Goal: Task Accomplishment & Management: Manage account settings

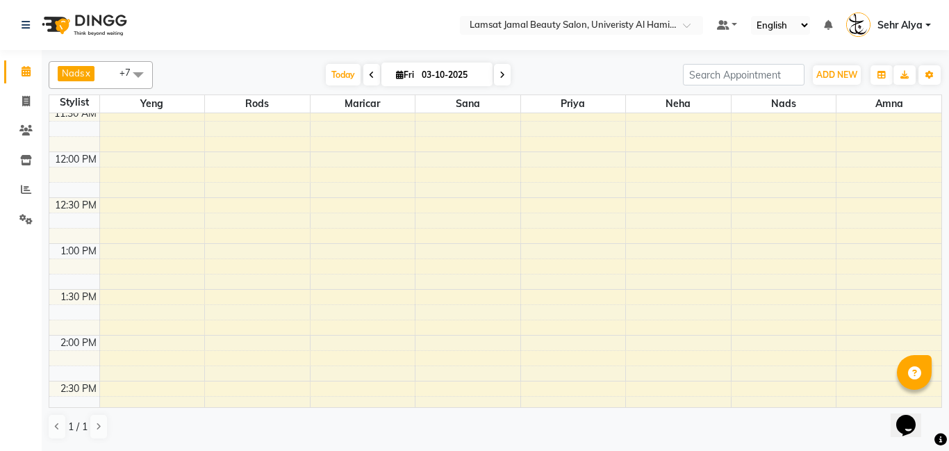
scroll to position [240, 0]
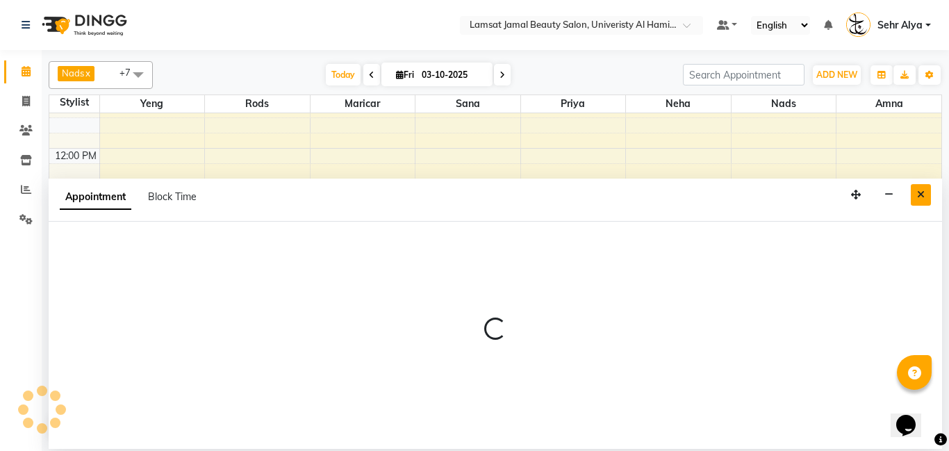
click at [917, 193] on icon "Close" at bounding box center [921, 195] width 8 height 10
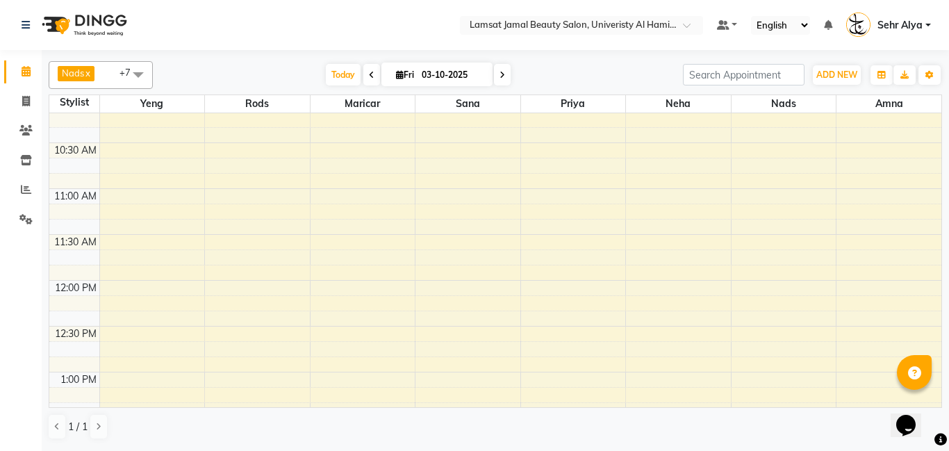
scroll to position [103, 0]
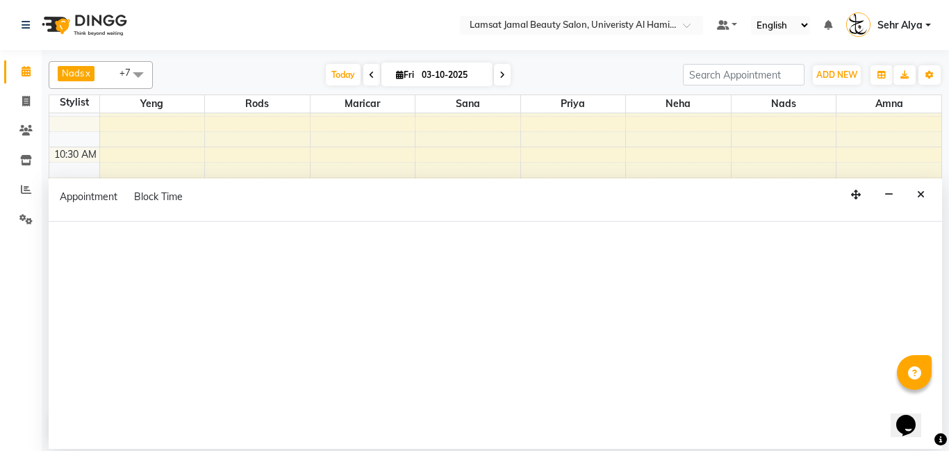
select select "79914"
select select "tentative"
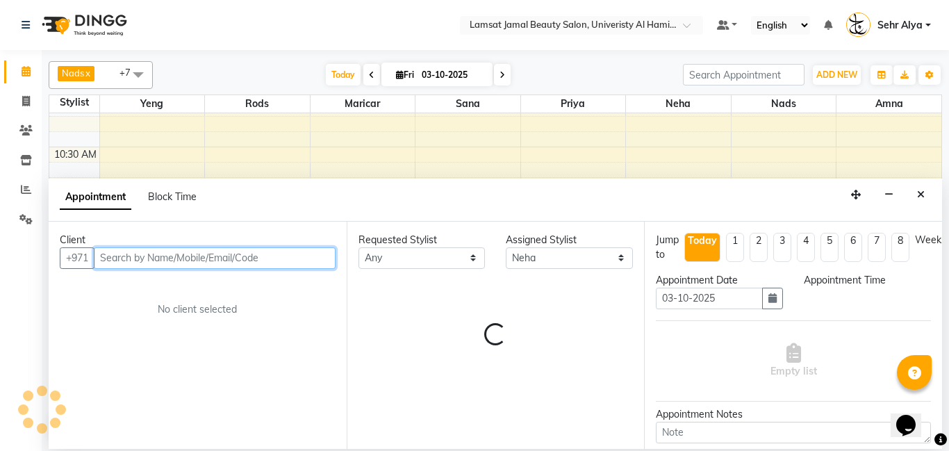
select select "660"
click at [120, 262] on input "text" at bounding box center [215, 258] width 242 height 22
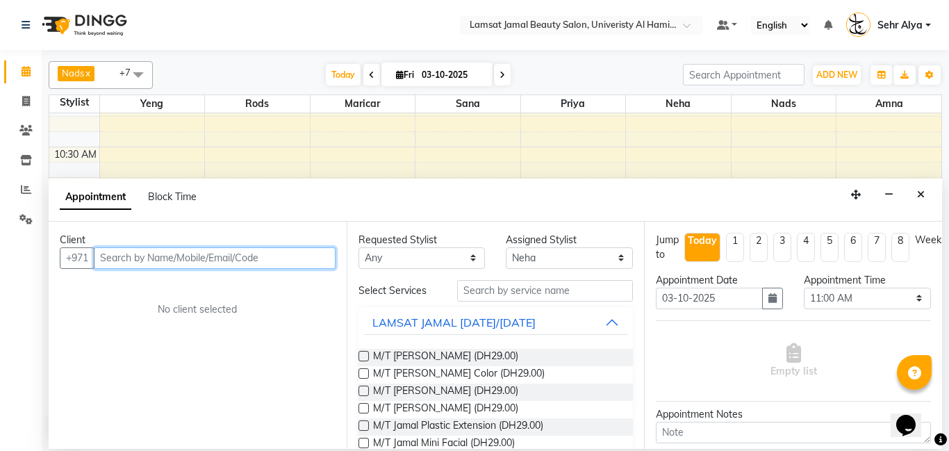
click at [120, 262] on input "text" at bounding box center [215, 258] width 242 height 22
type input "a"
type input "h"
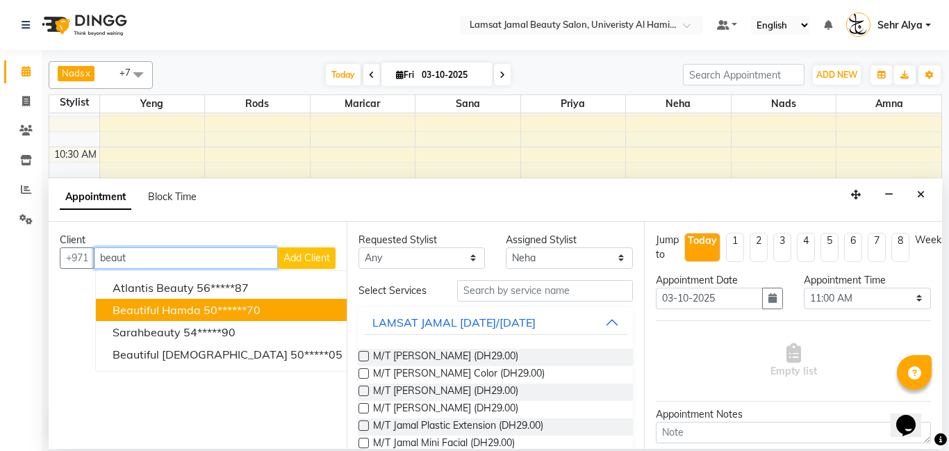
click at [135, 306] on span "Beautiful hamda" at bounding box center [156, 310] width 88 height 14
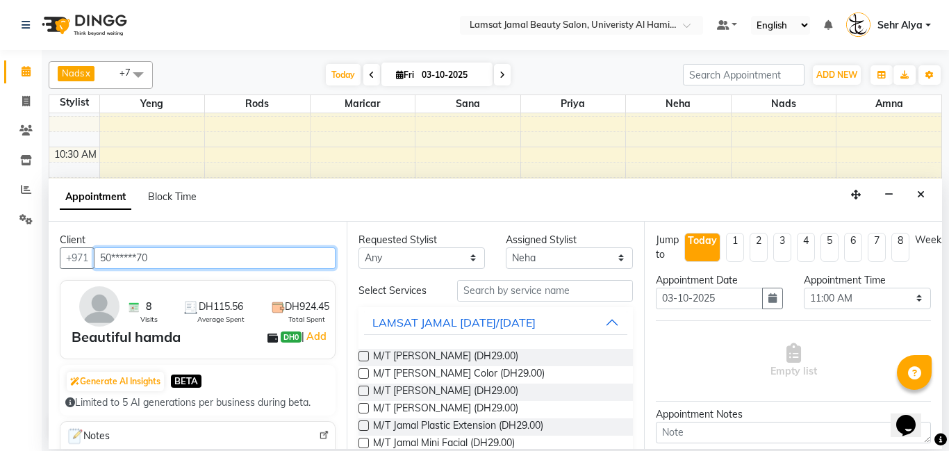
type input "50******70"
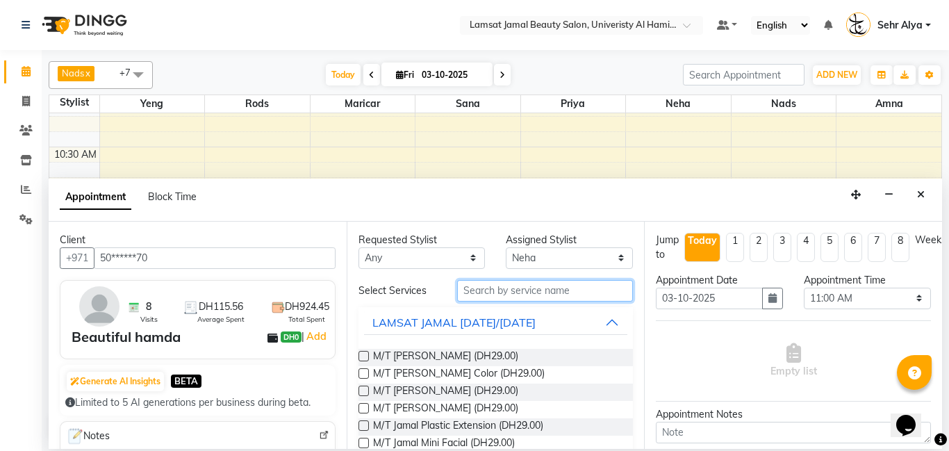
click at [483, 286] on input "text" at bounding box center [545, 291] width 176 height 22
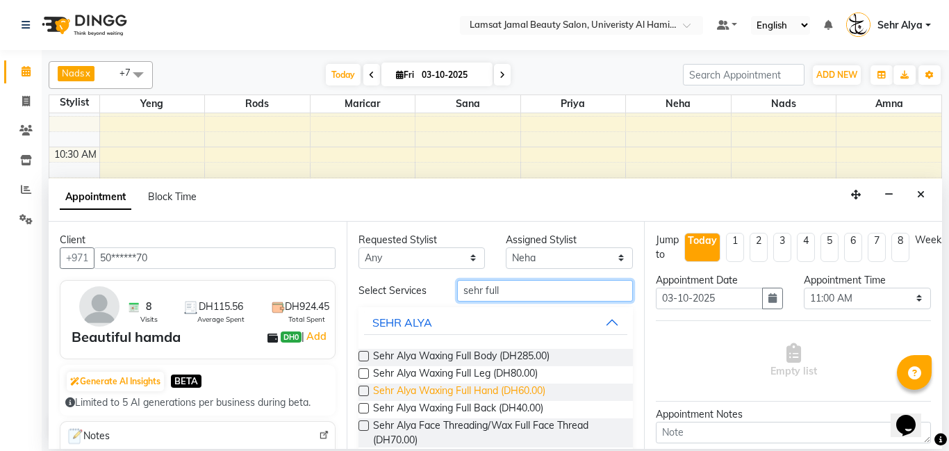
type input "sehr full"
click at [494, 388] on span "Sehr Alya Waxing Full Hand (DH60.00)" at bounding box center [459, 391] width 172 height 17
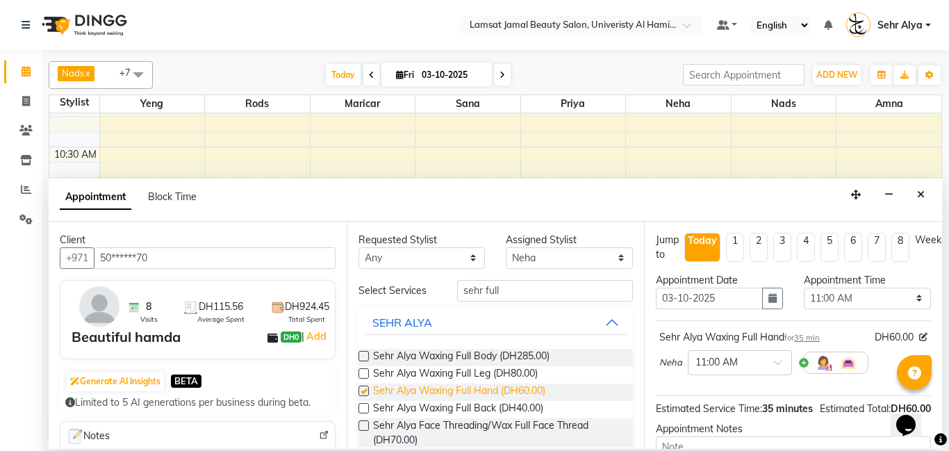
checkbox input "false"
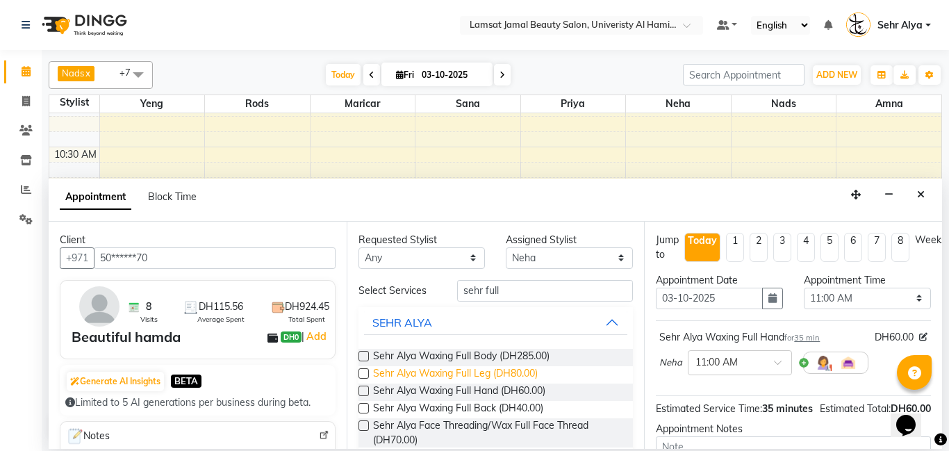
click at [501, 376] on span "Sehr Alya Waxing Full Leg (DH80.00)" at bounding box center [455, 374] width 165 height 17
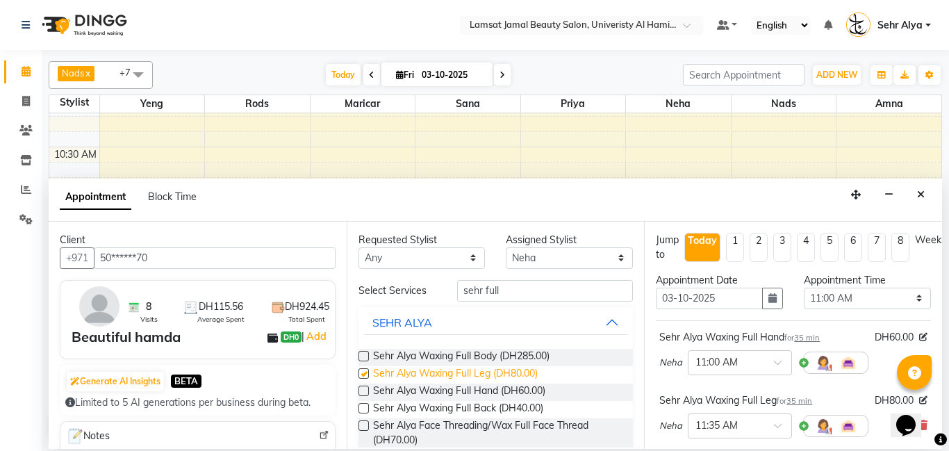
checkbox input "false"
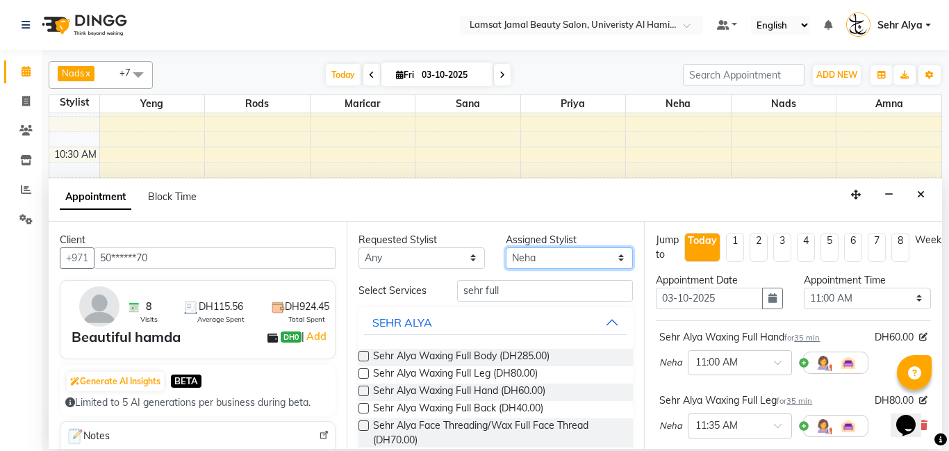
click at [585, 263] on select "Select [PERSON_NAME] Amna [PERSON_NAME] [PERSON_NAME] Ebda Lamsat [PERSON_NAME]…" at bounding box center [568, 258] width 127 height 22
select select "79911"
click at [505, 247] on select "Select [PERSON_NAME] Amna [PERSON_NAME] [PERSON_NAME] Ebda Lamsat [PERSON_NAME]…" at bounding box center [568, 258] width 127 height 22
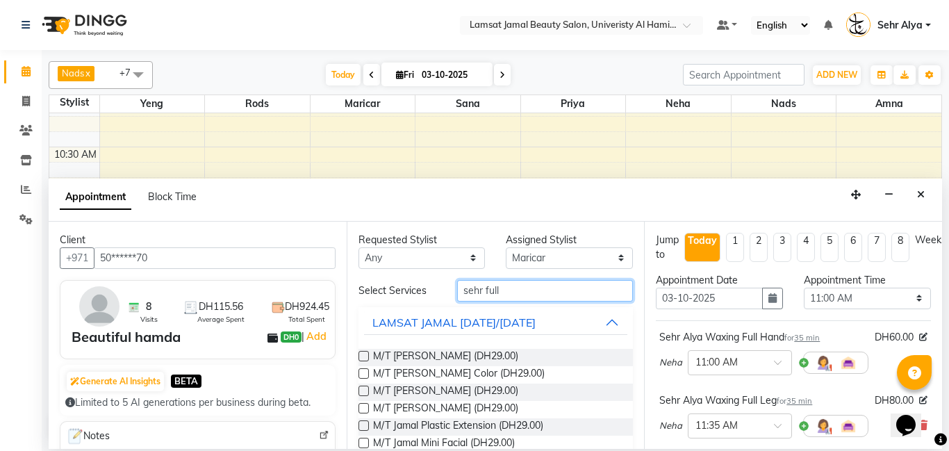
click at [513, 291] on input "sehr full" at bounding box center [545, 291] width 176 height 22
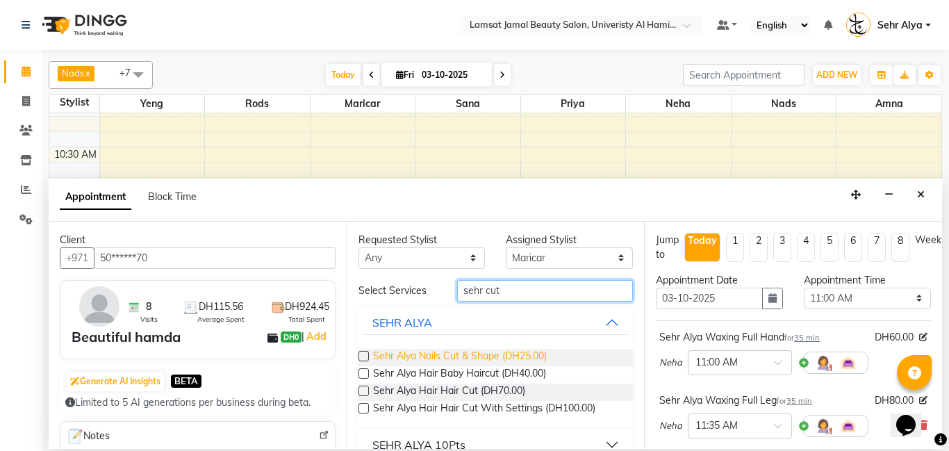
type input "sehr cut"
click at [538, 356] on span "Sehr Alya Nails Cut & Shape (DH25.00)" at bounding box center [460, 357] width 174 height 17
checkbox input "false"
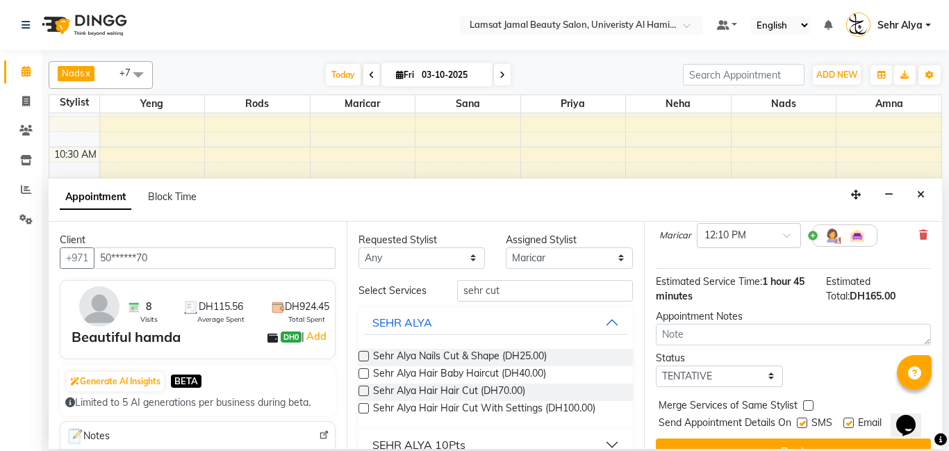
scroll to position [279, 0]
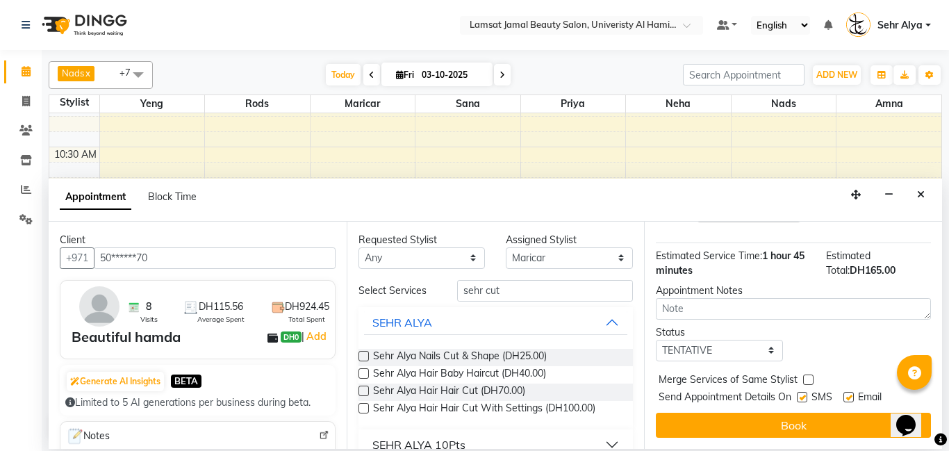
click at [808, 376] on label at bounding box center [808, 379] width 10 height 10
click at [808, 376] on input "checkbox" at bounding box center [807, 380] width 9 height 9
checkbox input "true"
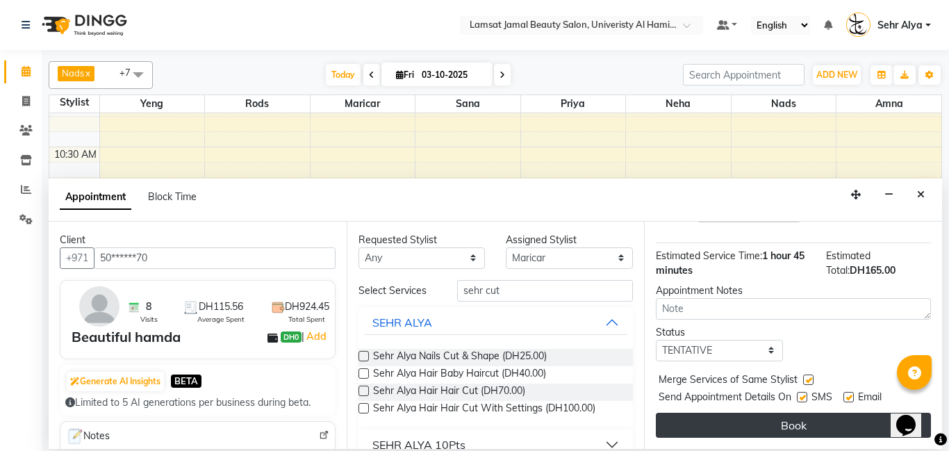
click at [806, 421] on button "Book" at bounding box center [792, 424] width 275 height 25
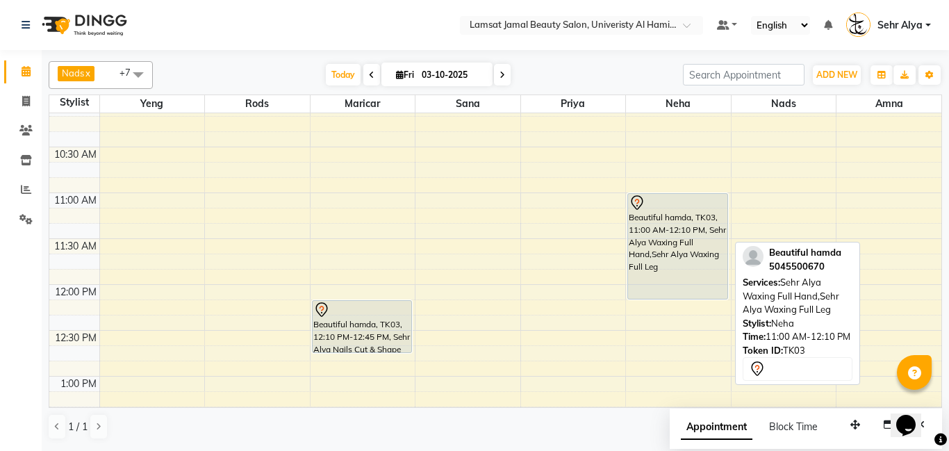
click at [666, 226] on div "Beautiful hamda, TK03, 11:00 AM-12:10 PM, Sehr Alya Waxing Full Hand,Sehr Alya …" at bounding box center [677, 246] width 99 height 105
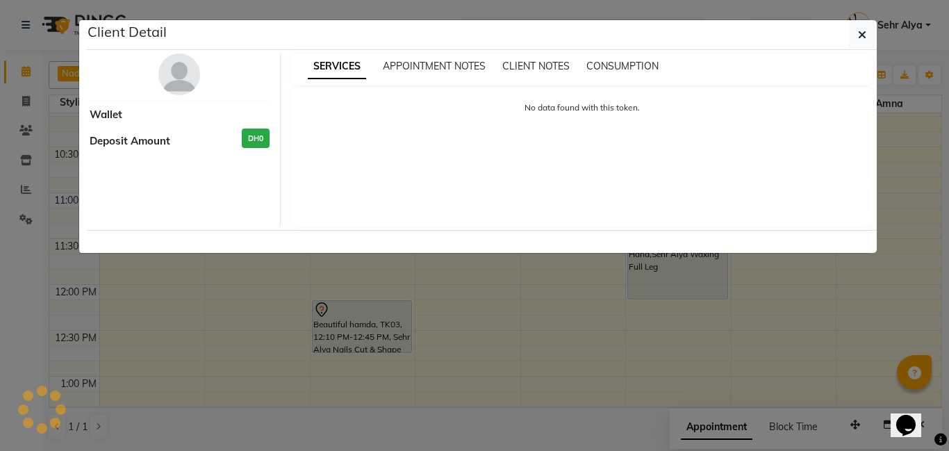
select select "7"
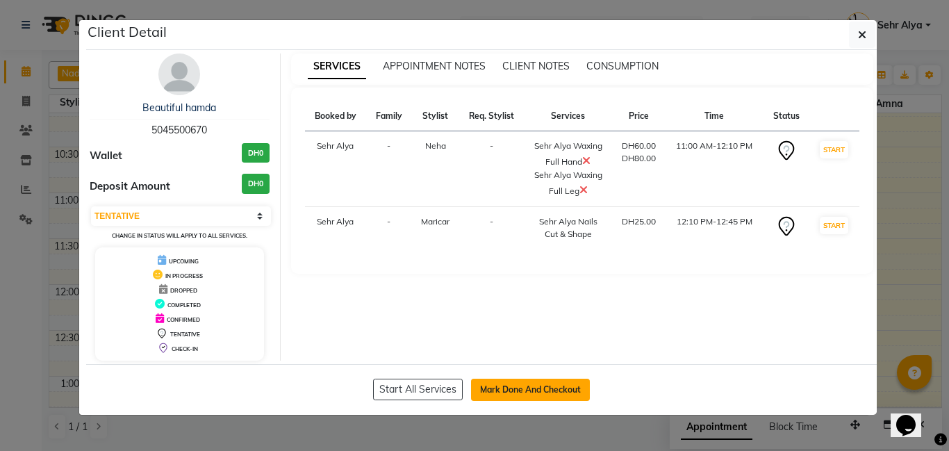
click at [504, 390] on button "Mark Done And Checkout" at bounding box center [530, 389] width 119 height 22
select select "service"
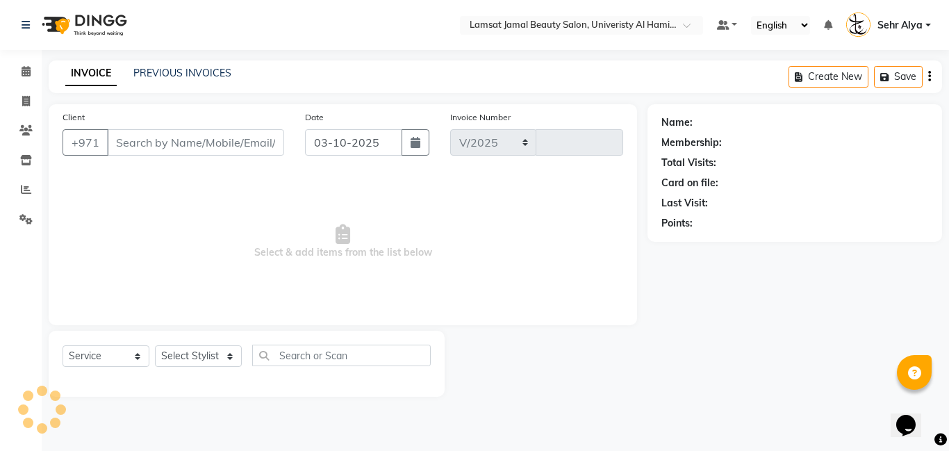
select select "8294"
type input "4058"
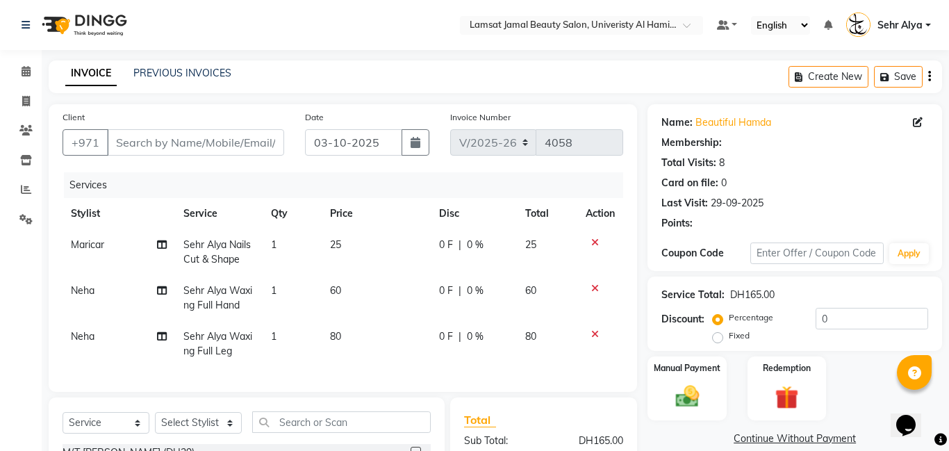
type input "50******70"
select select "79914"
click at [340, 292] on span "60" at bounding box center [335, 290] width 11 height 12
select select "79914"
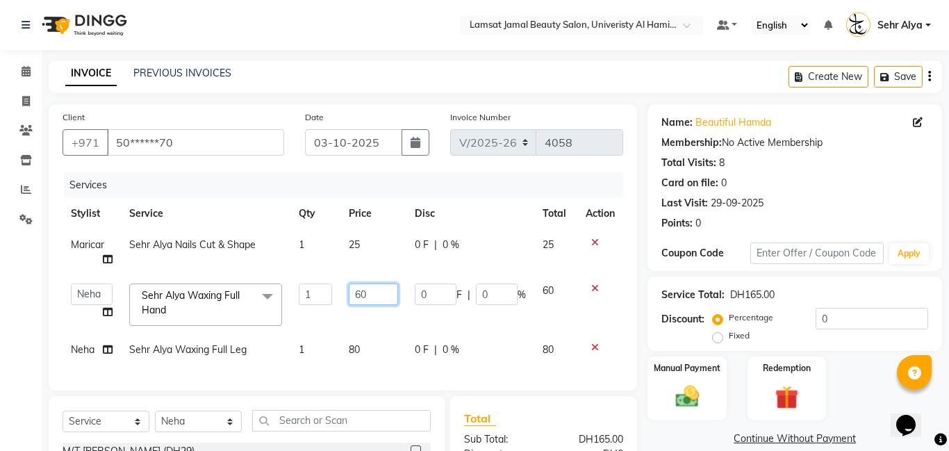
click at [387, 292] on input "60" at bounding box center [373, 294] width 49 height 22
type input "6"
type input "50"
click at [353, 352] on td "80" at bounding box center [373, 349] width 66 height 31
select select "79914"
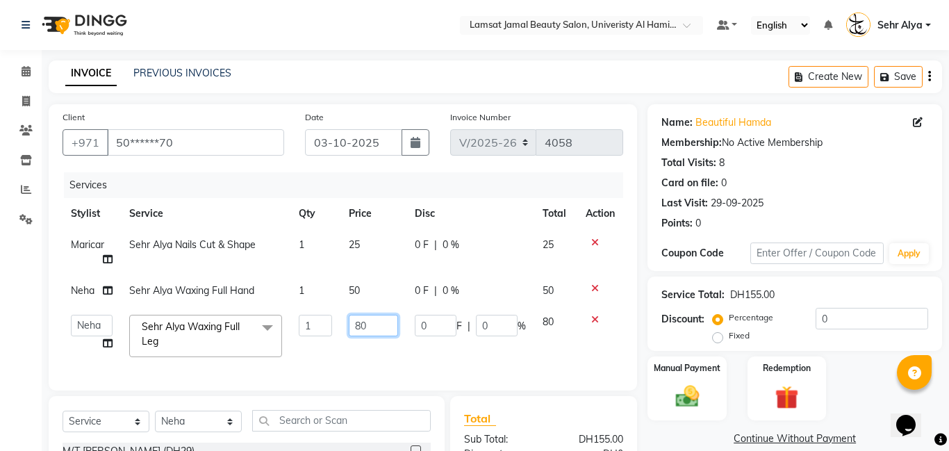
click at [376, 328] on input "80" at bounding box center [373, 326] width 49 height 22
type input "8"
type input "70"
click at [360, 247] on td "25" at bounding box center [373, 252] width 66 height 46
select select "79911"
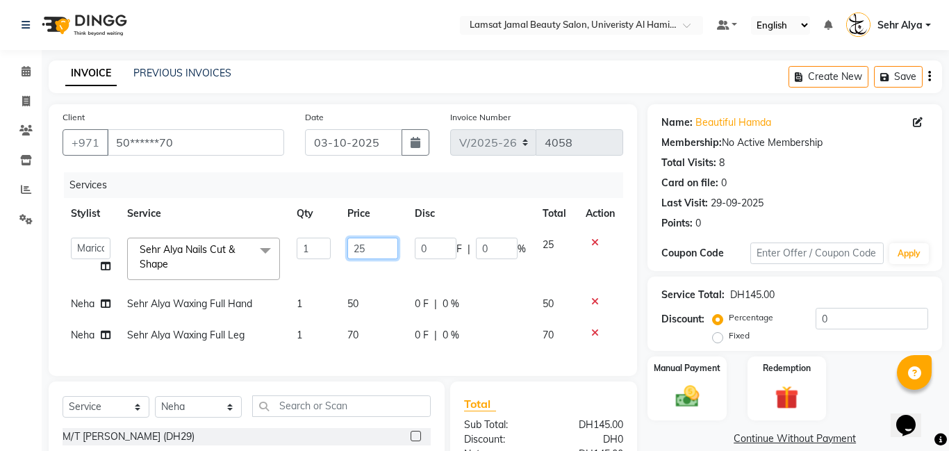
click at [372, 247] on input "25" at bounding box center [372, 248] width 51 height 22
type input "20"
click at [661, 382] on div "Manual Payment" at bounding box center [687, 388] width 82 height 67
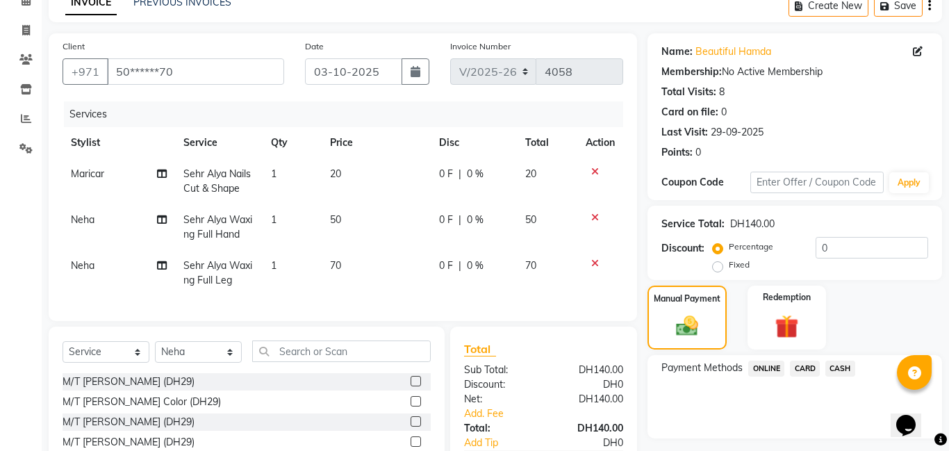
scroll to position [76, 0]
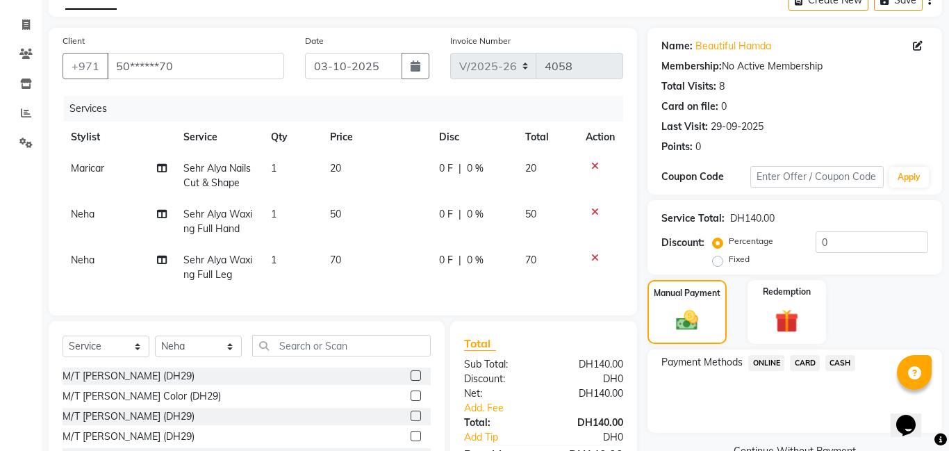
click at [809, 358] on span "CARD" at bounding box center [804, 363] width 30 height 16
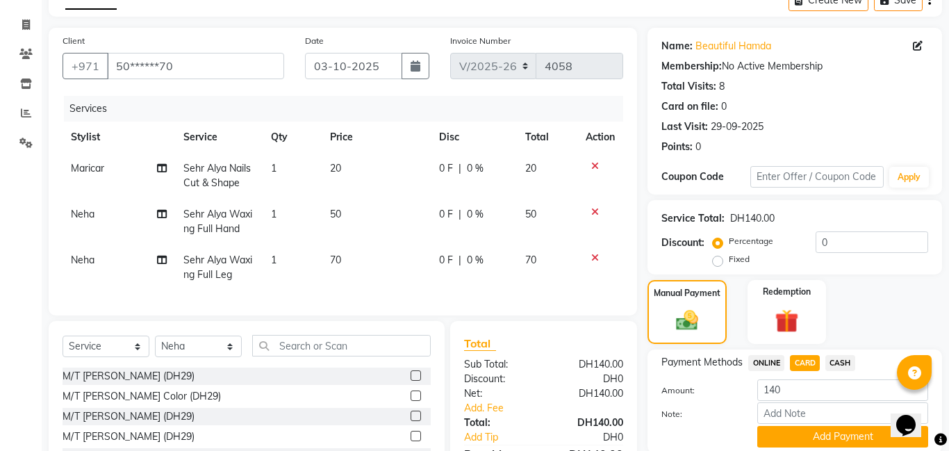
scroll to position [172, 0]
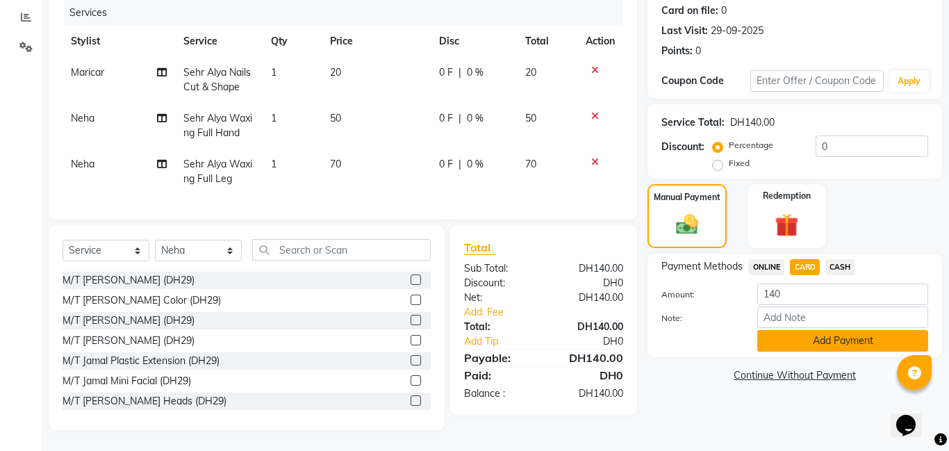
click at [813, 342] on button "Add Payment" at bounding box center [842, 341] width 171 height 22
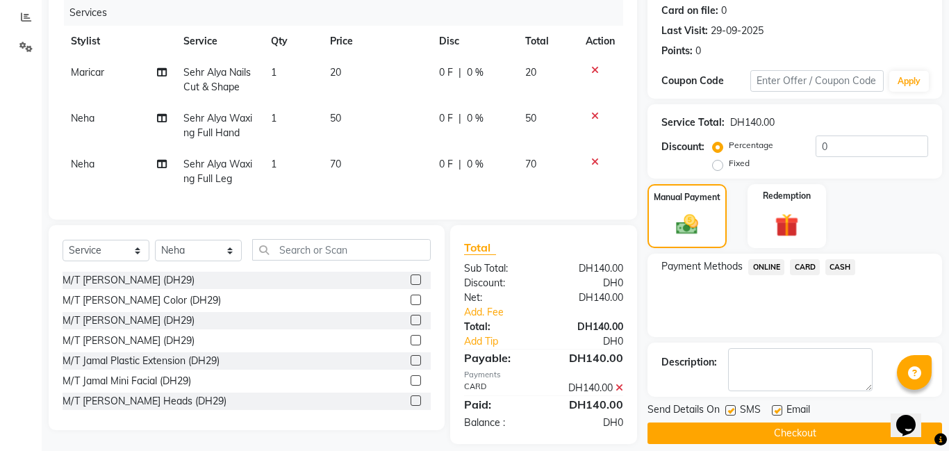
scroll to position [186, 0]
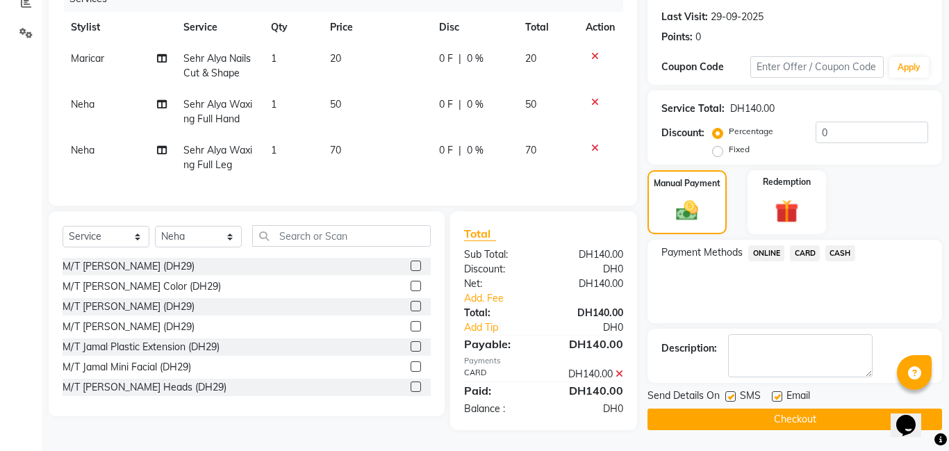
click at [779, 422] on button "Checkout" at bounding box center [794, 419] width 294 height 22
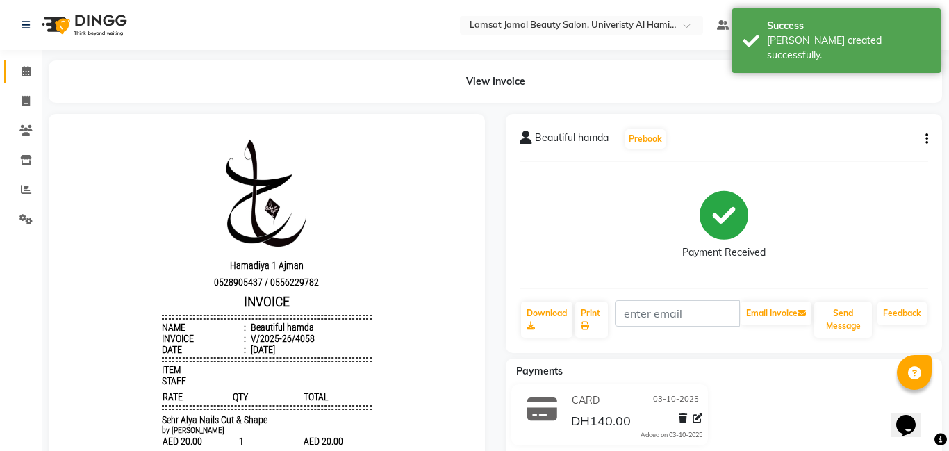
click at [22, 62] on link "Calendar" at bounding box center [20, 71] width 33 height 23
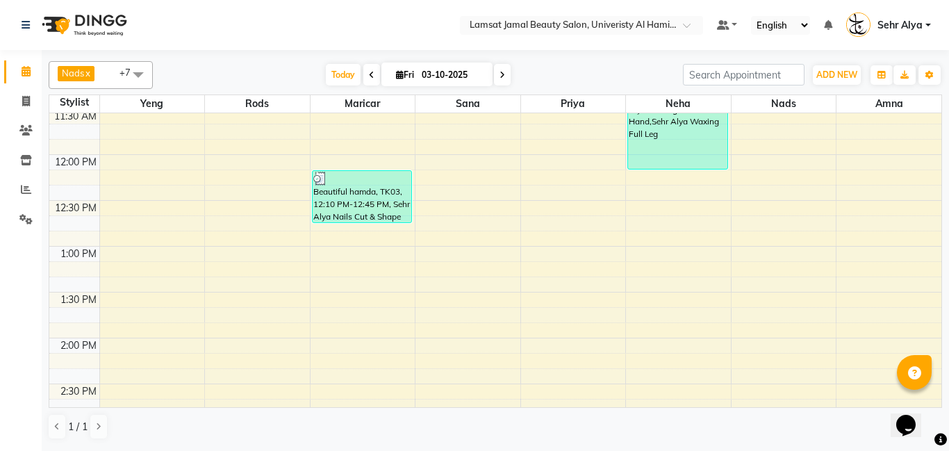
scroll to position [241, 0]
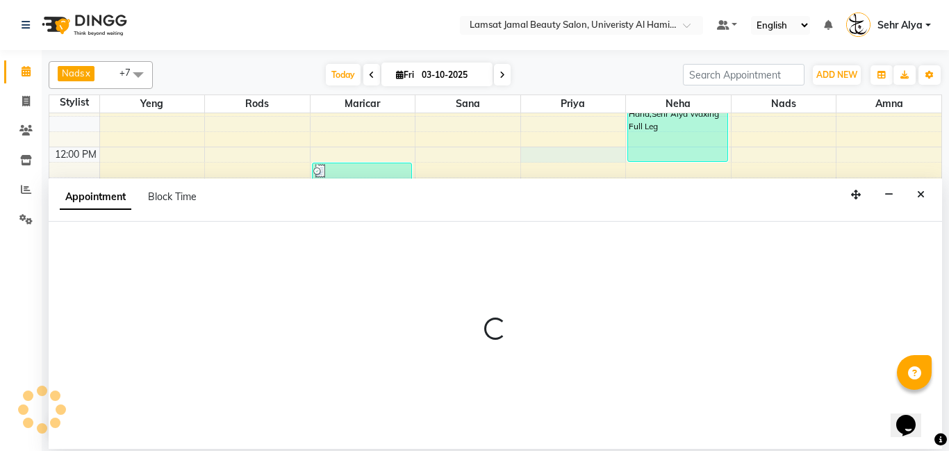
select select "79913"
select select "tentative"
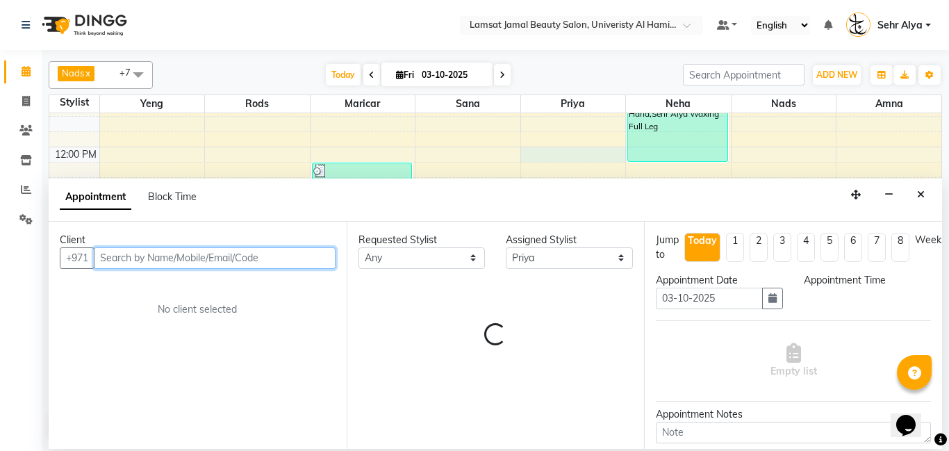
select select "720"
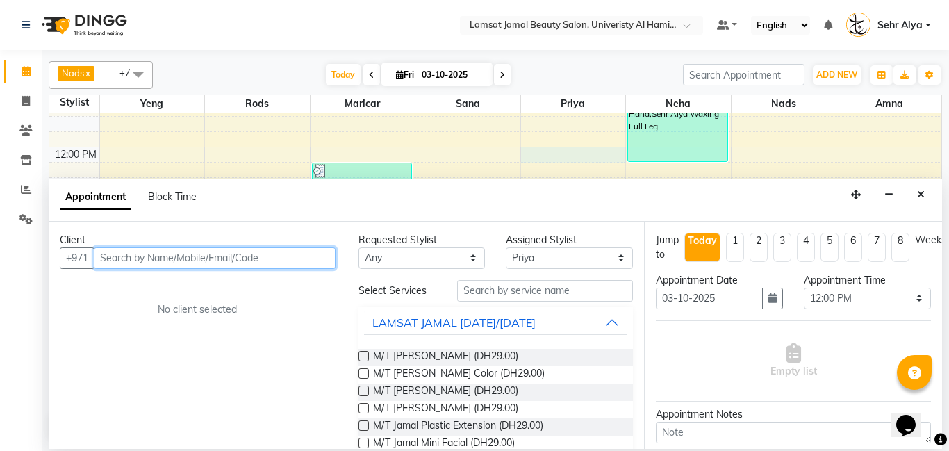
click at [323, 265] on input "text" at bounding box center [215, 258] width 242 height 22
click at [260, 265] on input "text" at bounding box center [215, 258] width 242 height 22
click at [153, 257] on input "text" at bounding box center [215, 258] width 242 height 22
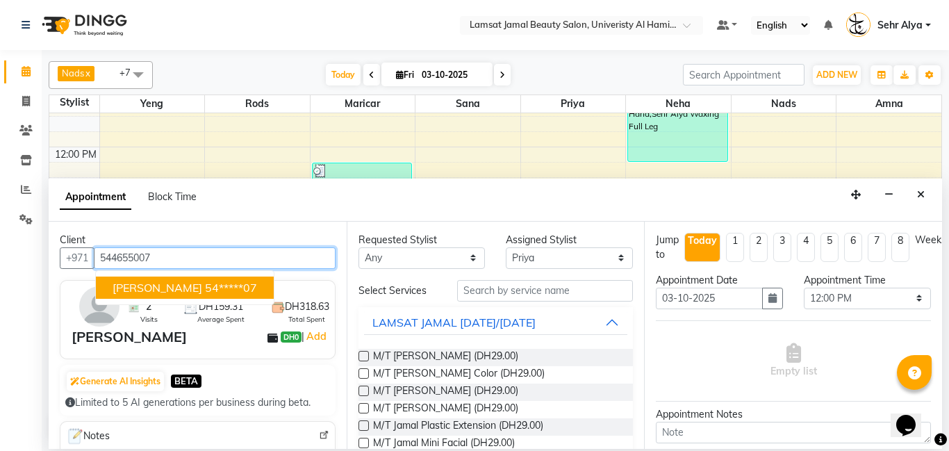
click at [121, 290] on span "[PERSON_NAME]" at bounding box center [157, 288] width 90 height 14
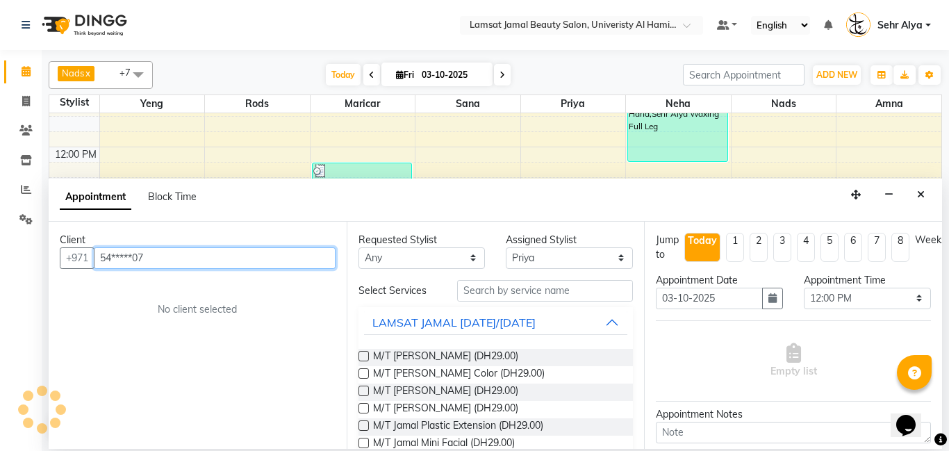
type input "54*****07"
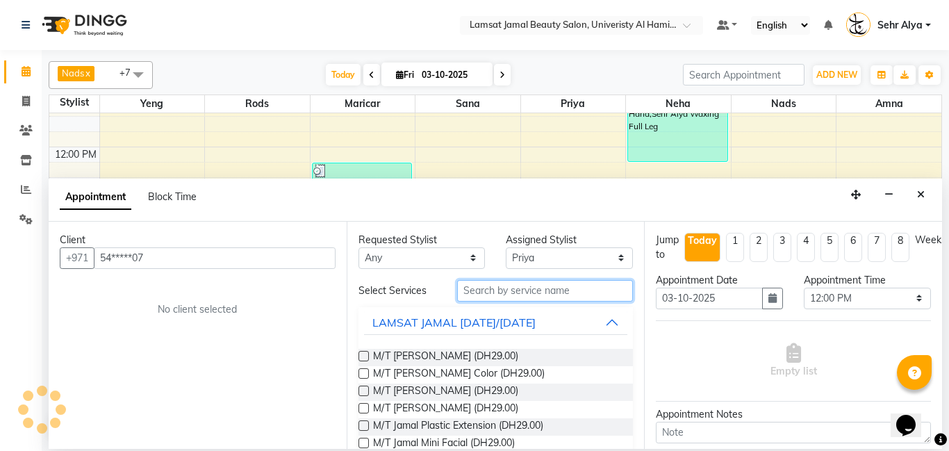
click at [473, 284] on input "text" at bounding box center [545, 291] width 176 height 22
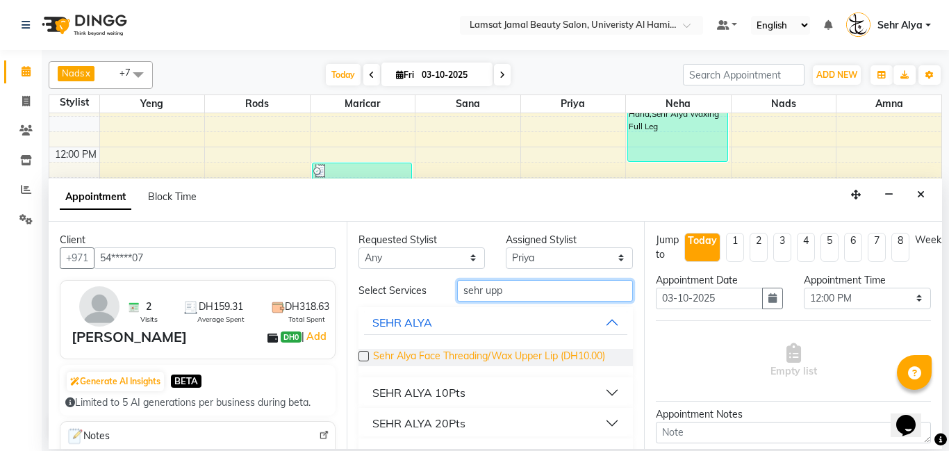
type input "sehr upp"
click at [469, 351] on span "Sehr Alya Face Threading/Wax Upper Lip (DH10.00)" at bounding box center [489, 357] width 232 height 17
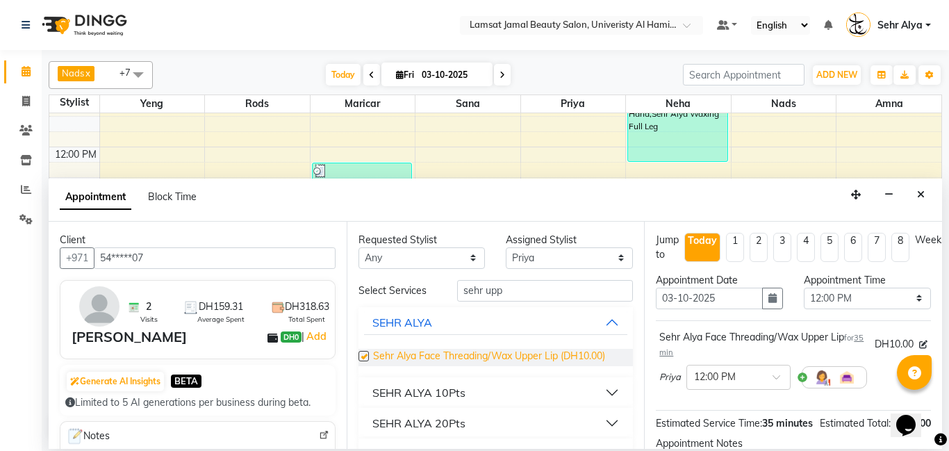
checkbox input "false"
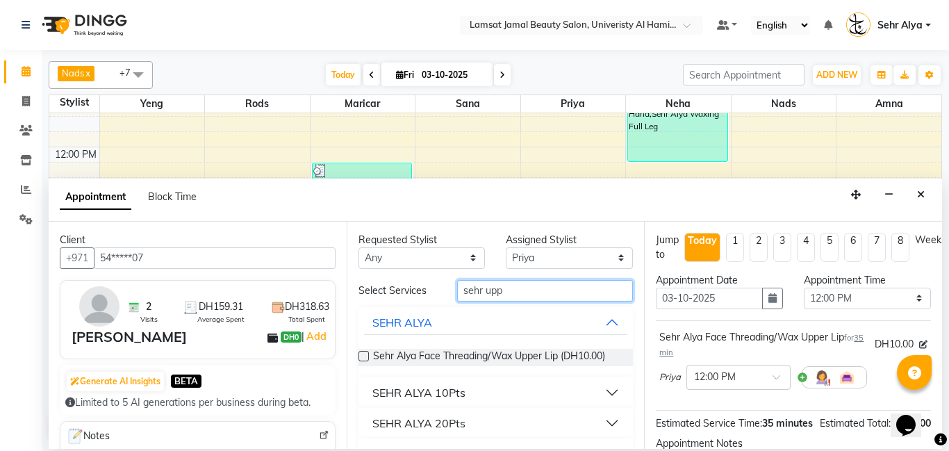
click at [524, 292] on input "sehr upp" at bounding box center [545, 291] width 176 height 22
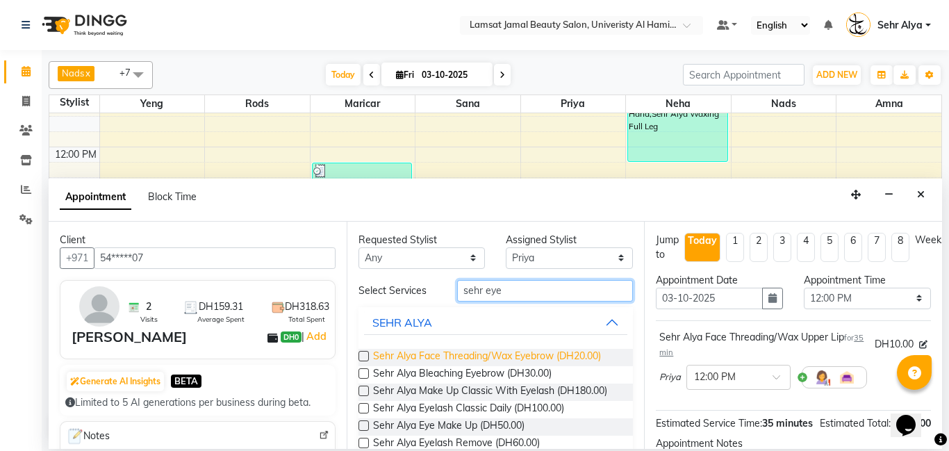
type input "sehr eye"
click at [525, 358] on span "Sehr Alya Face Threading/Wax Eyebrow (DH20.00)" at bounding box center [487, 357] width 228 height 17
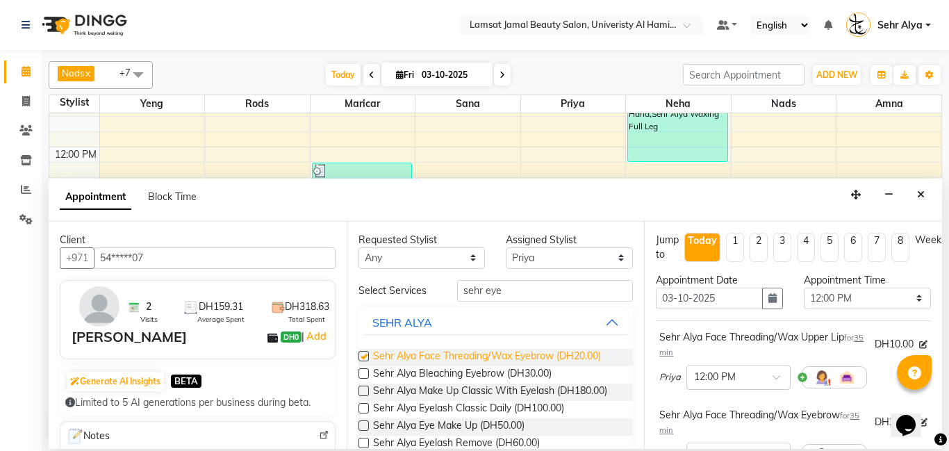
checkbox input "false"
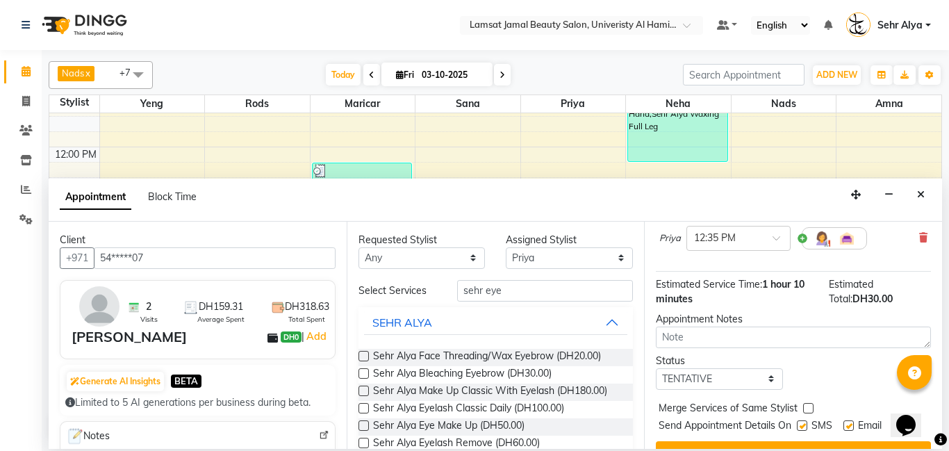
scroll to position [245, 0]
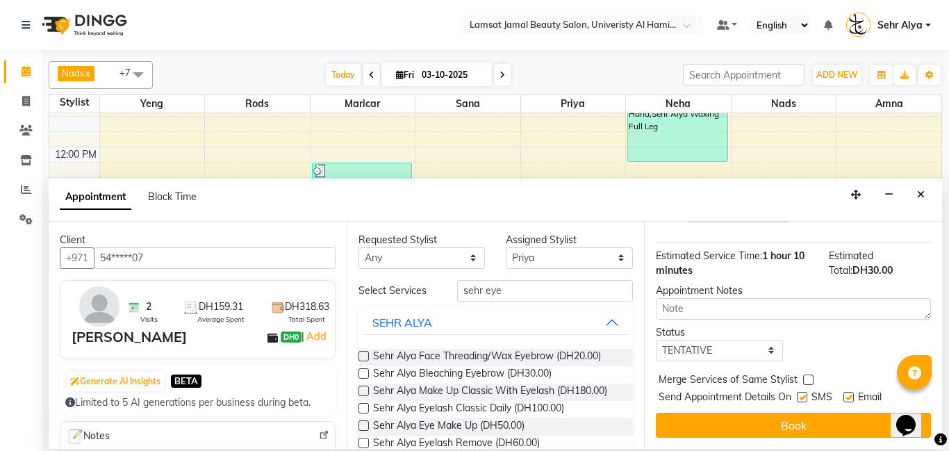
click at [808, 377] on label at bounding box center [808, 379] width 10 height 10
click at [808, 377] on input "checkbox" at bounding box center [807, 380] width 9 height 9
checkbox input "true"
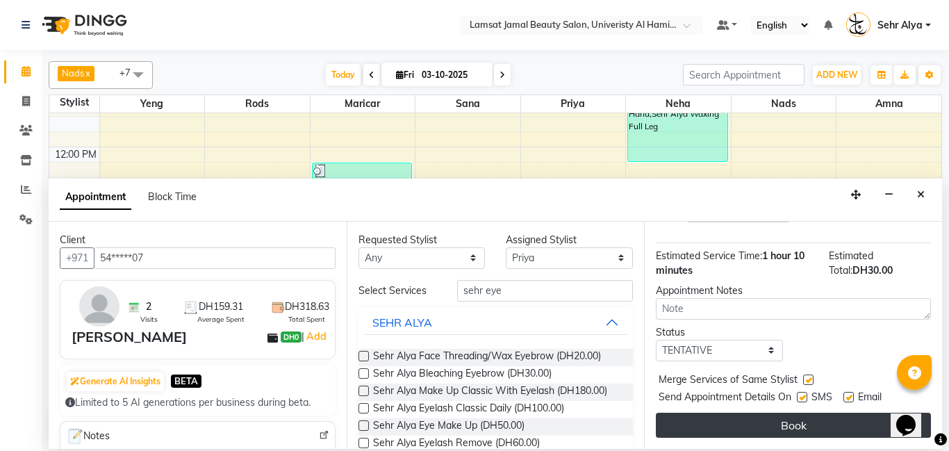
click at [778, 423] on button "Book" at bounding box center [792, 424] width 275 height 25
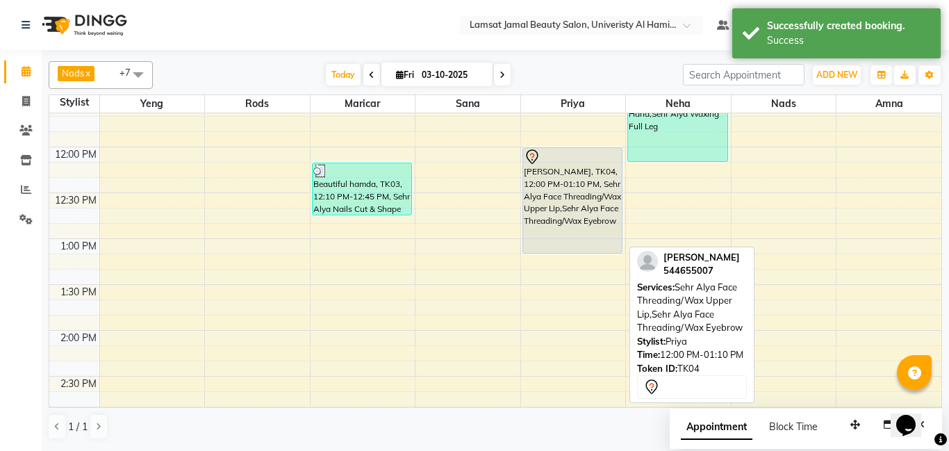
click at [610, 189] on div "[PERSON_NAME], TK04, 12:00 PM-01:10 PM, Sehr Alya Face Threading/Wax Upper Lip,…" at bounding box center [572, 200] width 99 height 105
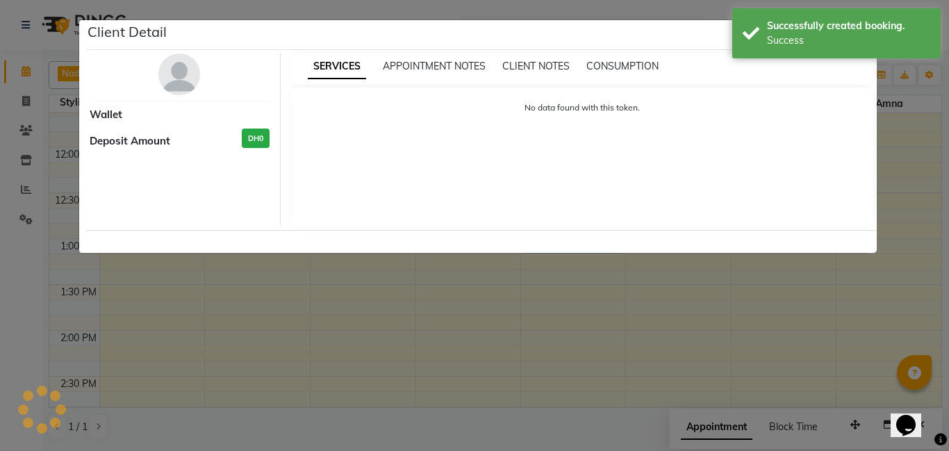
select select "7"
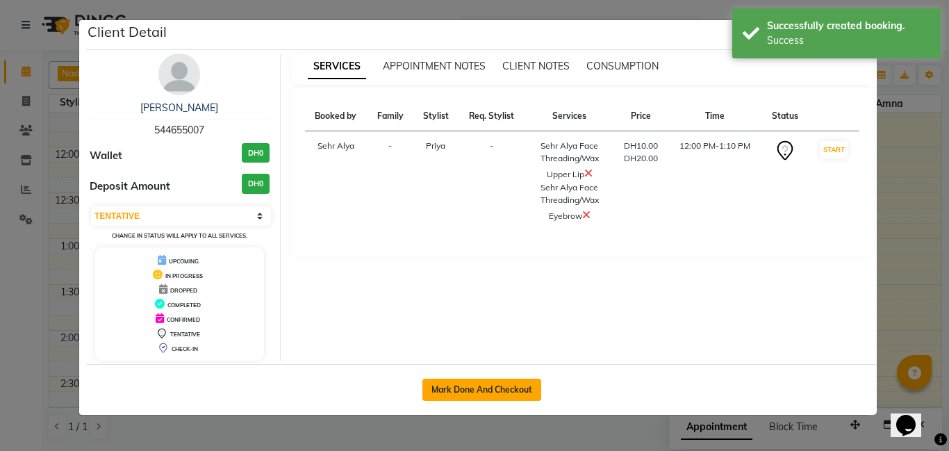
click at [476, 387] on button "Mark Done And Checkout" at bounding box center [481, 389] width 119 height 22
select select "service"
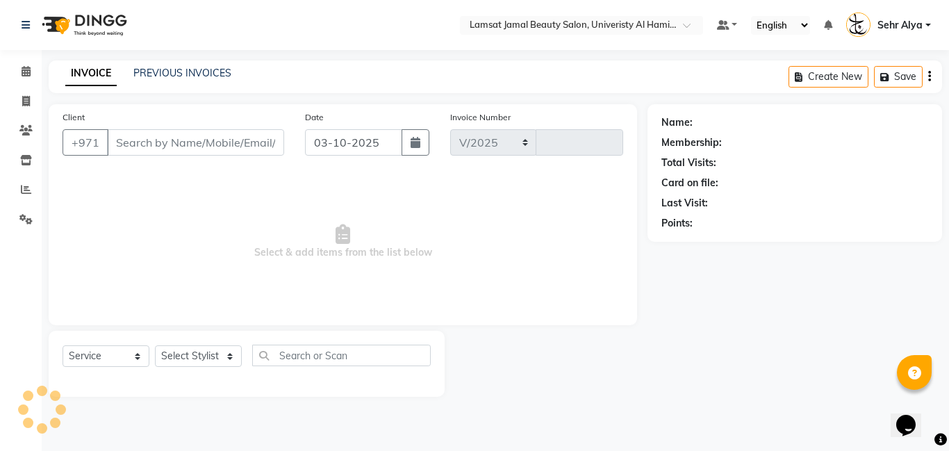
select select "8294"
type input "4059"
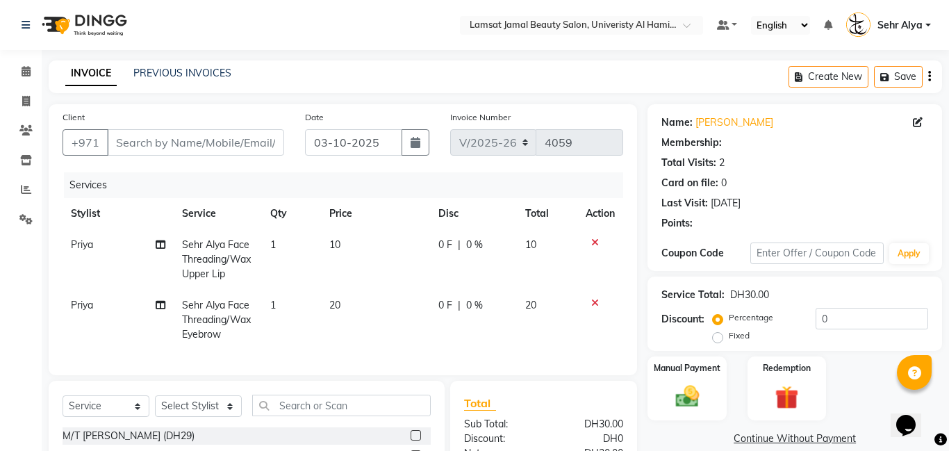
type input "54*****07"
select select "79913"
click at [663, 366] on label "Manual Payment" at bounding box center [686, 366] width 69 height 13
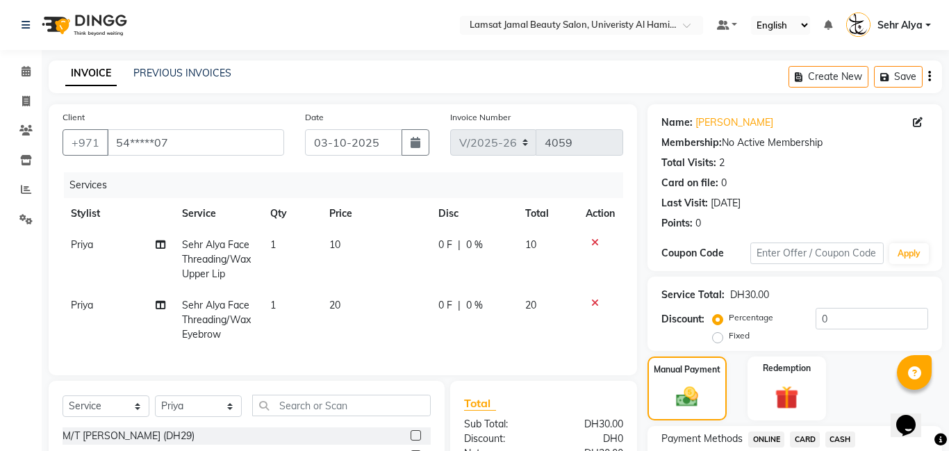
click at [808, 438] on span "CARD" at bounding box center [804, 439] width 30 height 16
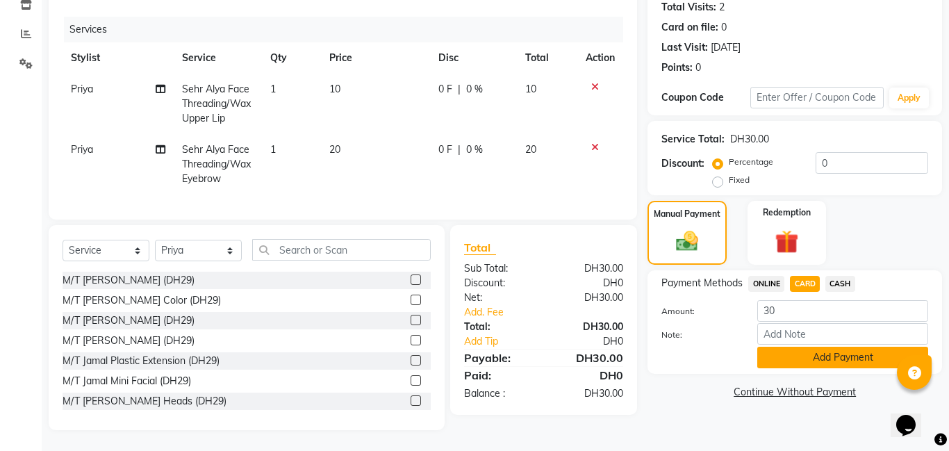
click at [834, 355] on button "Add Payment" at bounding box center [842, 357] width 171 height 22
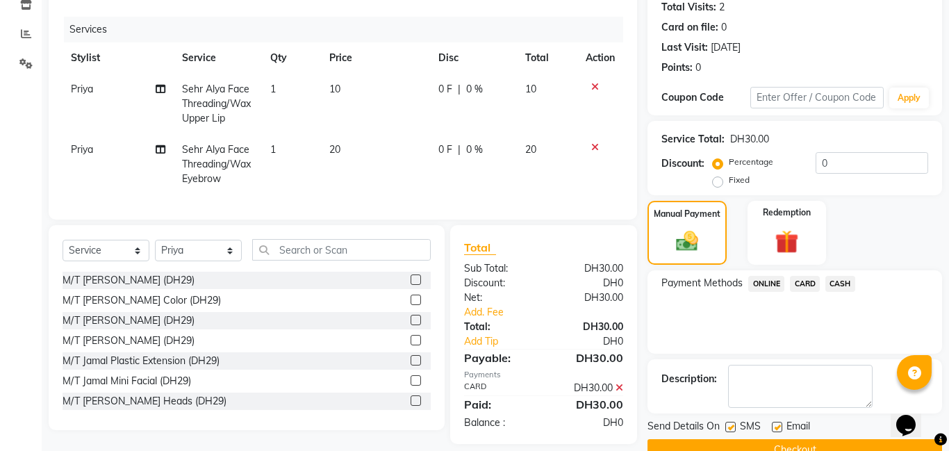
scroll to position [186, 0]
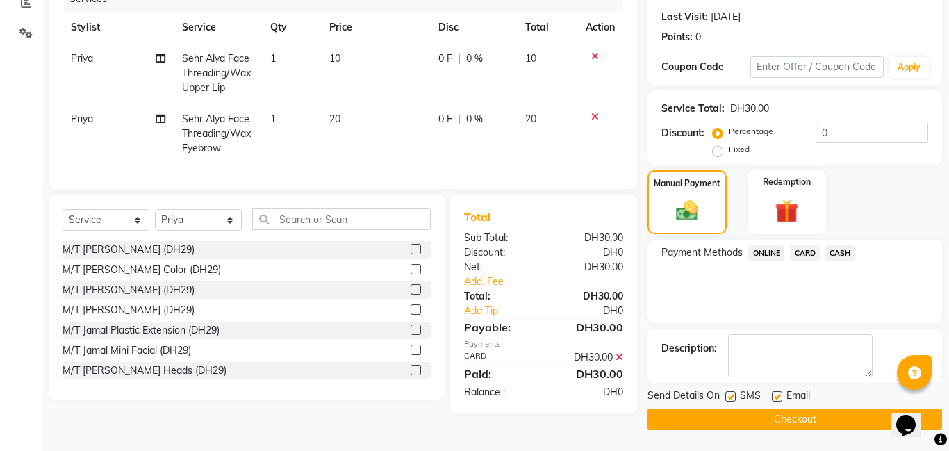
click at [801, 412] on button "Checkout" at bounding box center [794, 419] width 294 height 22
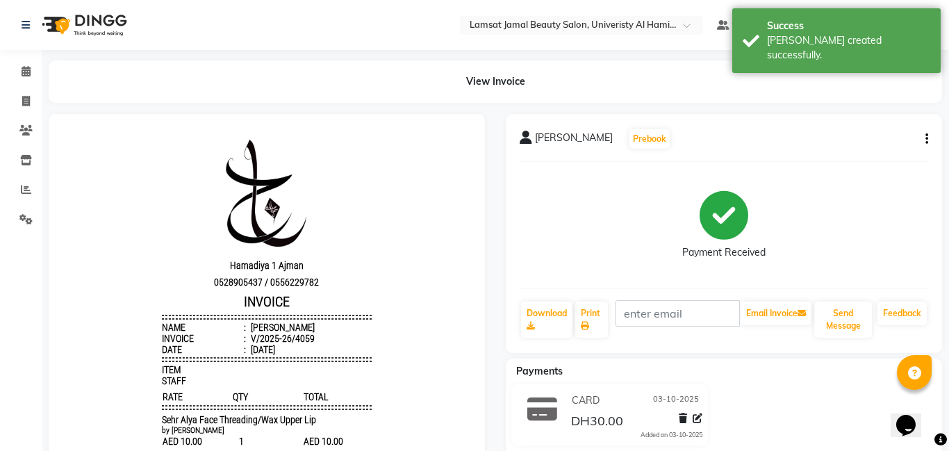
scroll to position [11, 0]
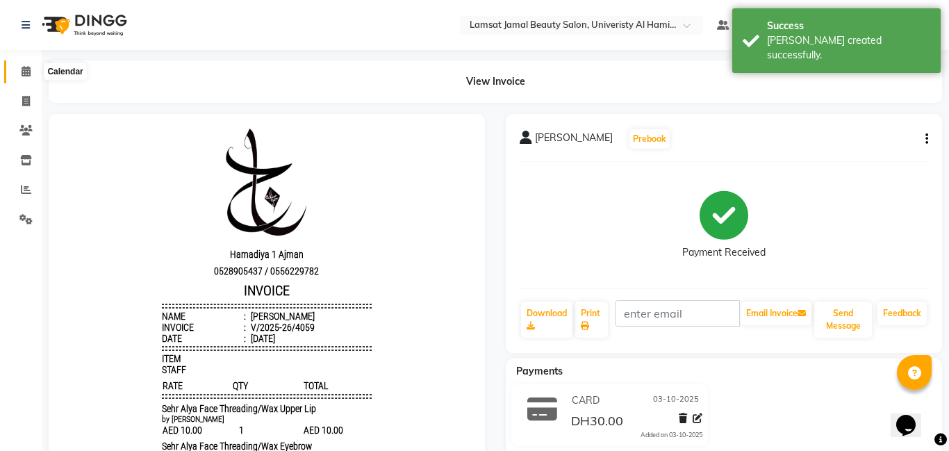
click at [24, 72] on icon at bounding box center [26, 71] width 9 height 10
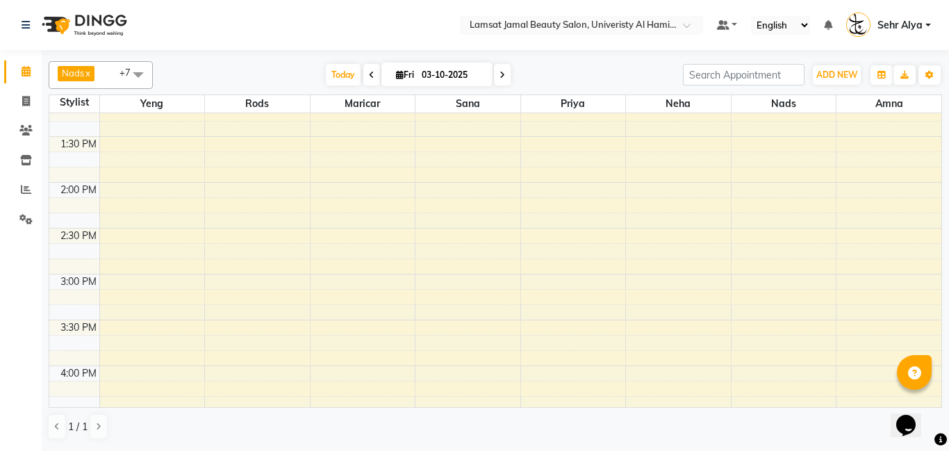
scroll to position [387, 0]
click at [463, 356] on div "9:00 AM 9:30 AM 10:00 AM 10:30 AM 11:00 AM 11:30 AM 12:00 PM 12:30 PM 1:00 PM 1…" at bounding box center [495, 413] width 892 height 1374
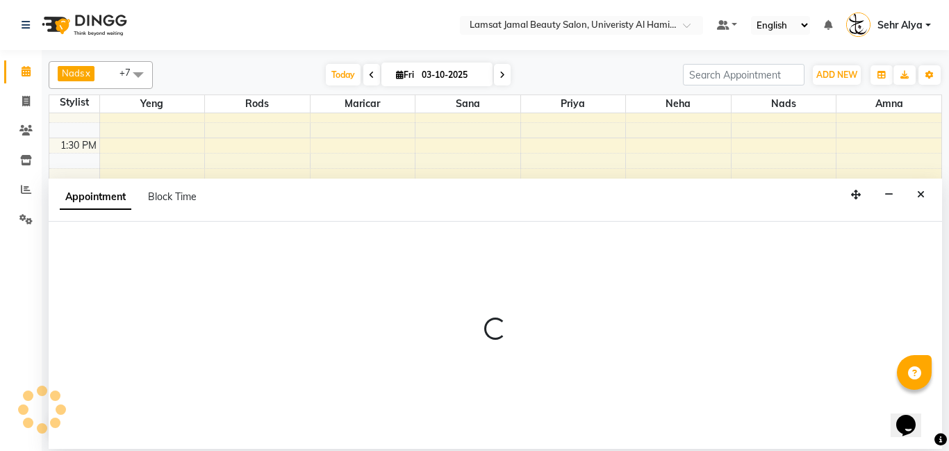
select select "79912"
select select "tentative"
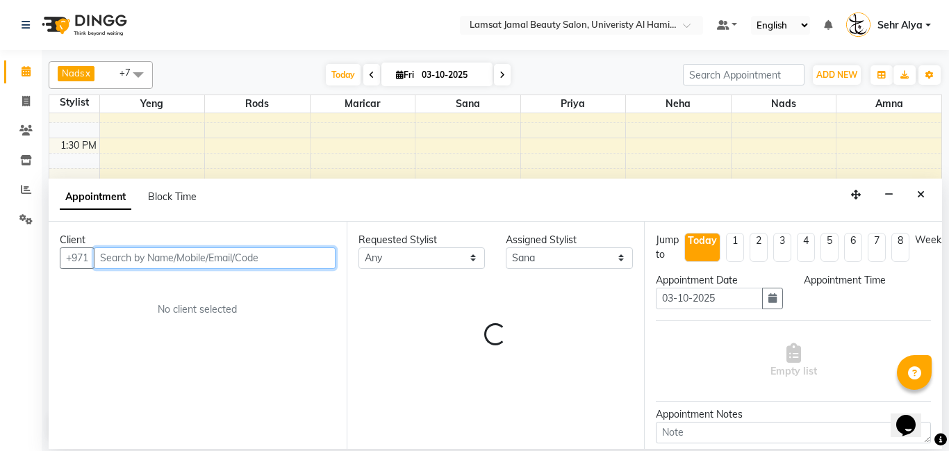
select select "945"
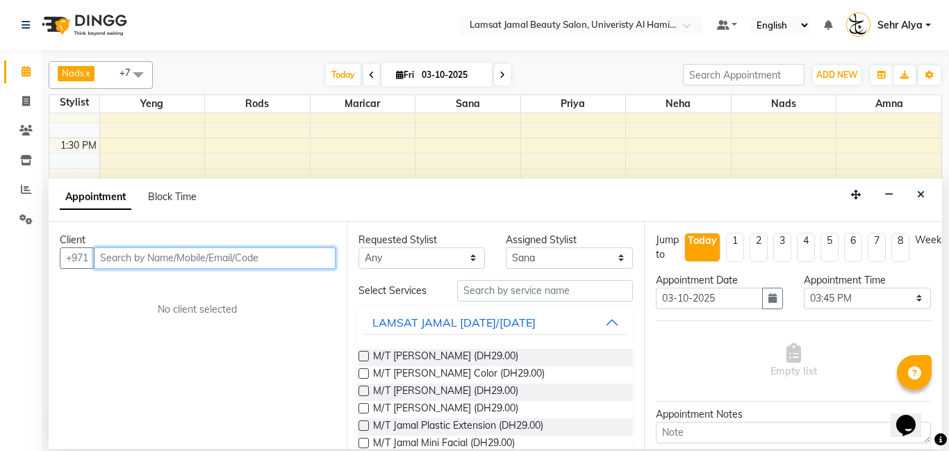
click at [274, 259] on input "text" at bounding box center [215, 258] width 242 height 22
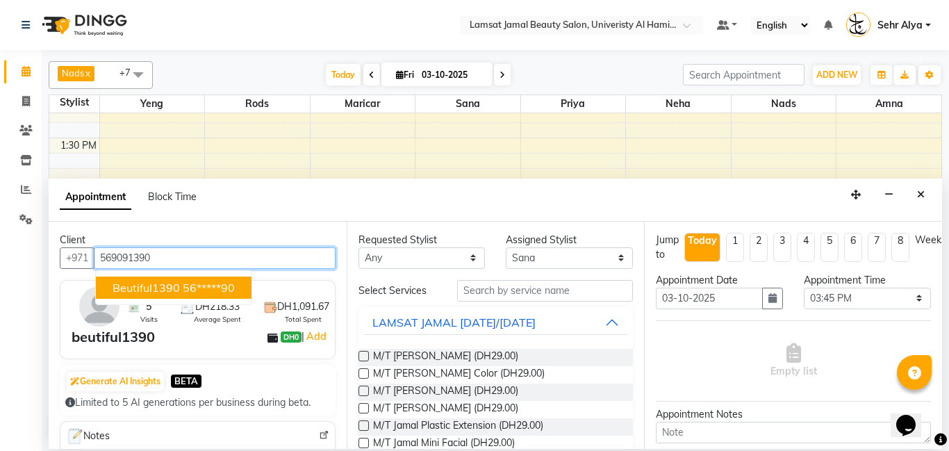
click at [161, 281] on span "beutiful1390" at bounding box center [145, 288] width 67 height 14
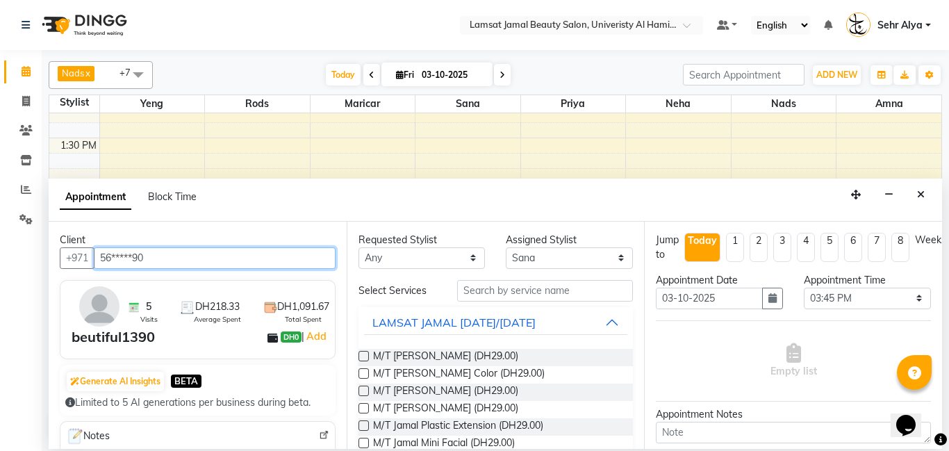
type input "56*****90"
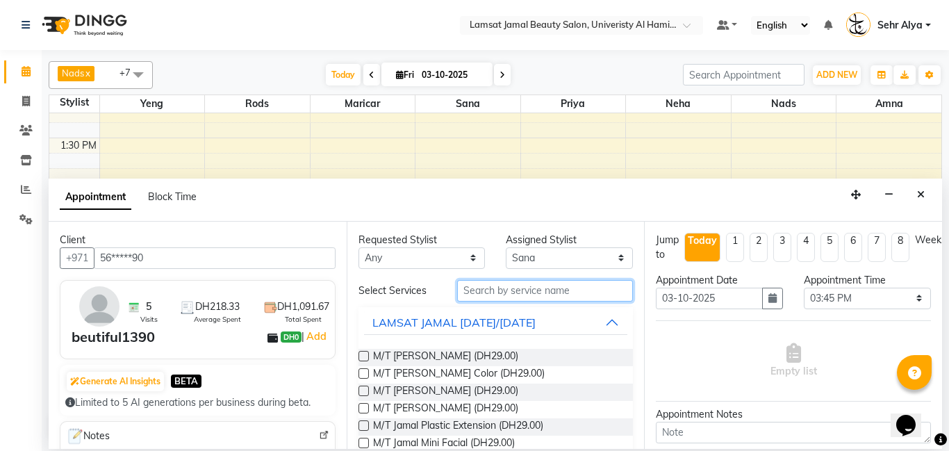
click at [483, 293] on input "text" at bounding box center [545, 291] width 176 height 22
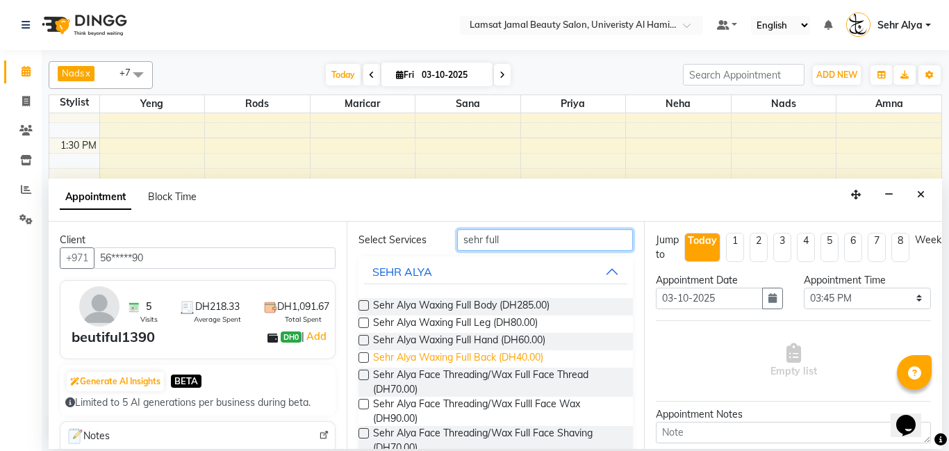
scroll to position [31, 0]
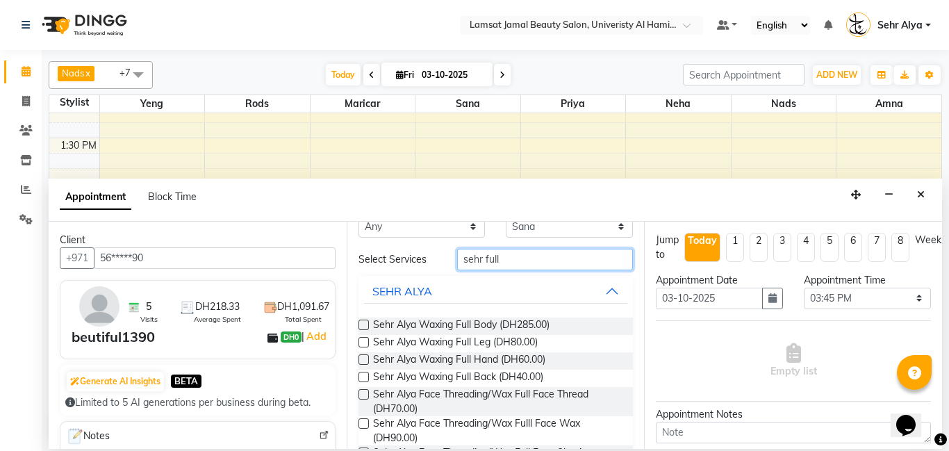
click at [544, 257] on input "sehr full" at bounding box center [545, 260] width 176 height 22
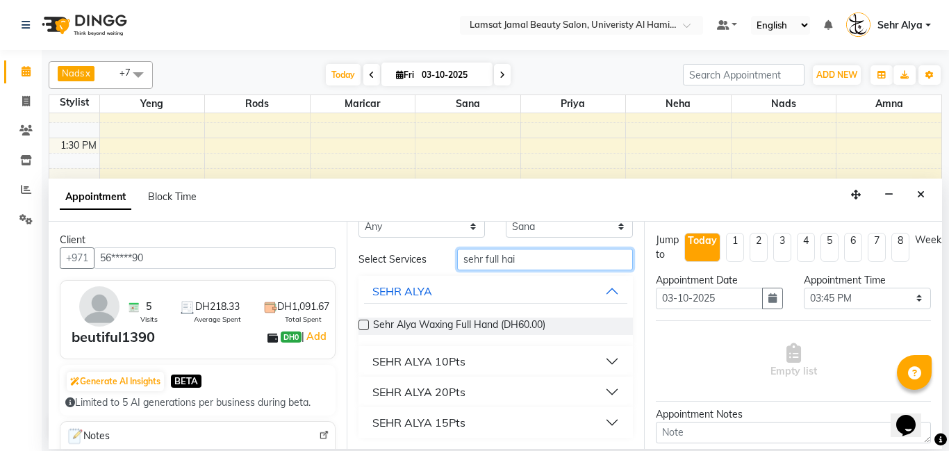
scroll to position [0, 0]
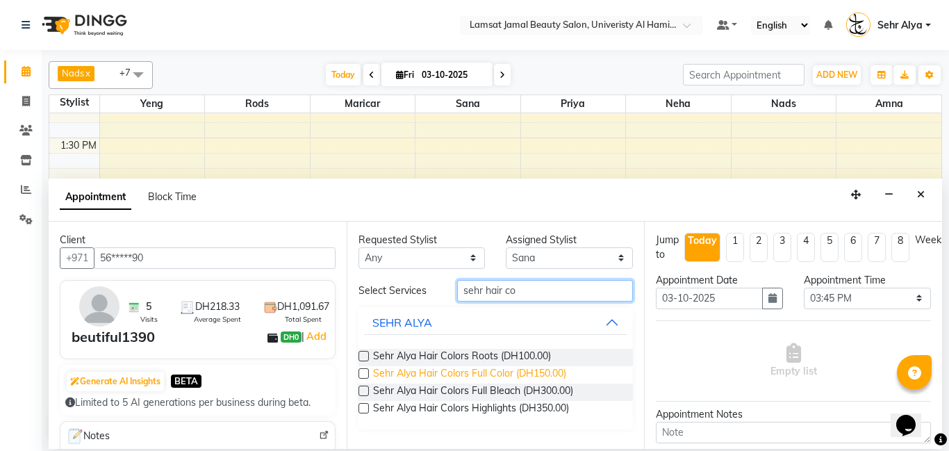
type input "sehr hair co"
click at [478, 369] on span "Sehr Alya Hair Colors Full Color (DH150.00)" at bounding box center [469, 374] width 193 height 17
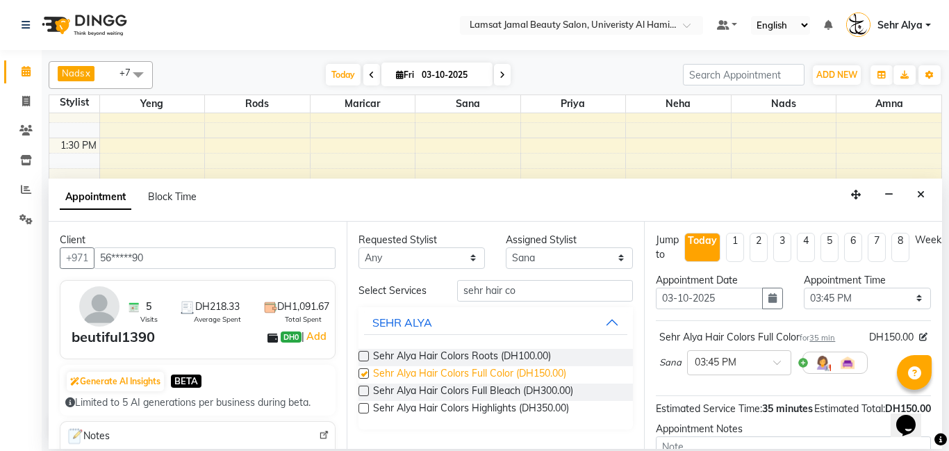
checkbox input "false"
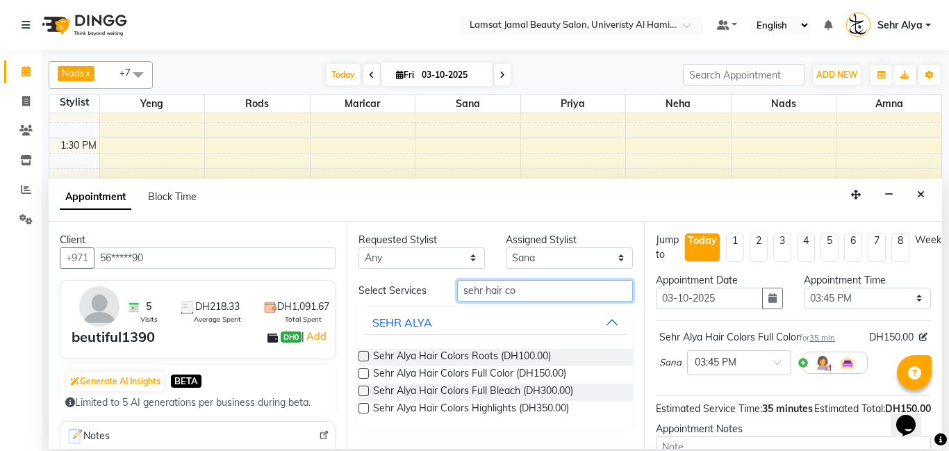
click at [532, 296] on input "sehr hair co" at bounding box center [545, 291] width 176 height 22
type input "s"
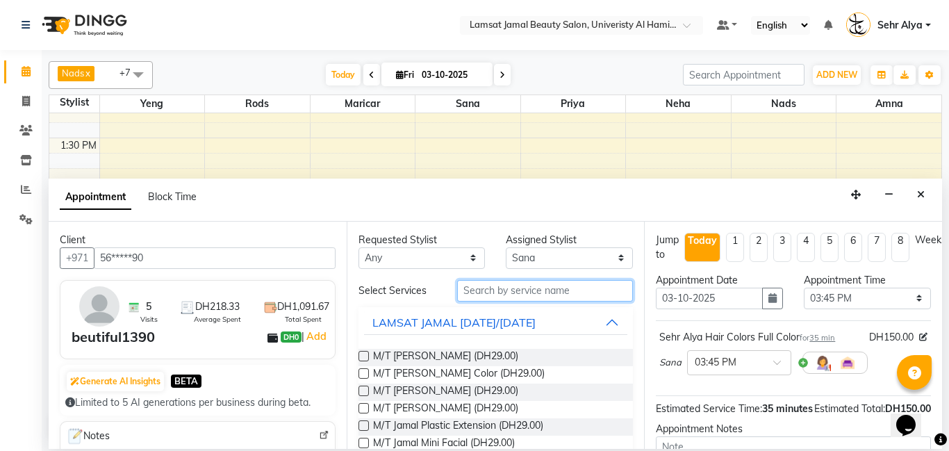
type input "n"
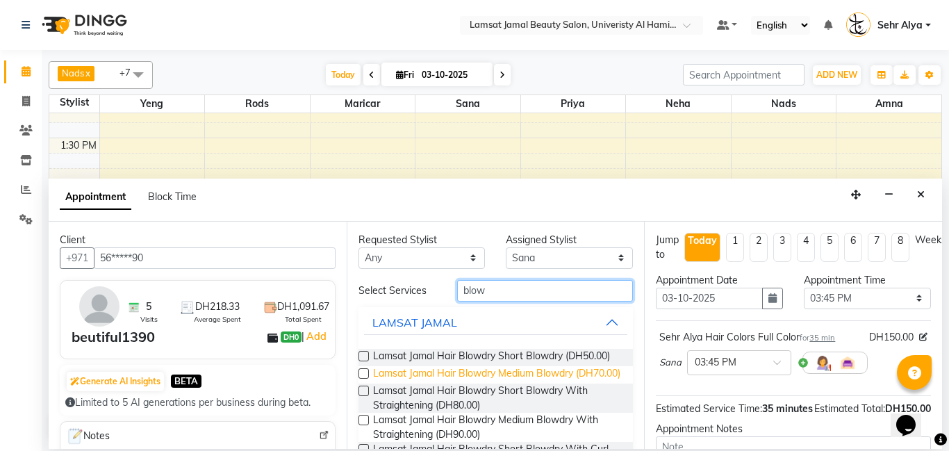
type input "blow"
click at [464, 370] on span "Lamsat Jamal Hair Blowdry Medium Blowdry (DH70.00)" at bounding box center [496, 374] width 247 height 17
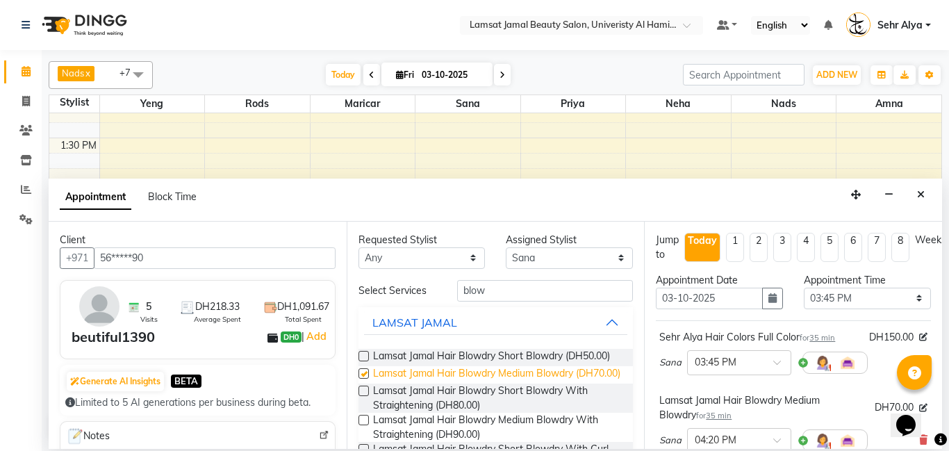
checkbox input "false"
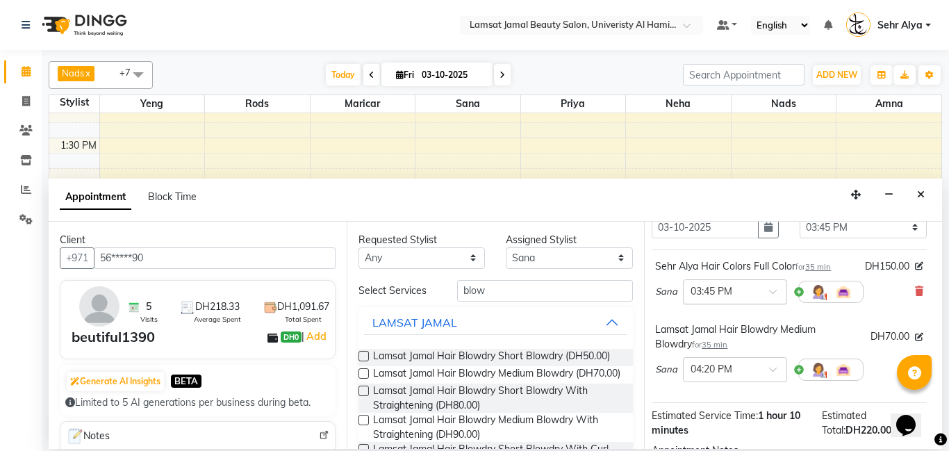
scroll to position [71, 0]
click at [922, 289] on icon at bounding box center [923, 291] width 8 height 10
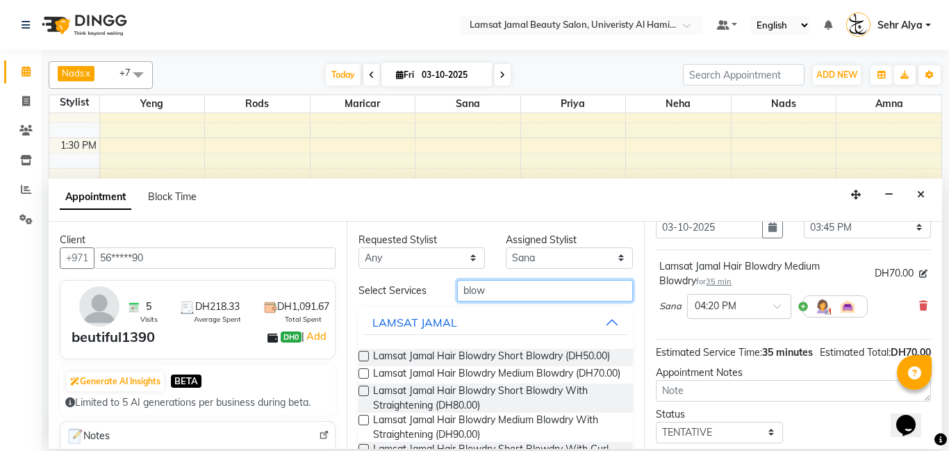
click at [505, 292] on input "blow" at bounding box center [545, 291] width 176 height 22
type input "b"
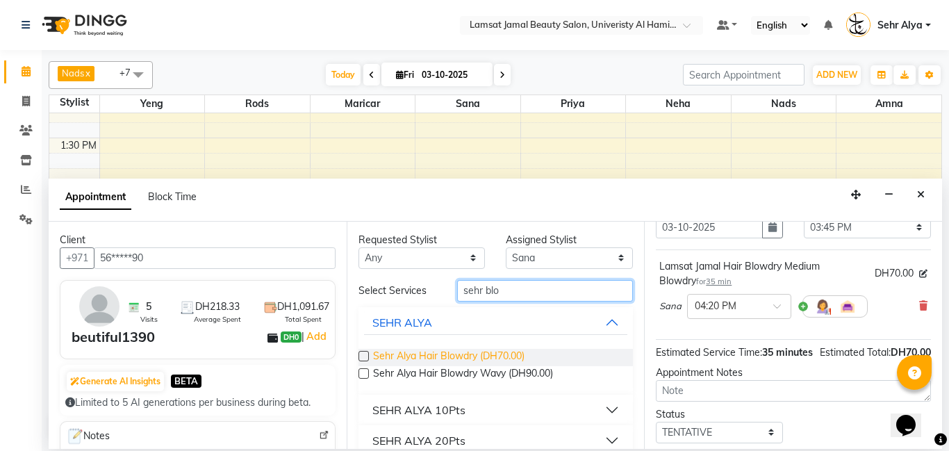
type input "sehr blo"
click at [500, 356] on span "Sehr Alya Hair Blowdry (DH70.00)" at bounding box center [448, 357] width 151 height 17
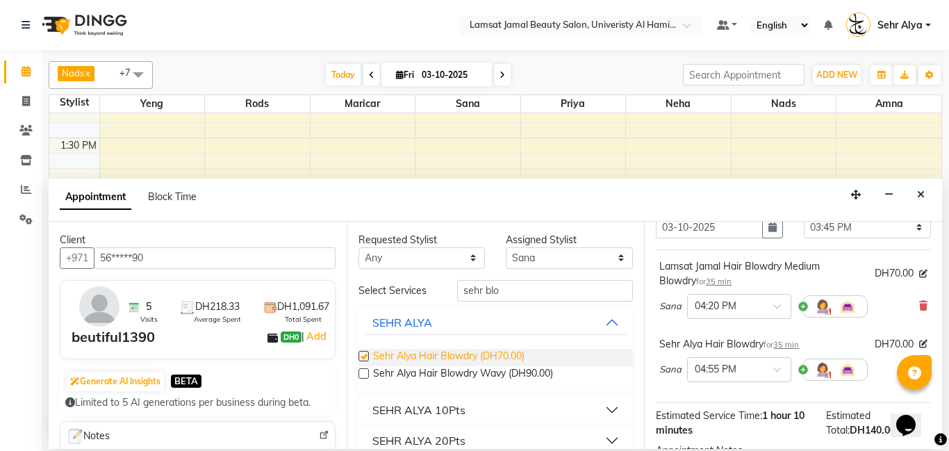
checkbox input "false"
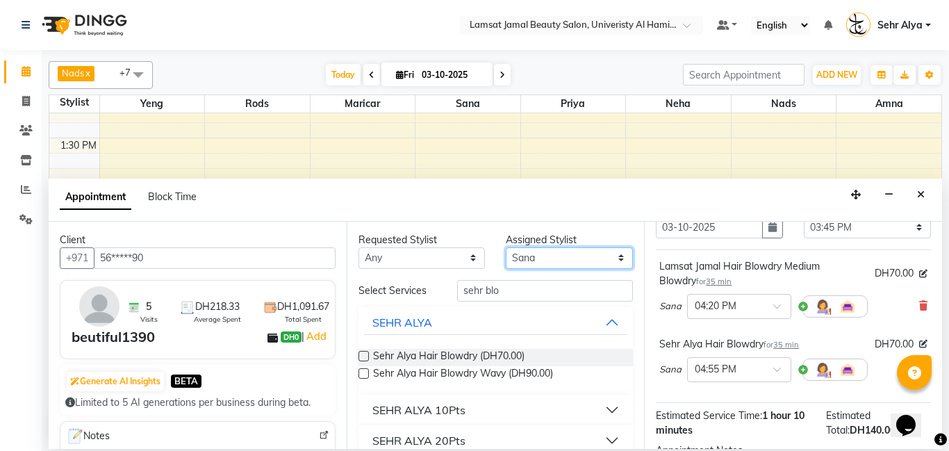
click at [545, 256] on select "Select [PERSON_NAME] Amna [PERSON_NAME] [PERSON_NAME] Ebda Lamsat [PERSON_NAME]…" at bounding box center [568, 258] width 127 height 22
select select "79914"
click at [505, 247] on select "Select [PERSON_NAME] Amna [PERSON_NAME] [PERSON_NAME] Ebda Lamsat [PERSON_NAME]…" at bounding box center [568, 258] width 127 height 22
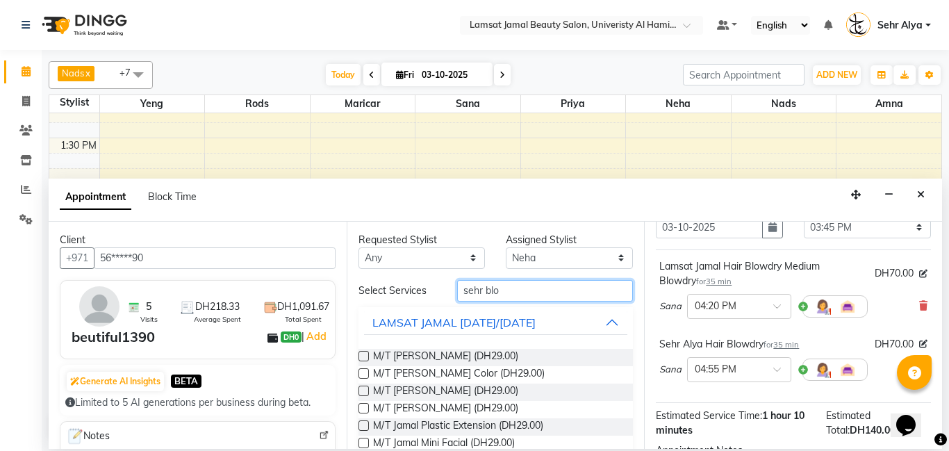
click at [529, 292] on input "sehr blo" at bounding box center [545, 291] width 176 height 22
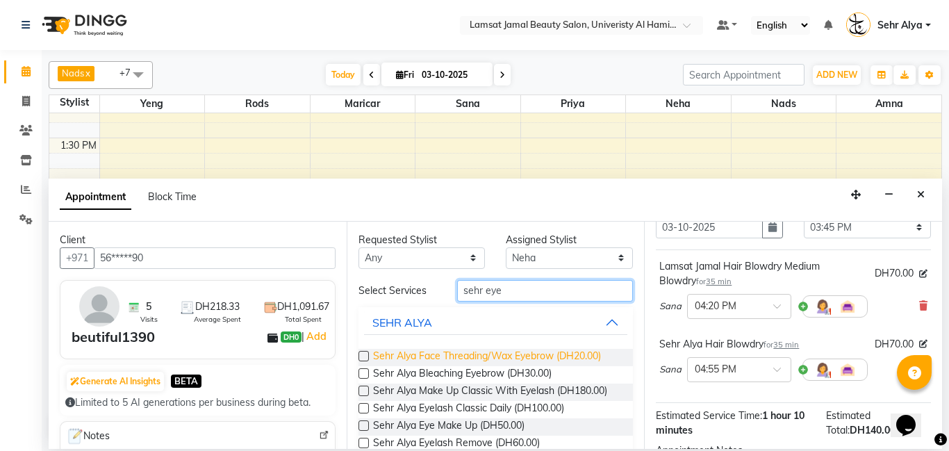
type input "sehr eye"
click at [498, 353] on span "Sehr Alya Face Threading/Wax Eyebrow (DH20.00)" at bounding box center [487, 357] width 228 height 17
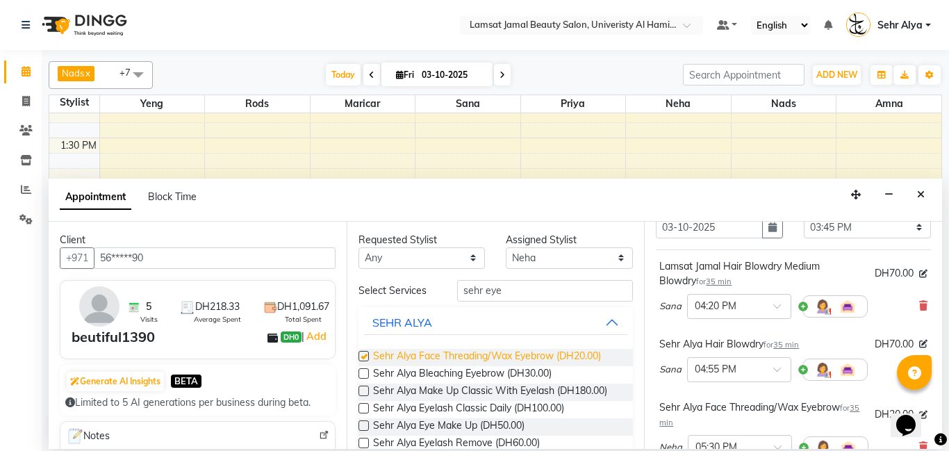
checkbox input "false"
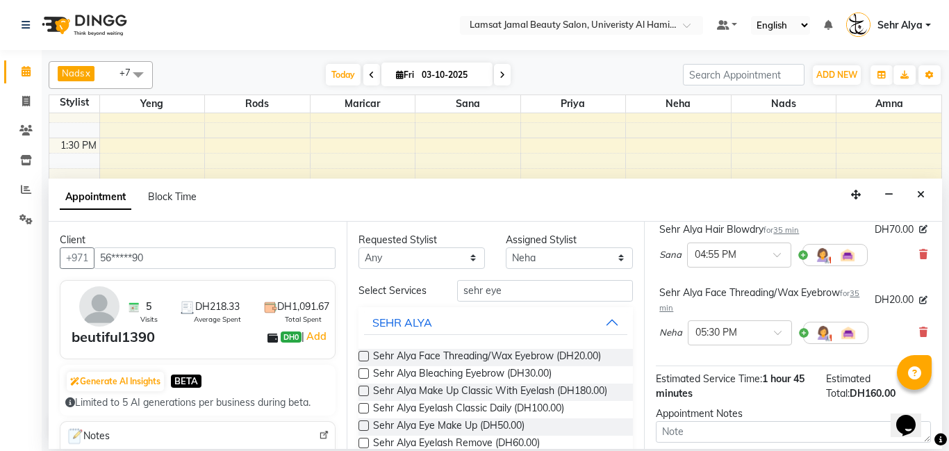
scroll to position [308, 0]
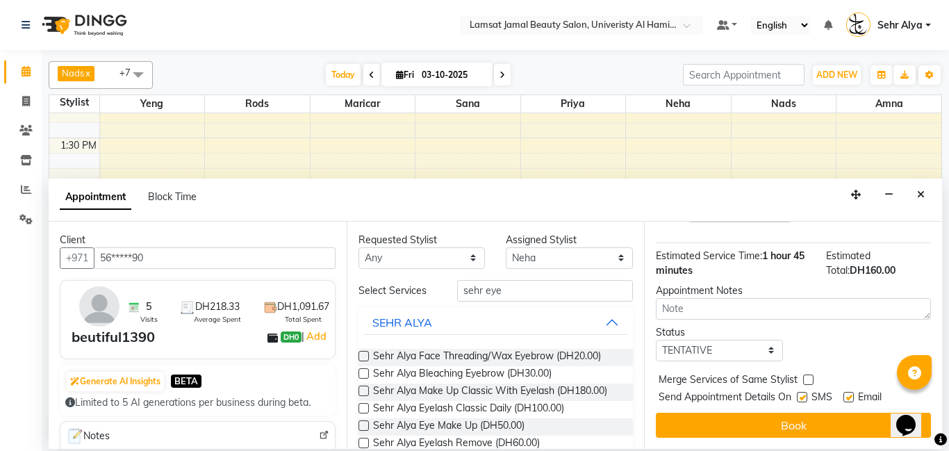
click at [809, 380] on label at bounding box center [808, 379] width 10 height 10
click at [809, 380] on input "checkbox" at bounding box center [807, 380] width 9 height 9
checkbox input "true"
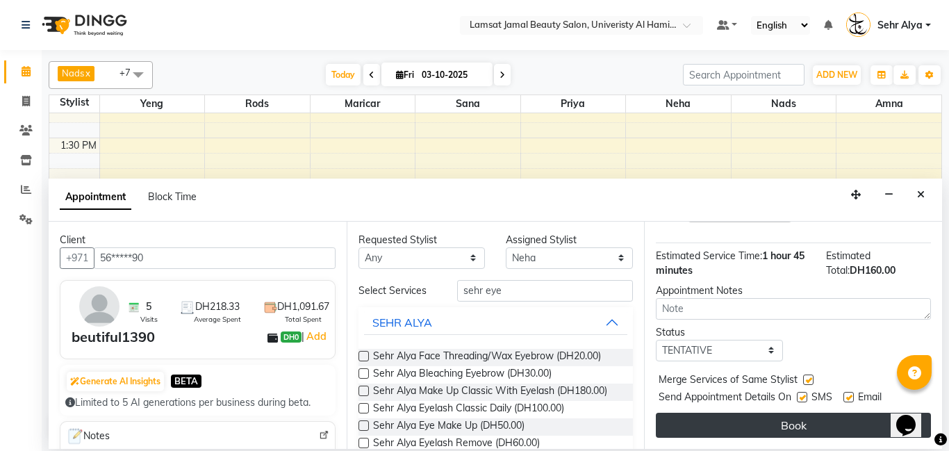
click at [791, 416] on button "Book" at bounding box center [792, 424] width 275 height 25
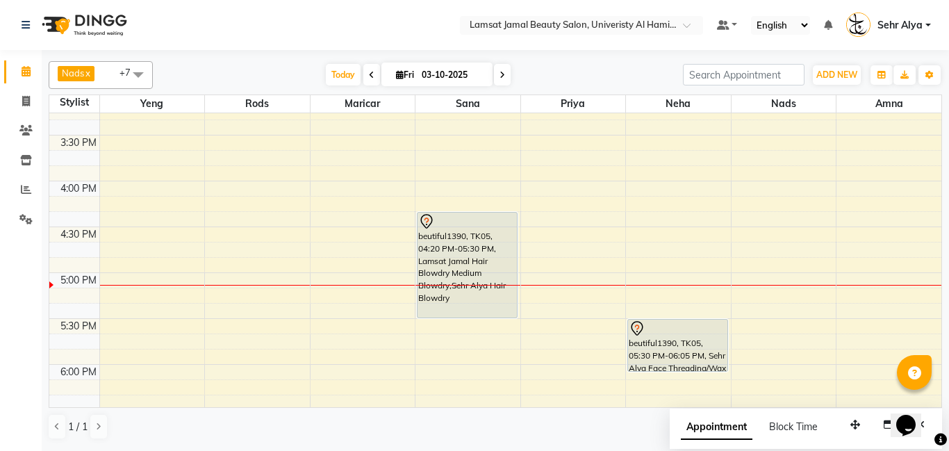
scroll to position [596, 0]
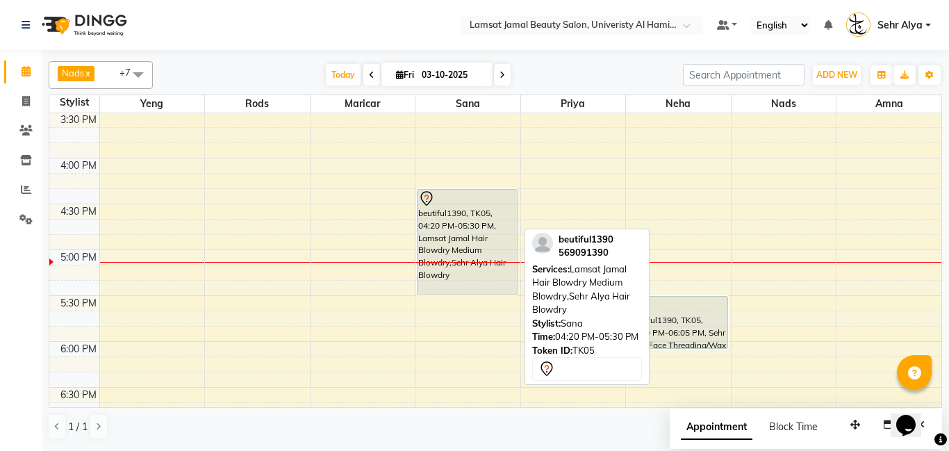
click at [472, 238] on div "beutiful1390, TK05, 04:20 PM-05:30 PM, Lamsat Jamal Hair Blowdry Medium Blowdry…" at bounding box center [466, 242] width 99 height 105
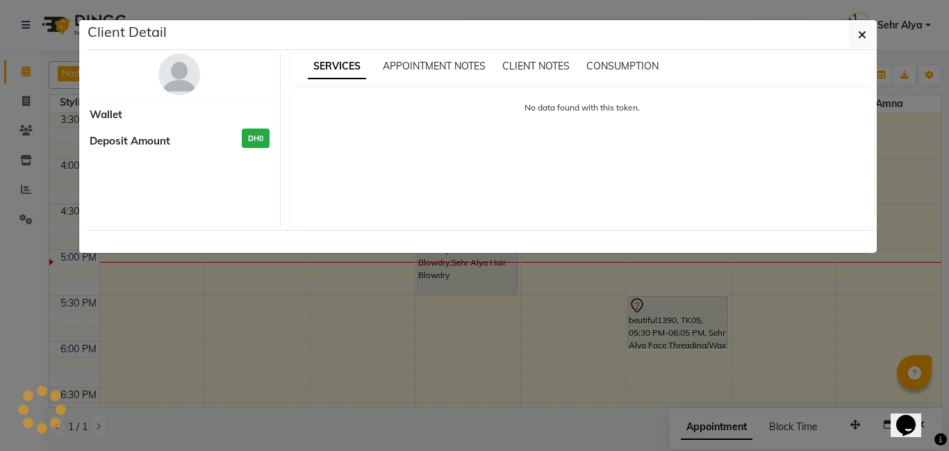
select select "7"
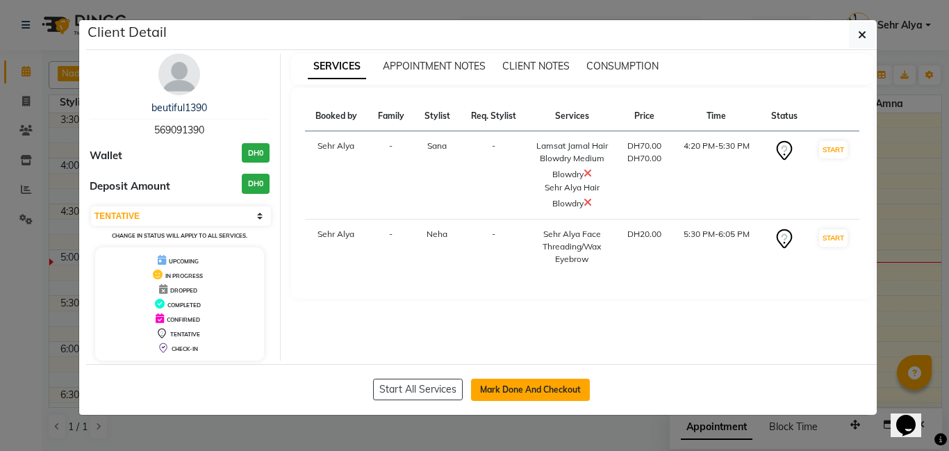
click at [509, 387] on button "Mark Done And Checkout" at bounding box center [530, 389] width 119 height 22
select select "service"
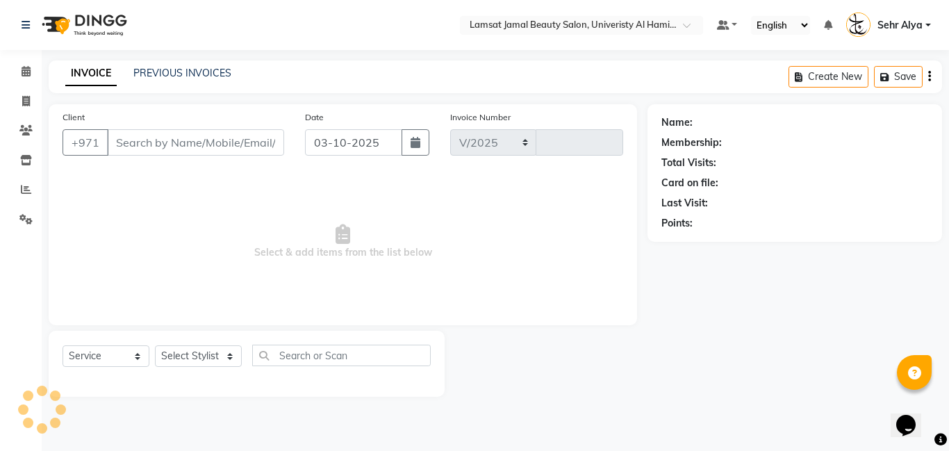
select select "8294"
type input "4060"
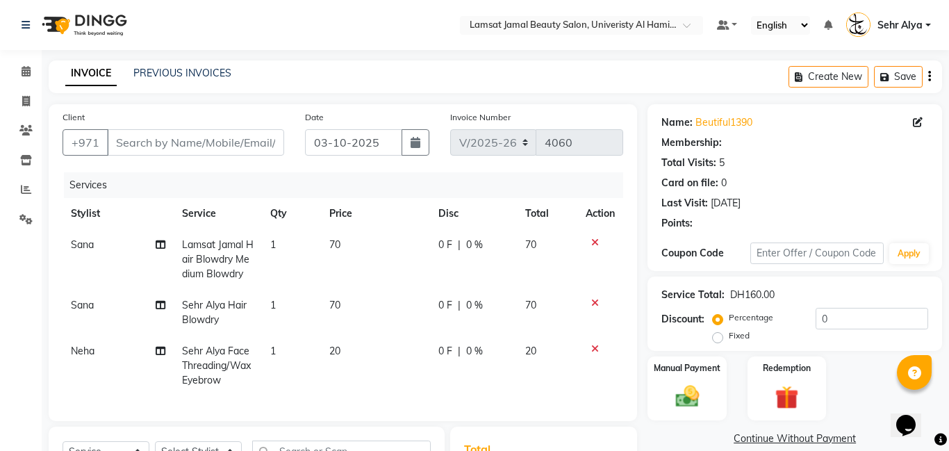
type input "56*****90"
click at [592, 242] on icon at bounding box center [595, 242] width 8 height 10
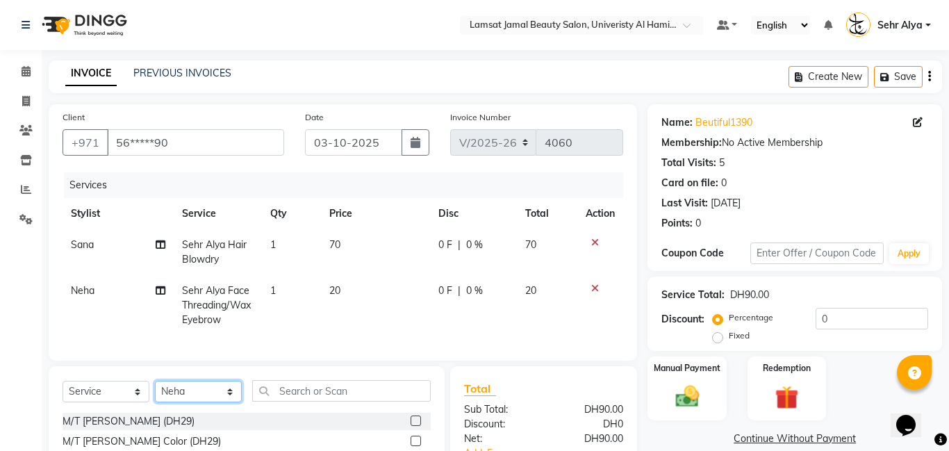
click at [186, 394] on select "Select Stylist [PERSON_NAME] [PERSON_NAME] [PERSON_NAME] Ebda Lamsat [PERSON_NA…" at bounding box center [198, 392] width 87 height 22
select select "79912"
click at [155, 381] on select "Select Stylist [PERSON_NAME] [PERSON_NAME] [PERSON_NAME] Ebda Lamsat [PERSON_NA…" at bounding box center [198, 392] width 87 height 22
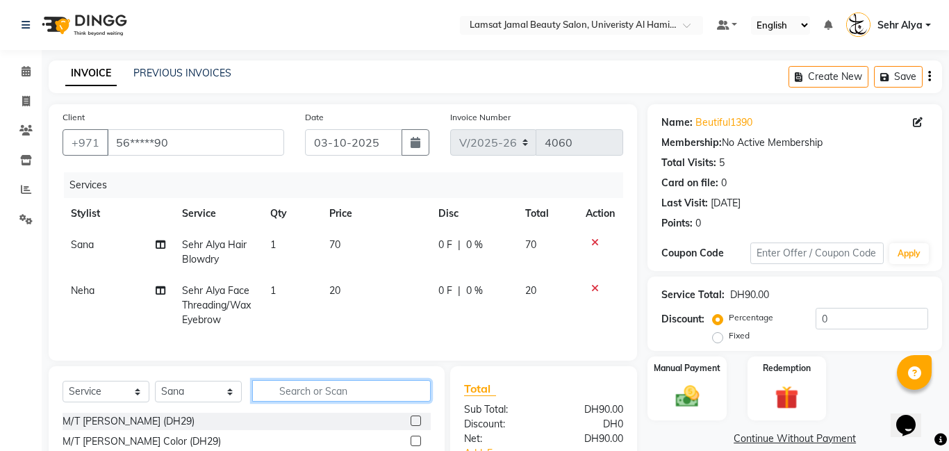
click at [294, 392] on input "text" at bounding box center [341, 391] width 178 height 22
click at [297, 391] on input "text" at bounding box center [341, 391] width 178 height 22
type input "sehr full co"
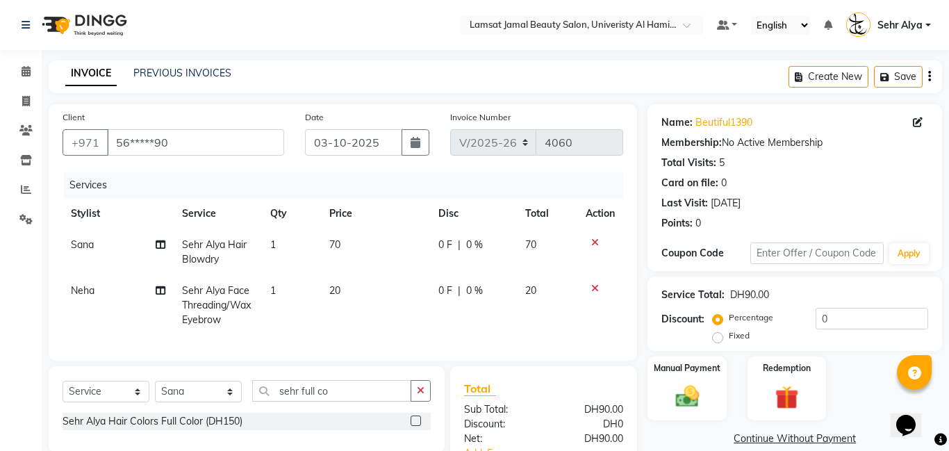
click at [414, 418] on label at bounding box center [415, 420] width 10 height 10
click at [414, 418] on input "checkbox" at bounding box center [414, 421] width 9 height 9
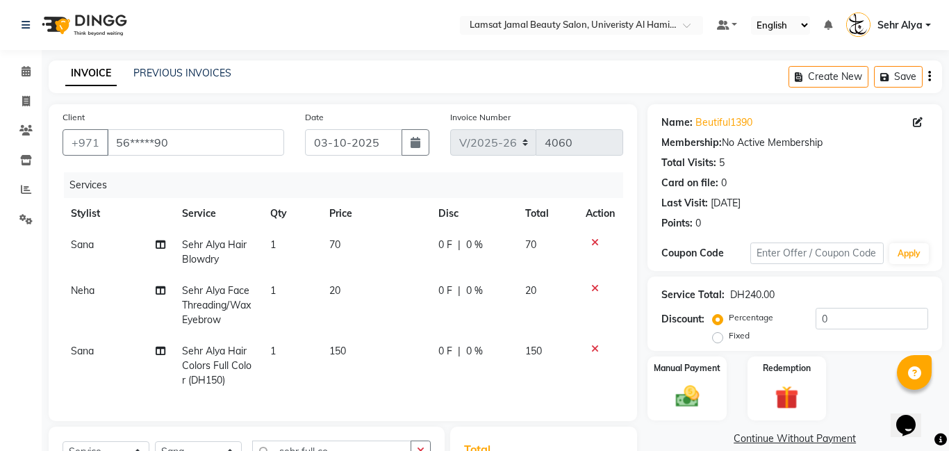
checkbox input "false"
click at [340, 242] on td "70" at bounding box center [376, 252] width 110 height 46
select select "79912"
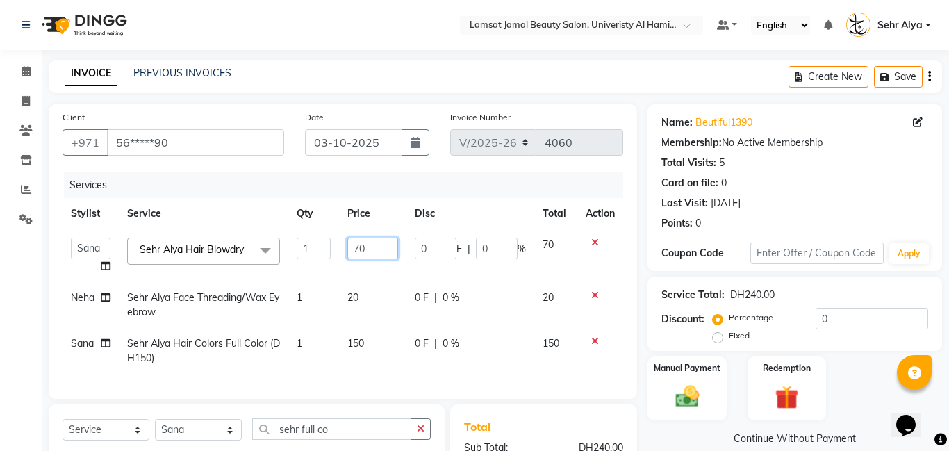
click at [377, 244] on input "70" at bounding box center [372, 248] width 51 height 22
type input "7"
type input "80"
click at [701, 374] on div "Manual Payment" at bounding box center [687, 388] width 82 height 67
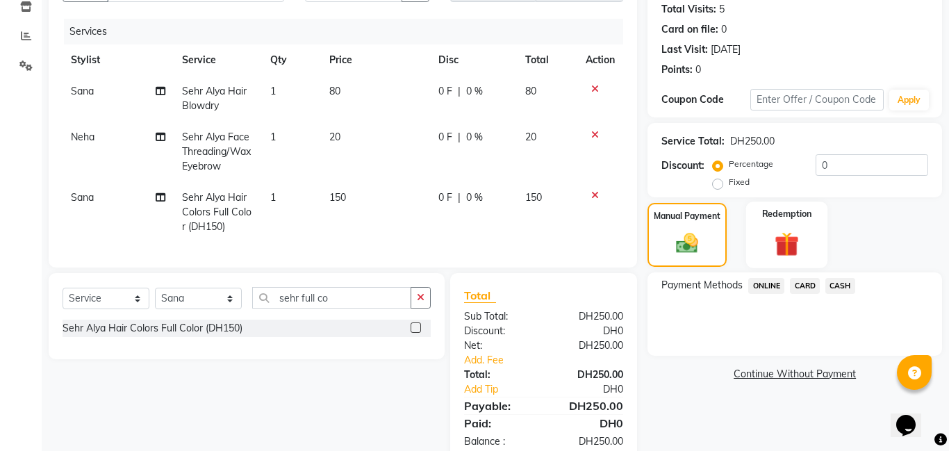
scroll to position [186, 0]
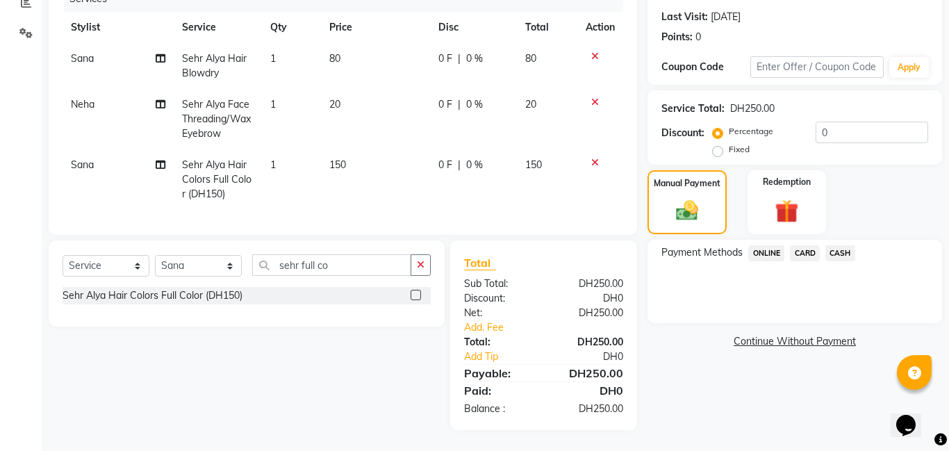
click at [803, 247] on span "CARD" at bounding box center [804, 253] width 30 height 16
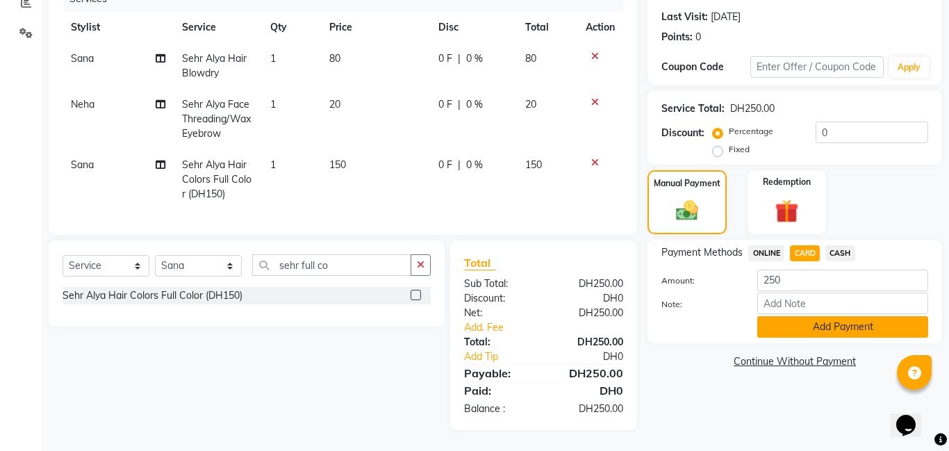
click at [805, 324] on button "Add Payment" at bounding box center [842, 327] width 171 height 22
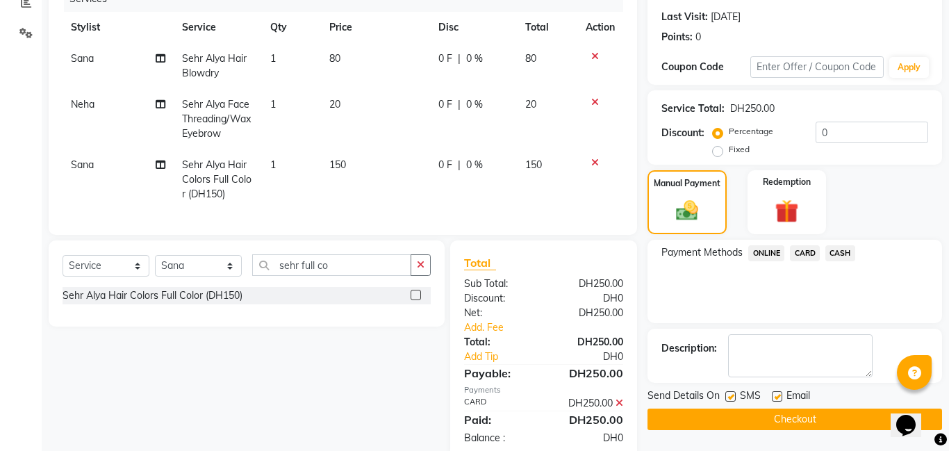
scroll to position [215, 0]
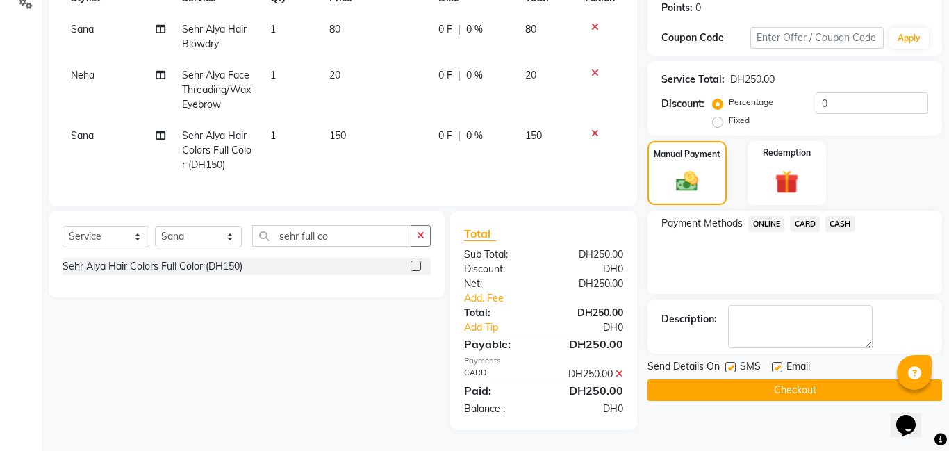
click at [796, 389] on button "Checkout" at bounding box center [794, 390] width 294 height 22
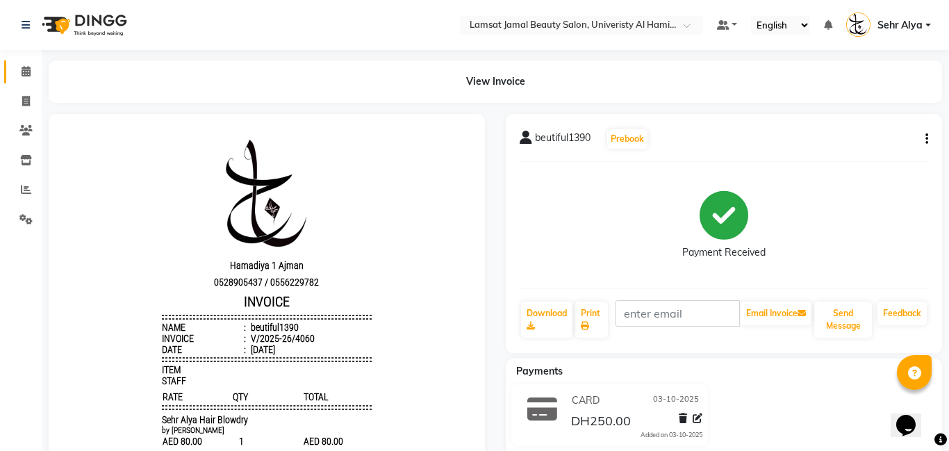
click at [24, 69] on icon at bounding box center [26, 71] width 9 height 10
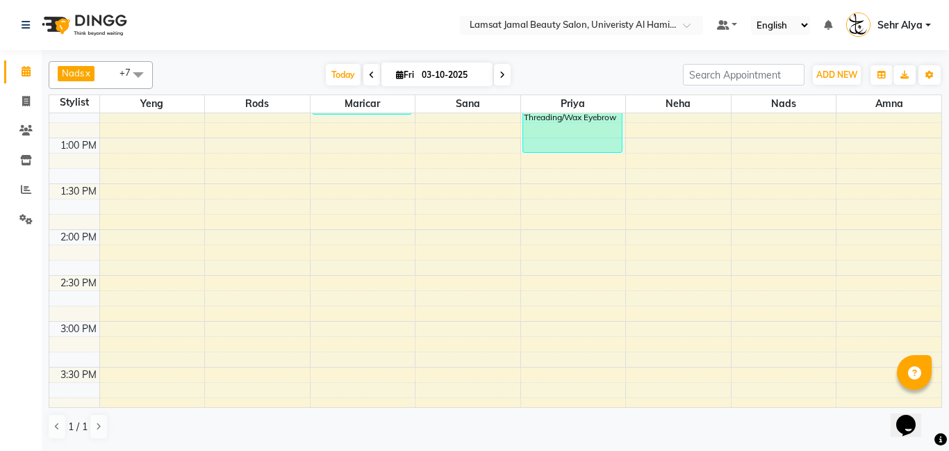
scroll to position [342, 0]
click at [554, 221] on div "9:00 AM 9:30 AM 10:00 AM 10:30 AM 11:00 AM 11:30 AM 12:00 PM 12:30 PM 1:00 PM 1…" at bounding box center [495, 458] width 892 height 1374
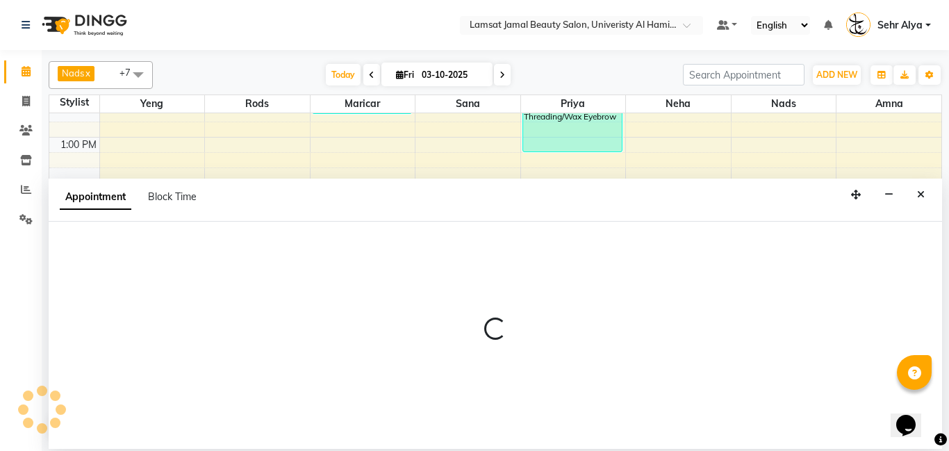
select select "79913"
select select "tentative"
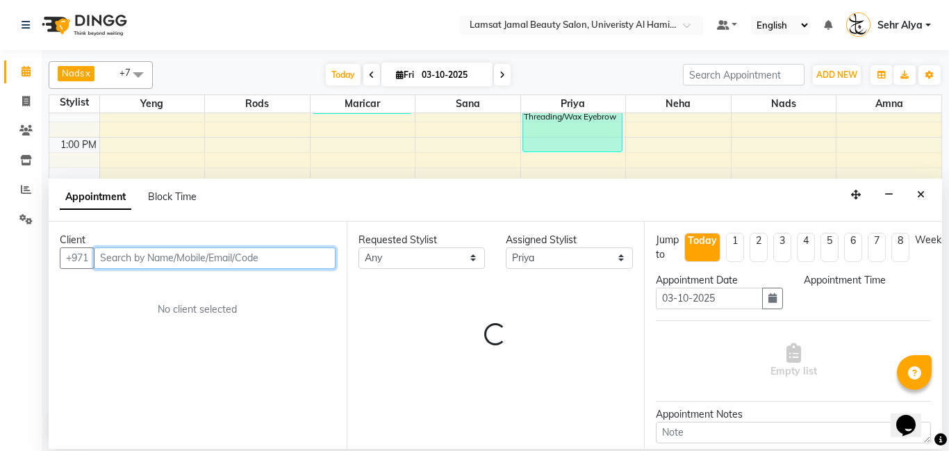
select select "825"
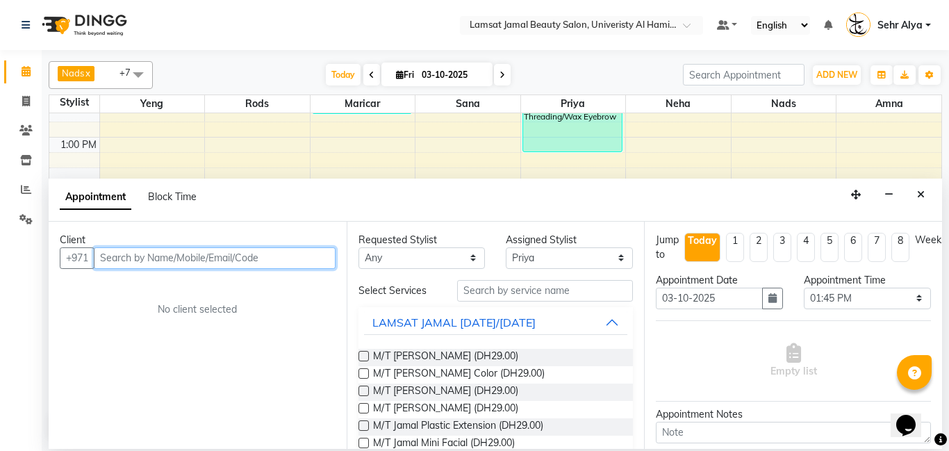
click at [214, 258] on input "text" at bounding box center [215, 258] width 242 height 22
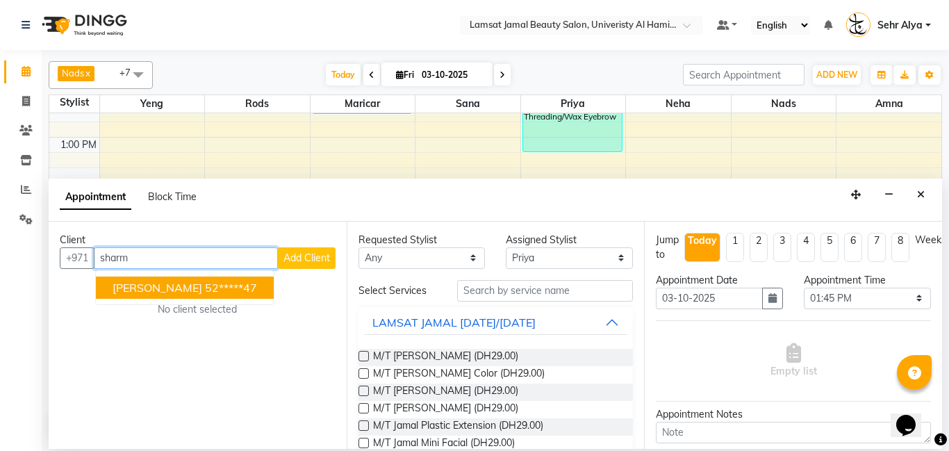
click at [205, 290] on ngb-highlight "52*****47" at bounding box center [231, 288] width 52 height 14
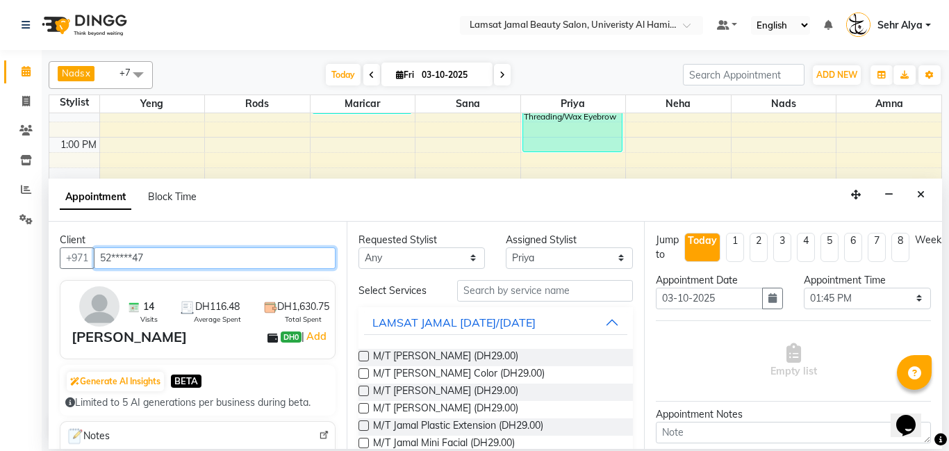
type input "52*****47"
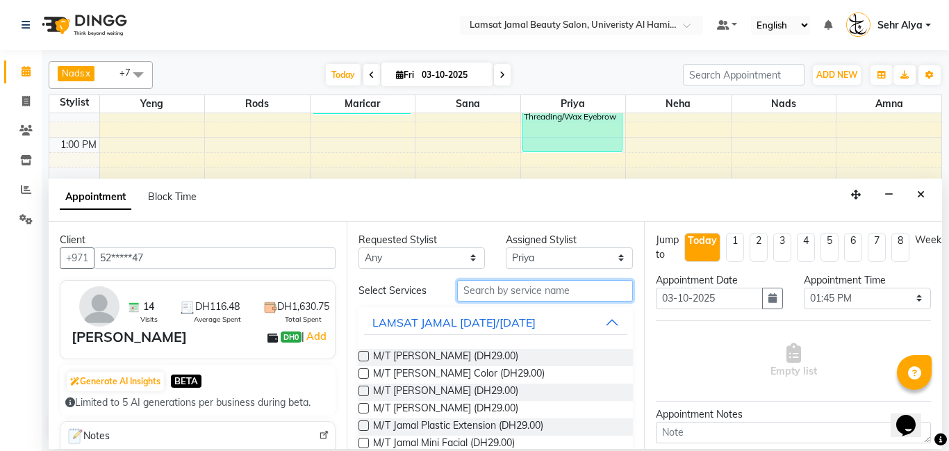
click at [489, 289] on input "text" at bounding box center [545, 291] width 176 height 22
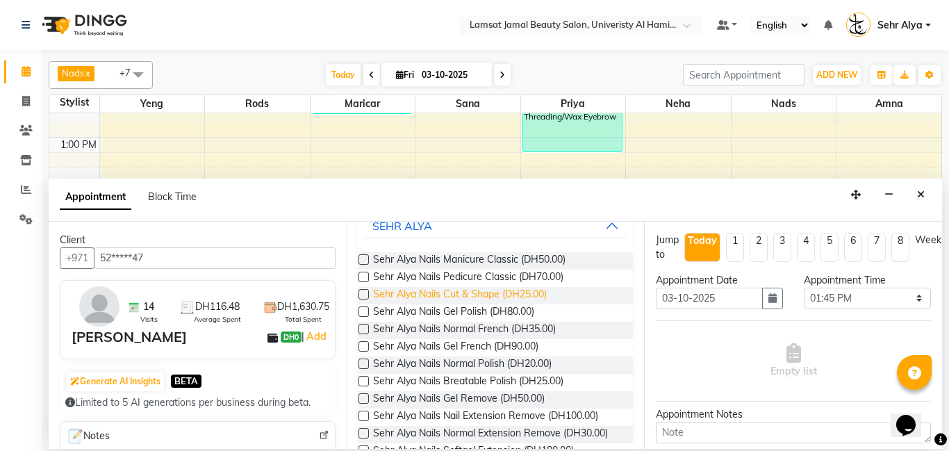
scroll to position [63, 0]
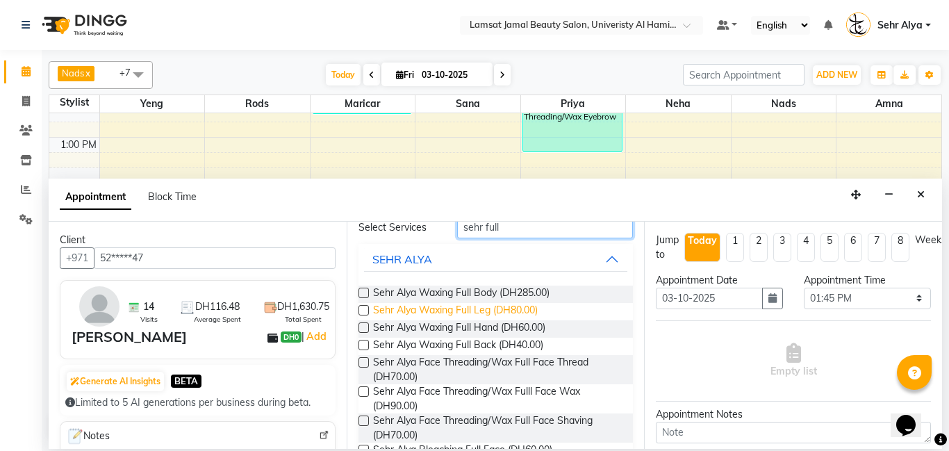
type input "sehr full"
click at [443, 312] on span "Sehr Alya Waxing Full Leg (DH80.00)" at bounding box center [455, 311] width 165 height 17
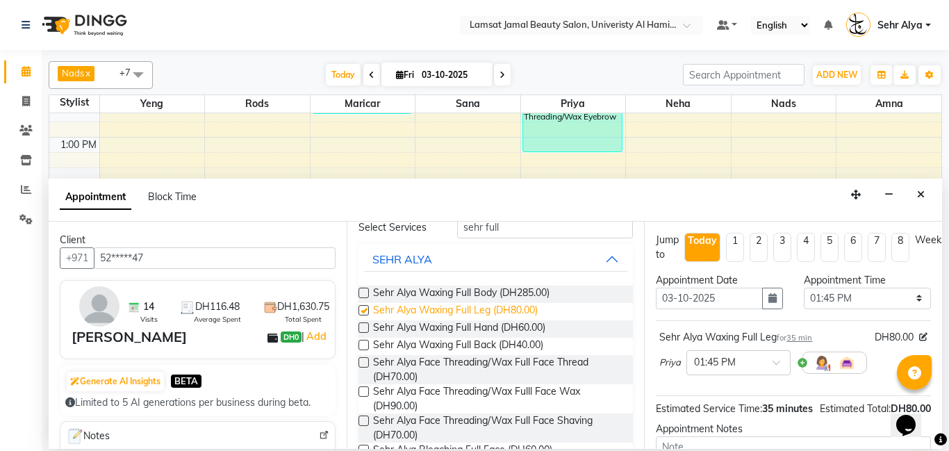
checkbox input "false"
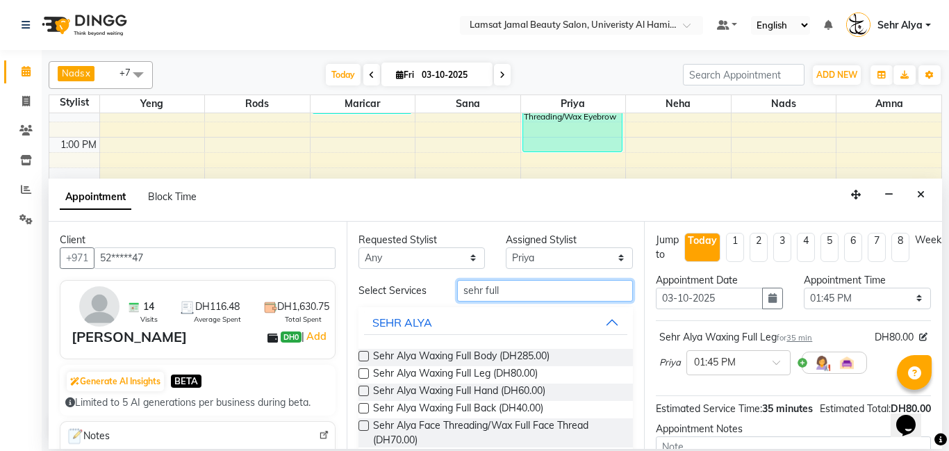
click at [505, 287] on input "sehr full" at bounding box center [545, 291] width 176 height 22
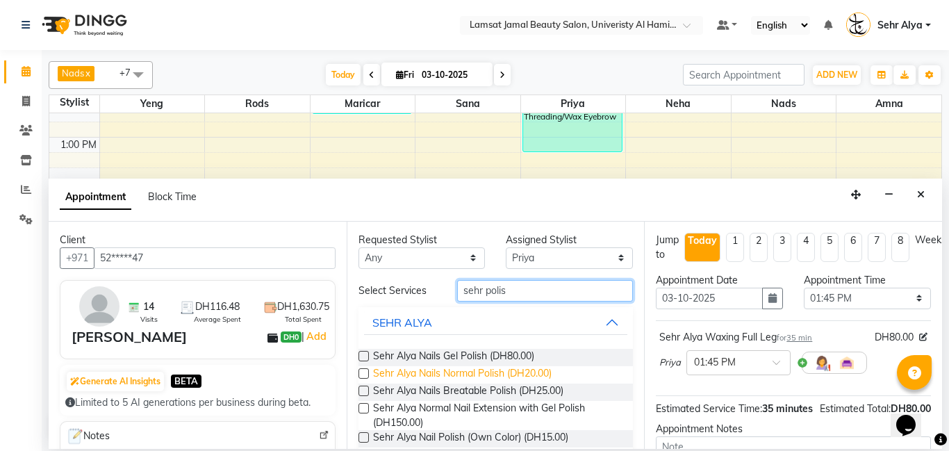
type input "sehr polis"
click at [492, 372] on span "Sehr Alya Nails Normal Polish (DH20.00)" at bounding box center [462, 374] width 178 height 17
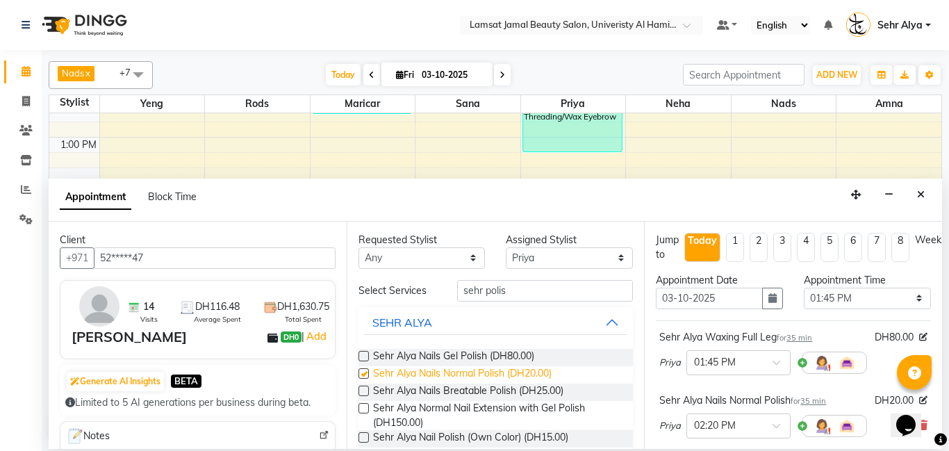
checkbox input "false"
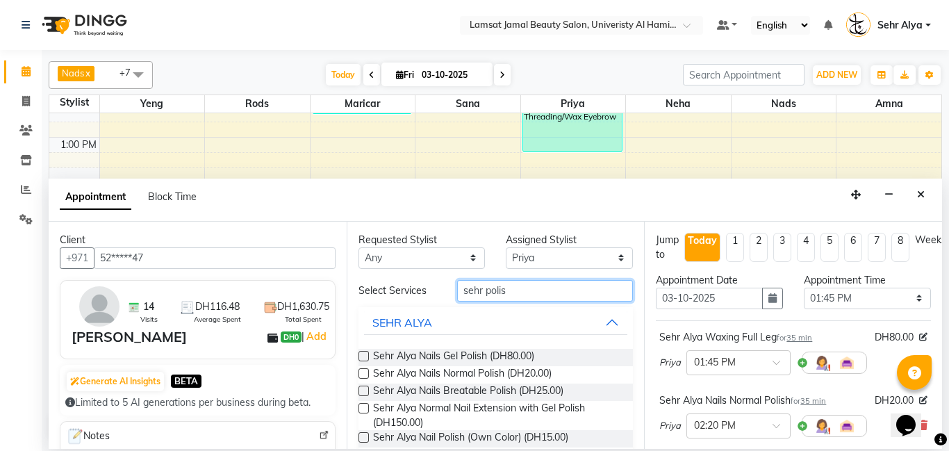
click at [540, 291] on input "sehr polis" at bounding box center [545, 291] width 176 height 22
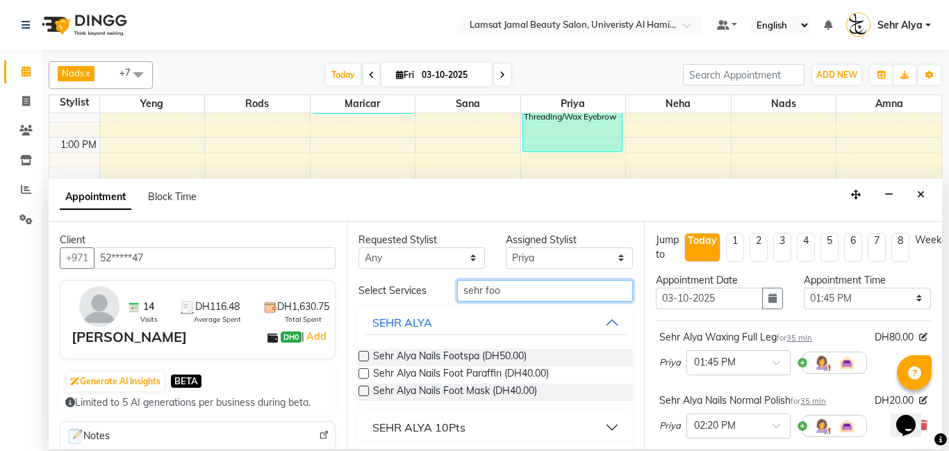
type input "sehr foo"
click at [587, 351] on div "Sehr Alya Nails Footspa (DH50.00)" at bounding box center [495, 357] width 275 height 17
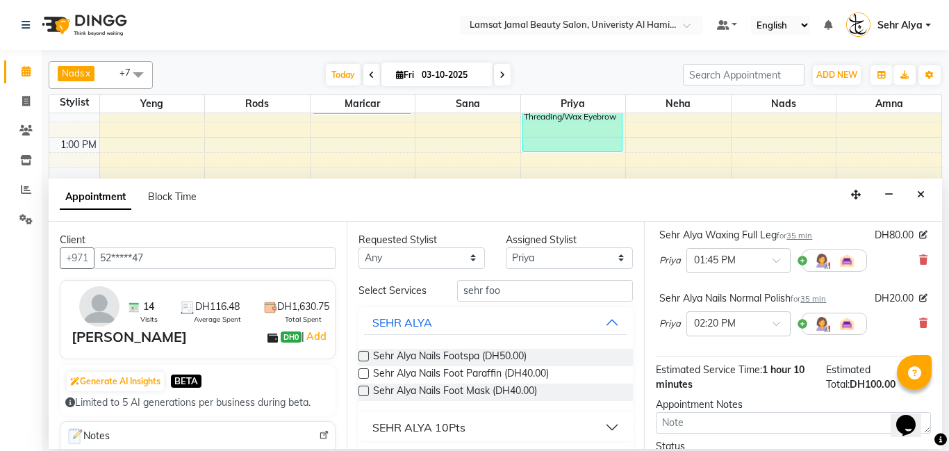
scroll to position [216, 0]
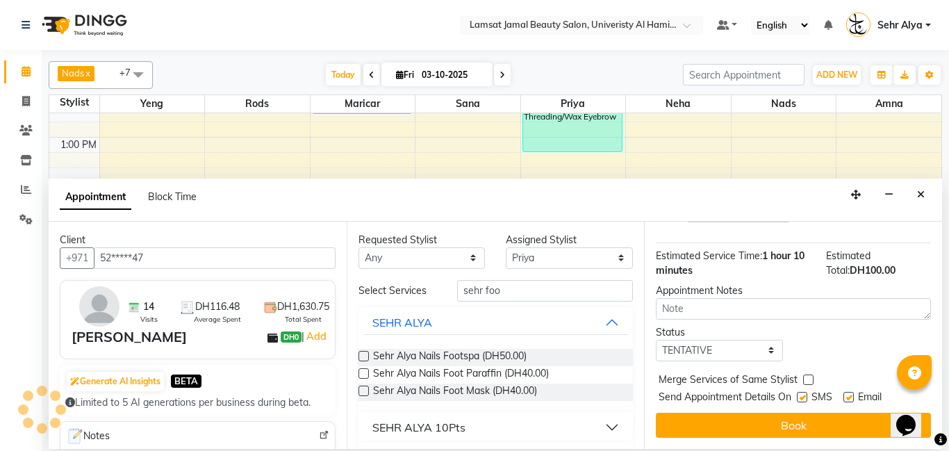
click at [807, 374] on label at bounding box center [808, 379] width 10 height 10
click at [807, 376] on input "checkbox" at bounding box center [807, 380] width 9 height 9
checkbox input "true"
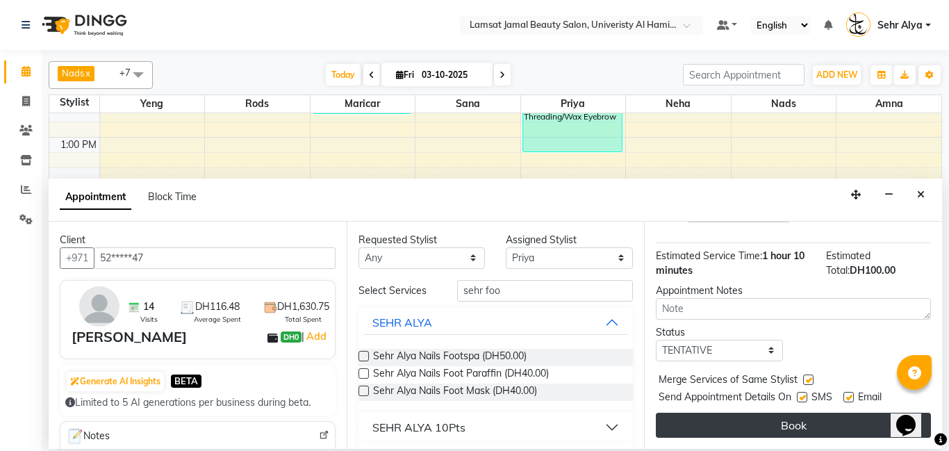
click at [793, 430] on button "Book" at bounding box center [792, 424] width 275 height 25
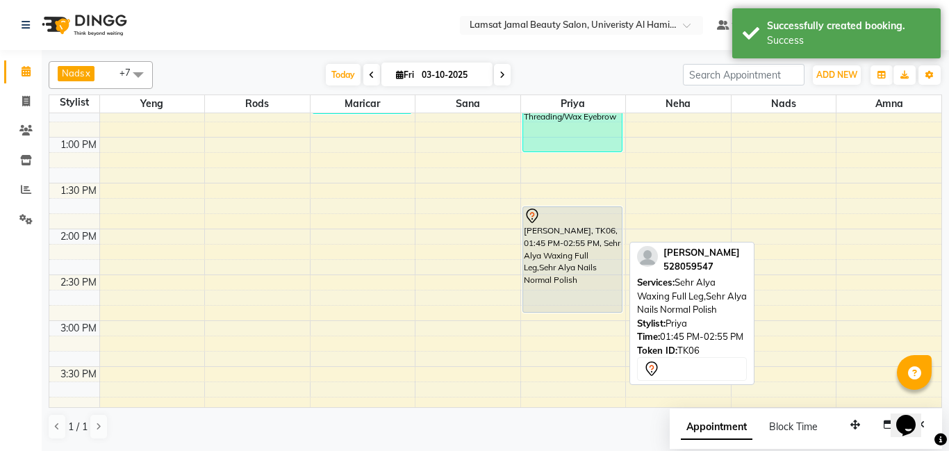
click at [538, 260] on div "[PERSON_NAME], TK06, 01:45 PM-02:55 PM, Sehr Alya Waxing Full Leg,Sehr Alya Nai…" at bounding box center [572, 259] width 99 height 105
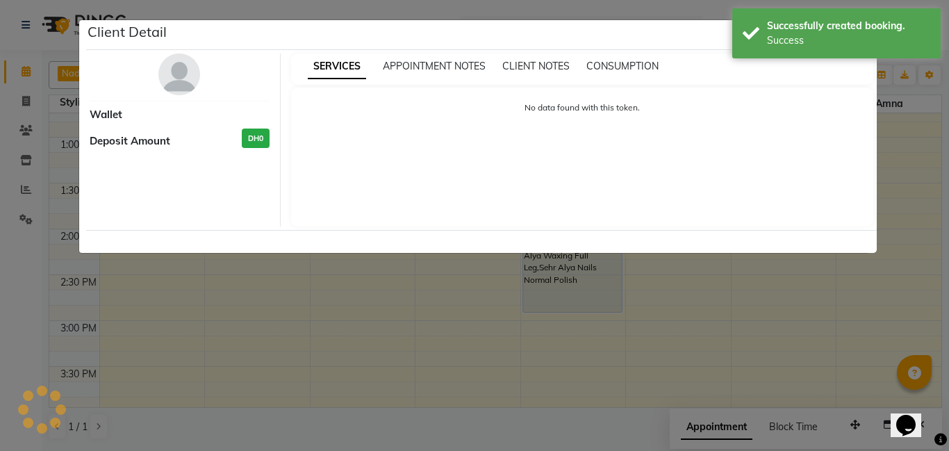
select select "7"
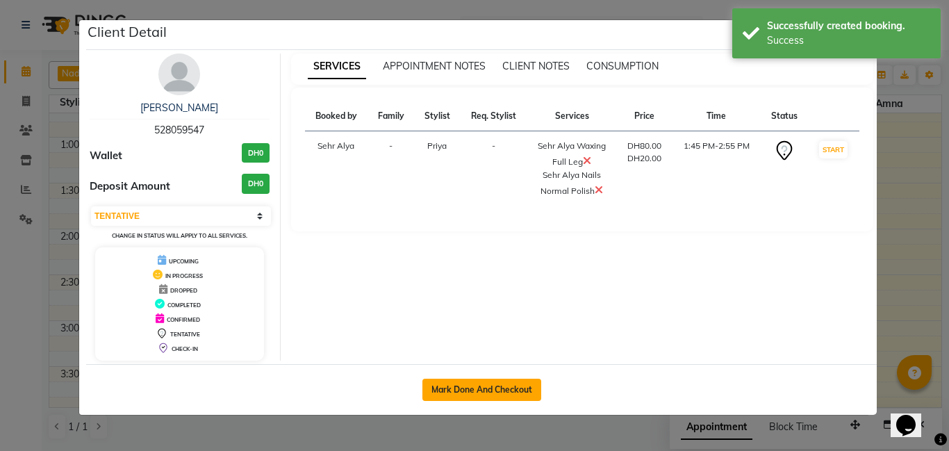
click at [481, 385] on button "Mark Done And Checkout" at bounding box center [481, 389] width 119 height 22
select select "service"
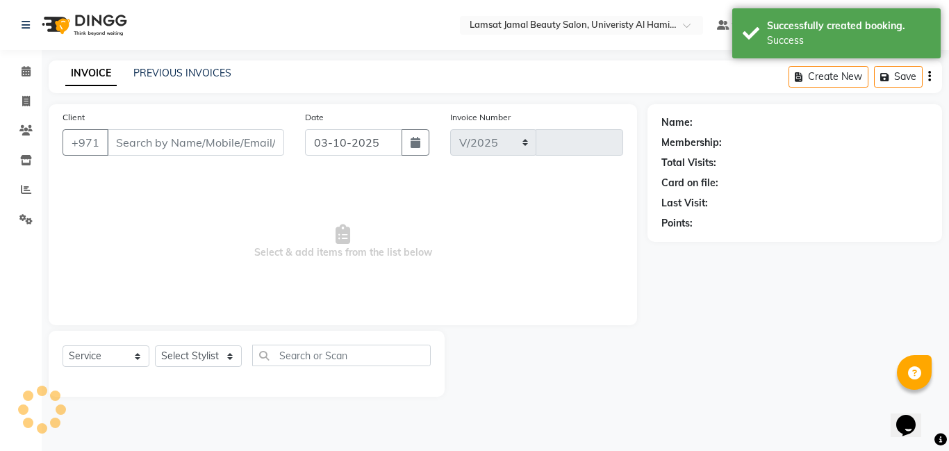
select select "8294"
type input "4061"
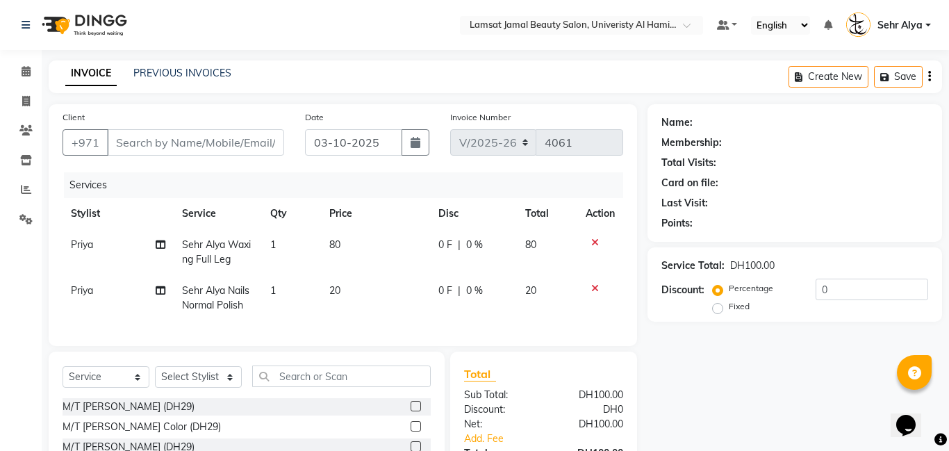
type input "52*****47"
select select "79913"
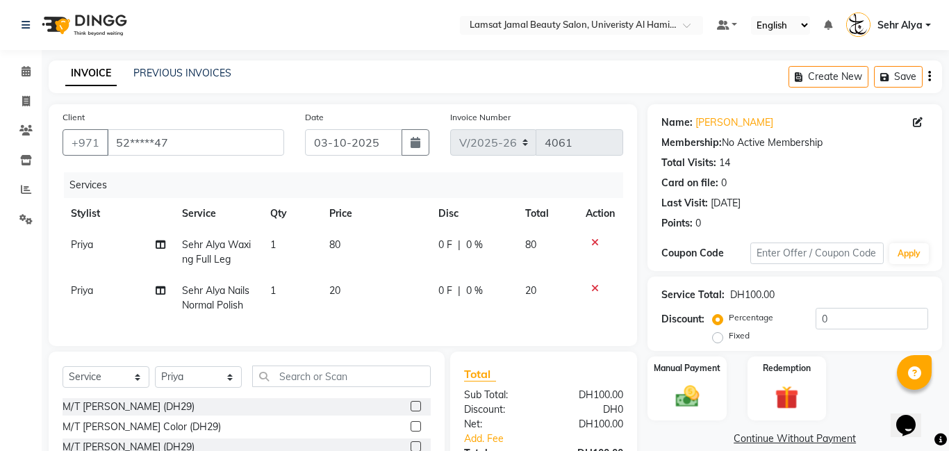
scroll to position [59, 0]
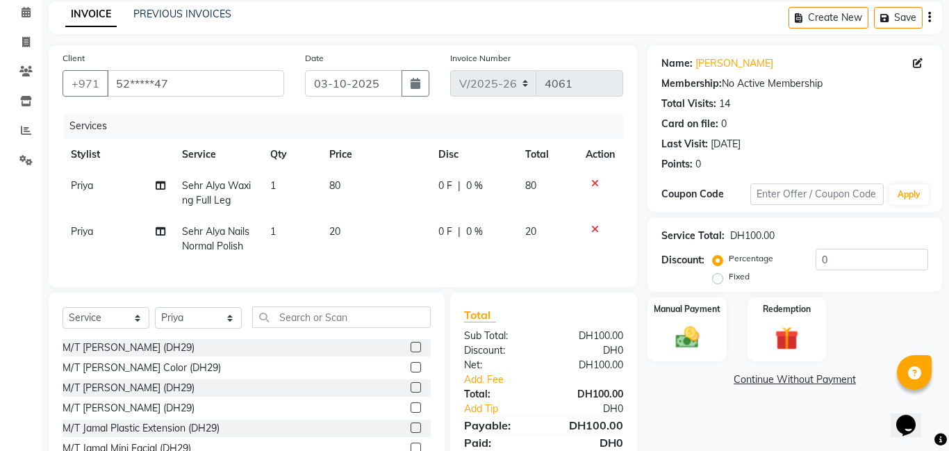
click at [333, 232] on span "20" at bounding box center [334, 231] width 11 height 12
select select "79913"
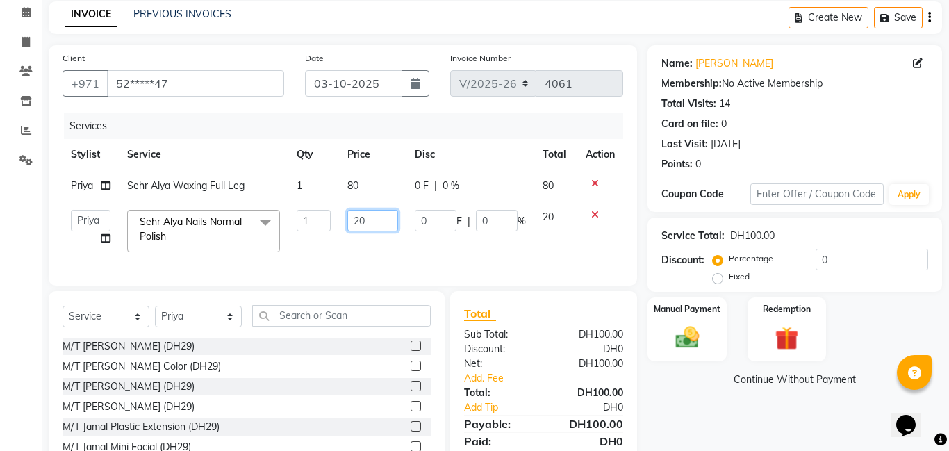
click at [382, 215] on input "20" at bounding box center [372, 221] width 51 height 22
type input "2"
type input "40"
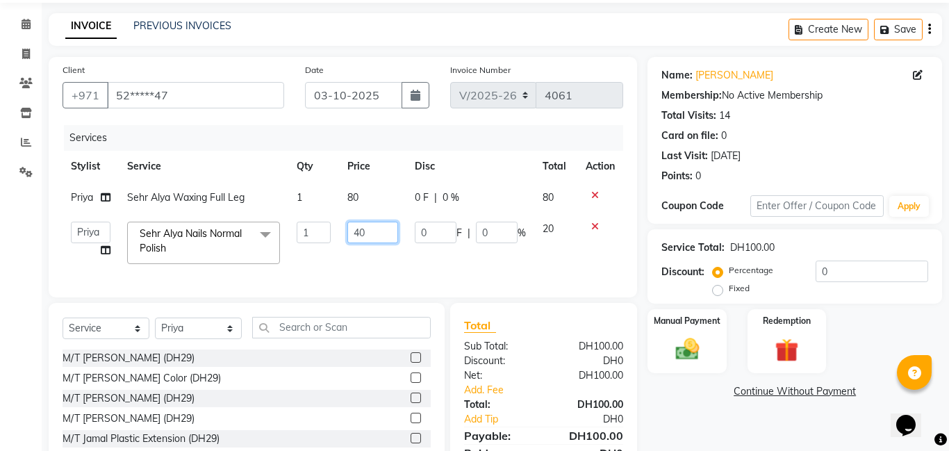
scroll to position [48, 0]
click at [303, 331] on input "text" at bounding box center [341, 327] width 178 height 22
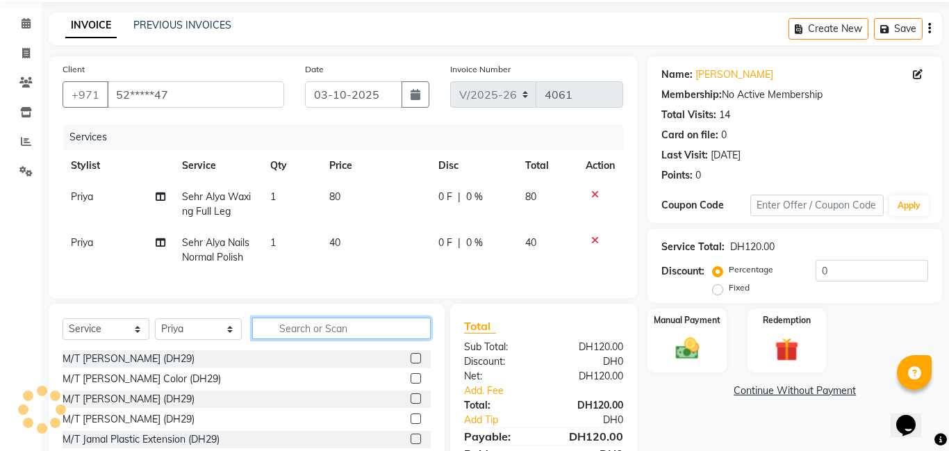
type input "f"
type input "sehr foot"
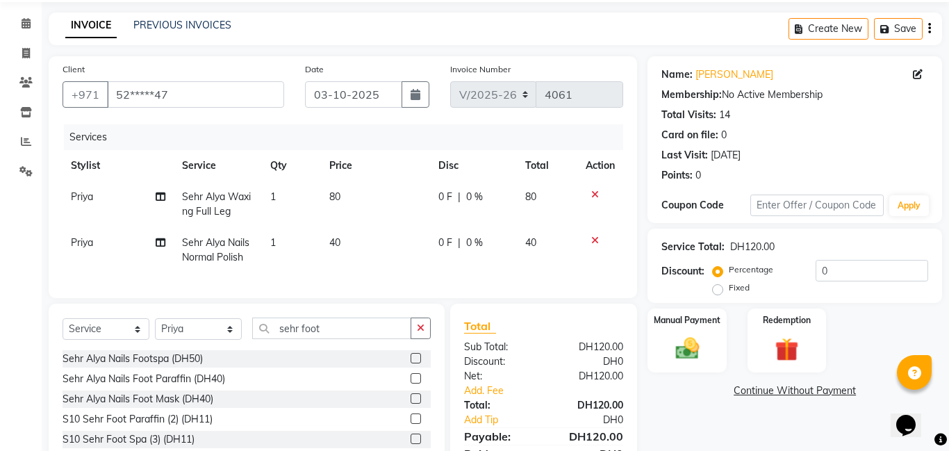
click at [414, 356] on label at bounding box center [415, 358] width 10 height 10
click at [414, 356] on input "checkbox" at bounding box center [414, 358] width 9 height 9
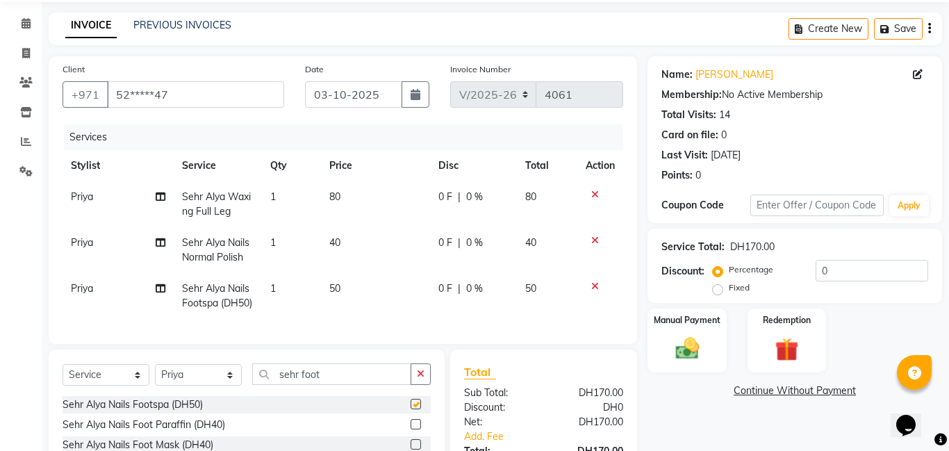
checkbox input "false"
click at [693, 315] on label "Manual Payment" at bounding box center [686, 318] width 69 height 13
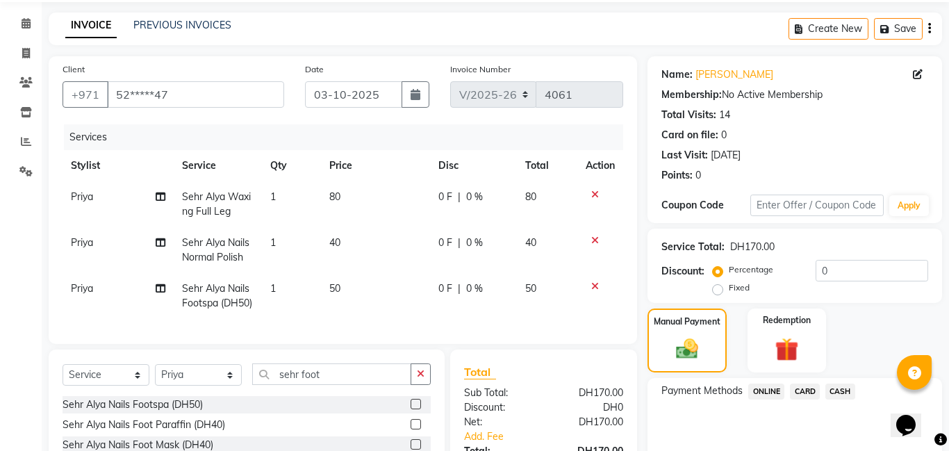
click at [803, 385] on span "CARD" at bounding box center [804, 391] width 30 height 16
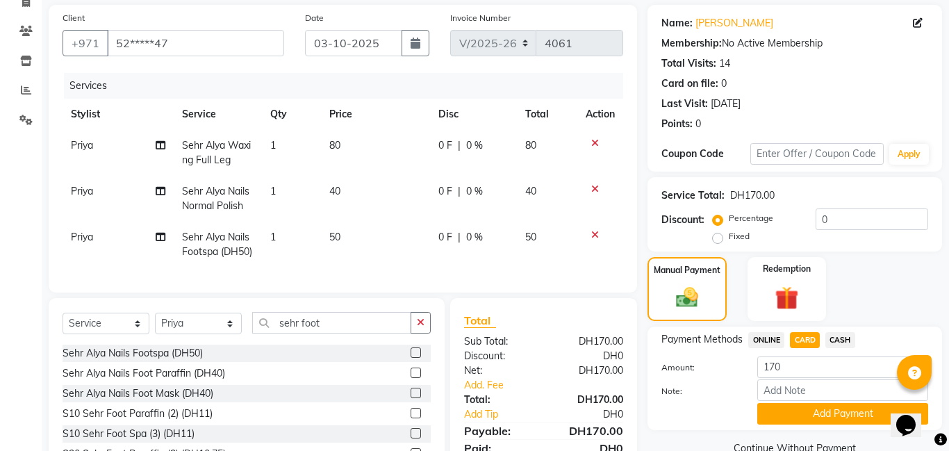
scroll to position [110, 0]
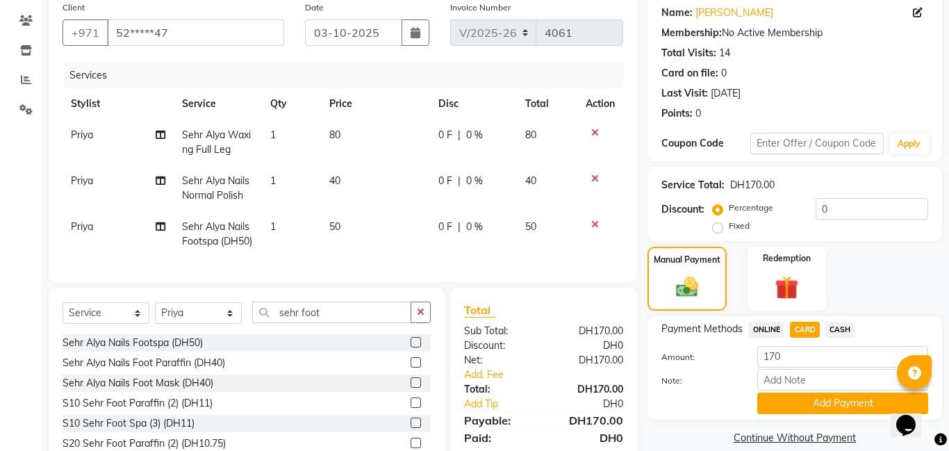
click at [337, 126] on td "80" at bounding box center [376, 142] width 110 height 46
select select "79913"
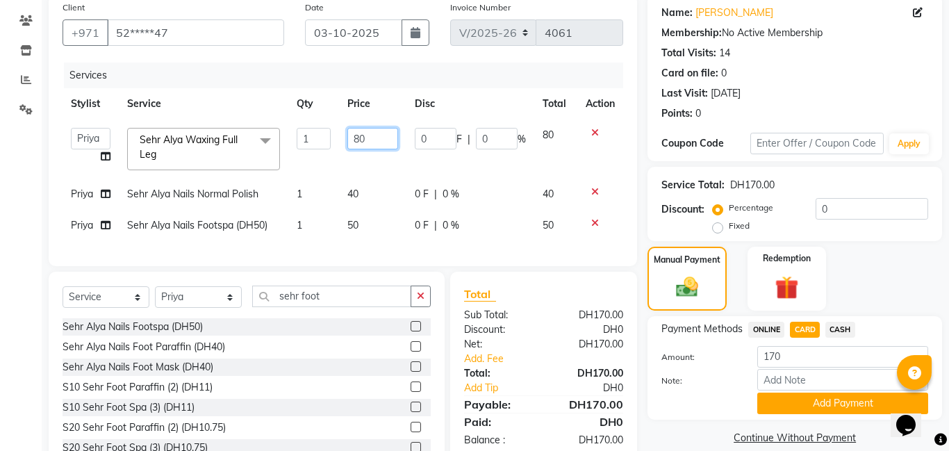
click at [386, 142] on input "80" at bounding box center [372, 139] width 51 height 22
type input "8"
type input "75"
click at [798, 329] on span "CARD" at bounding box center [804, 329] width 30 height 16
type input "165"
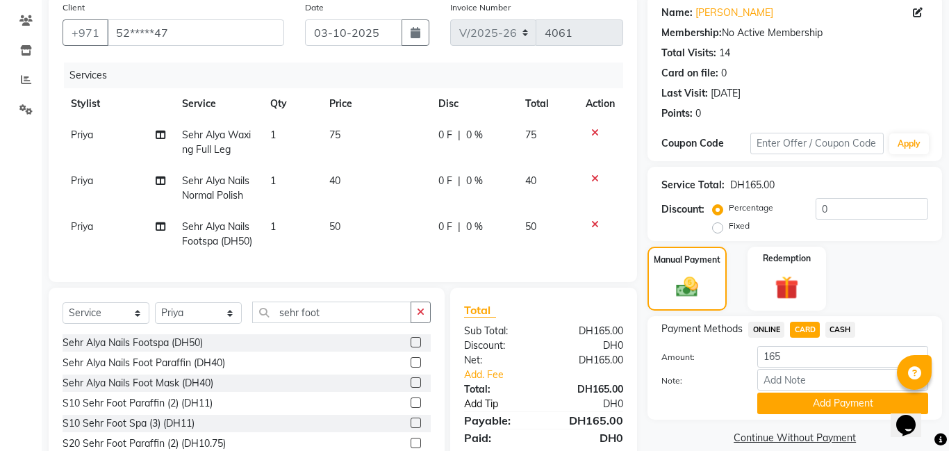
click at [474, 405] on link "Add Tip" at bounding box center [505, 403] width 105 height 15
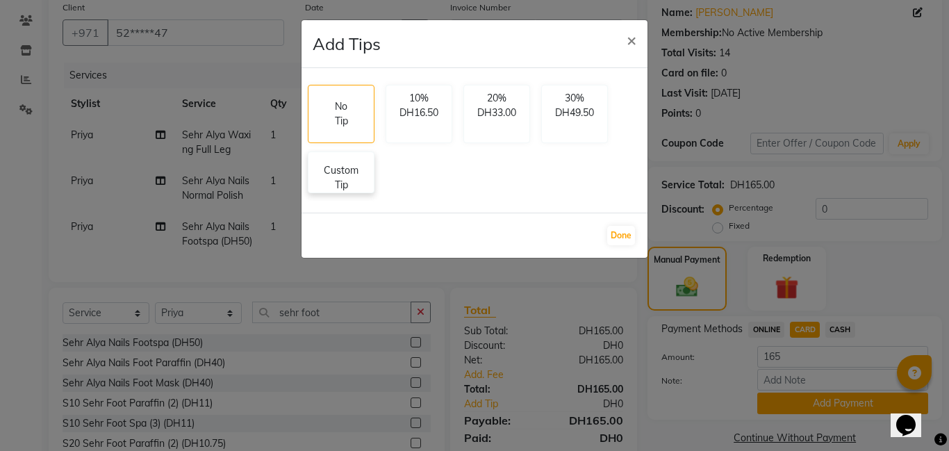
click at [358, 185] on p "Custom Tip" at bounding box center [341, 177] width 49 height 29
select select "79913"
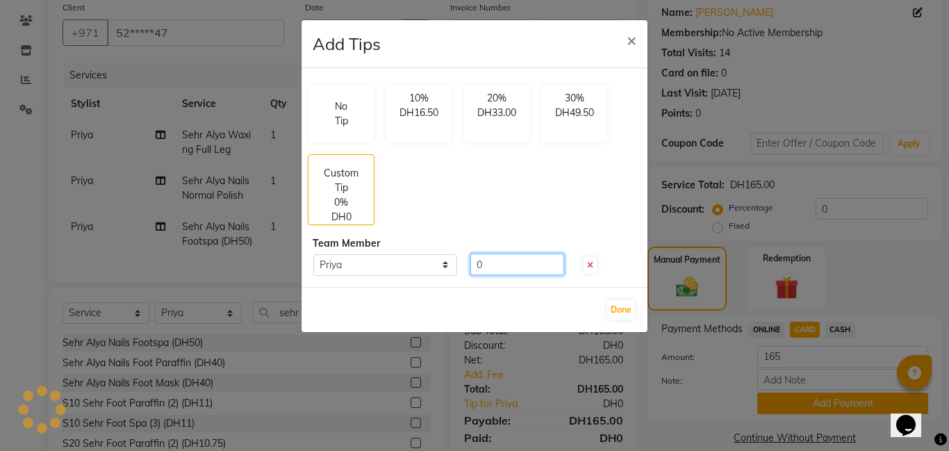
click at [503, 262] on input "0" at bounding box center [517, 264] width 94 height 22
type input "0"
type input "30"
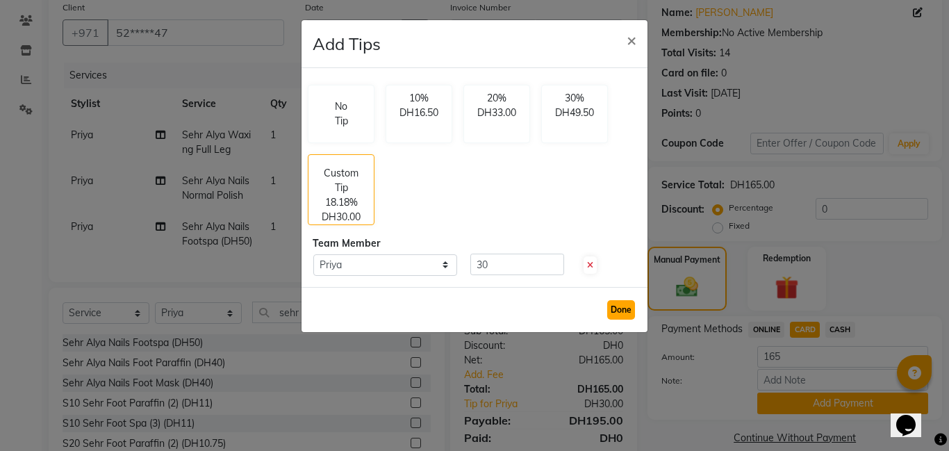
click at [621, 311] on button "Done" at bounding box center [621, 309] width 28 height 19
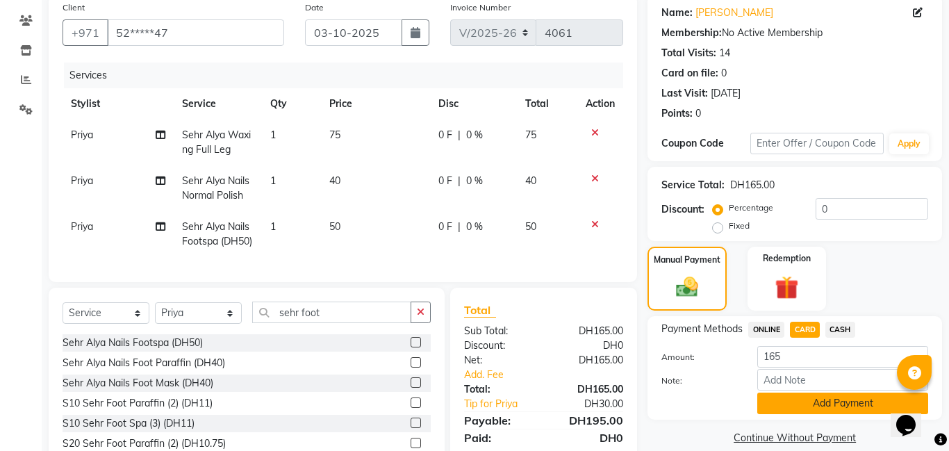
click at [847, 404] on button "Add Payment" at bounding box center [842, 403] width 171 height 22
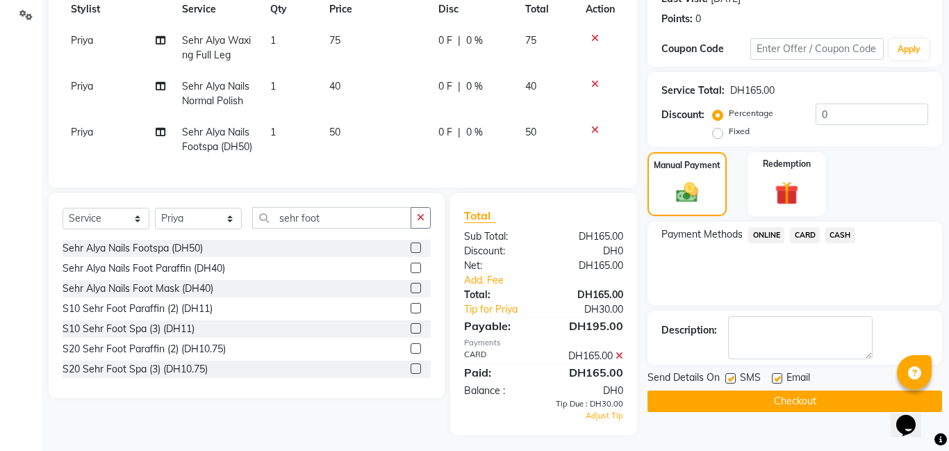
scroll to position [209, 0]
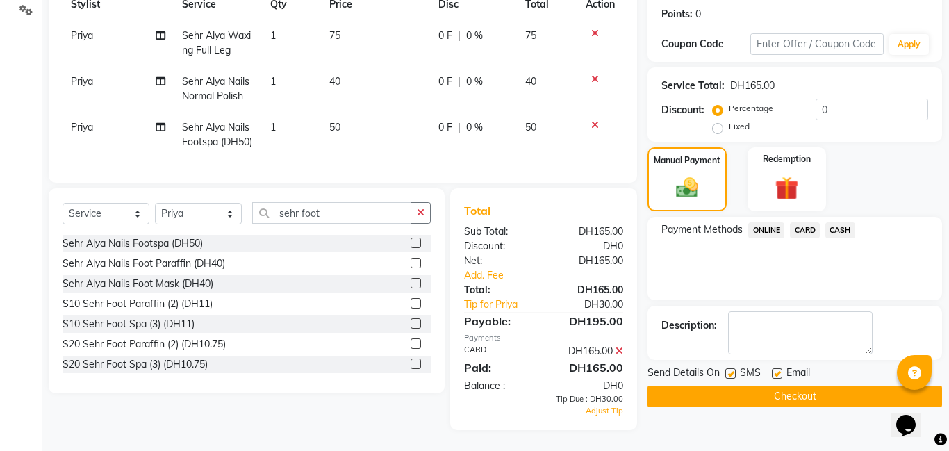
click at [803, 230] on span "CARD" at bounding box center [804, 230] width 30 height 16
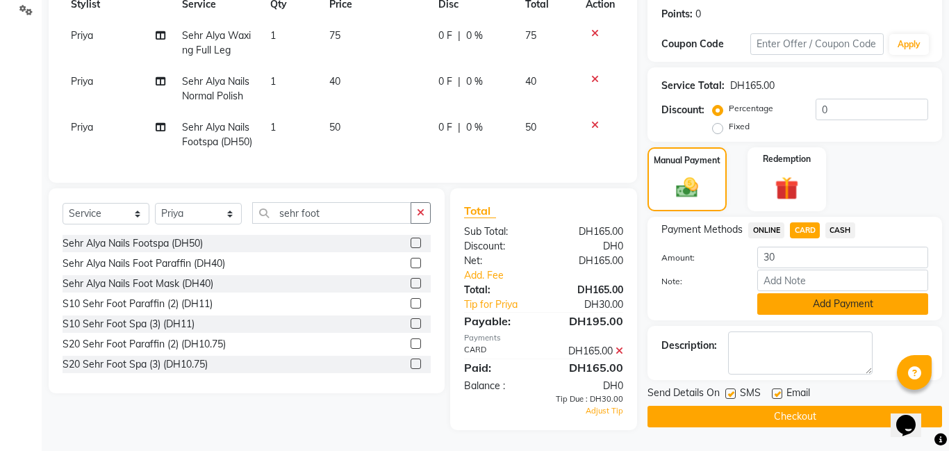
click at [802, 305] on button "Add Payment" at bounding box center [842, 304] width 171 height 22
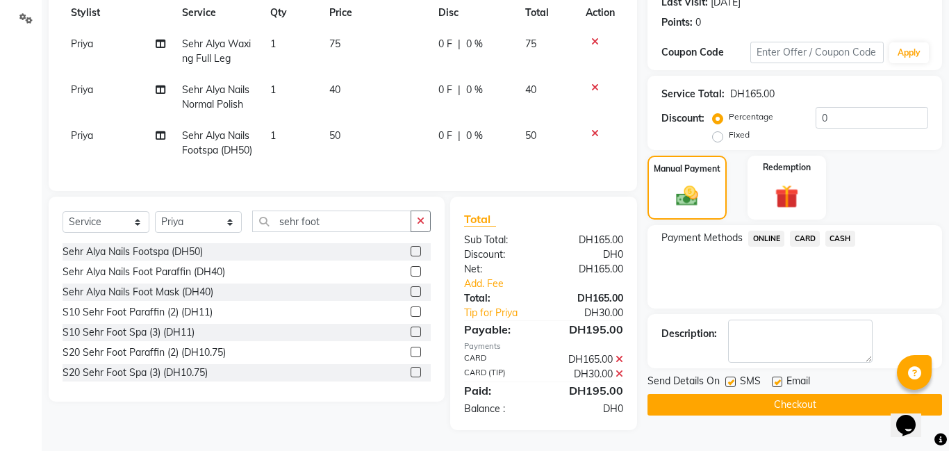
scroll to position [201, 0]
click at [819, 404] on button "Checkout" at bounding box center [794, 405] width 294 height 22
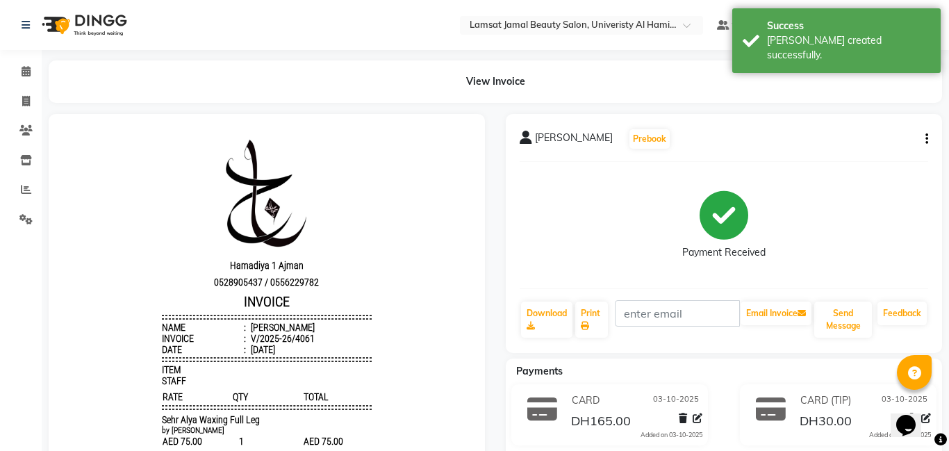
click at [0, 142] on li "Clients" at bounding box center [21, 131] width 42 height 30
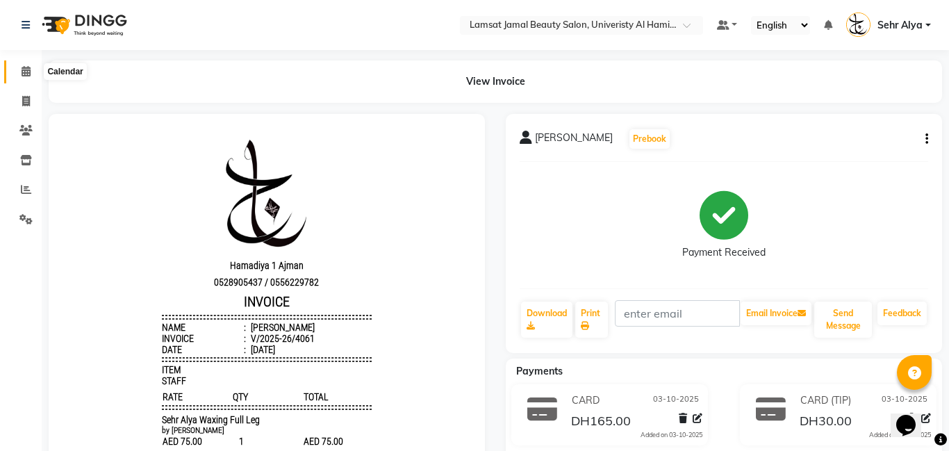
click at [22, 67] on icon at bounding box center [26, 71] width 9 height 10
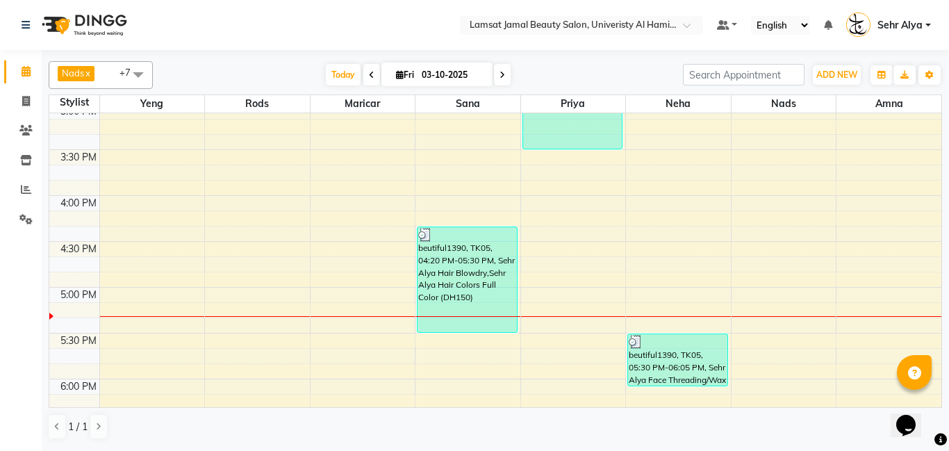
scroll to position [570, 0]
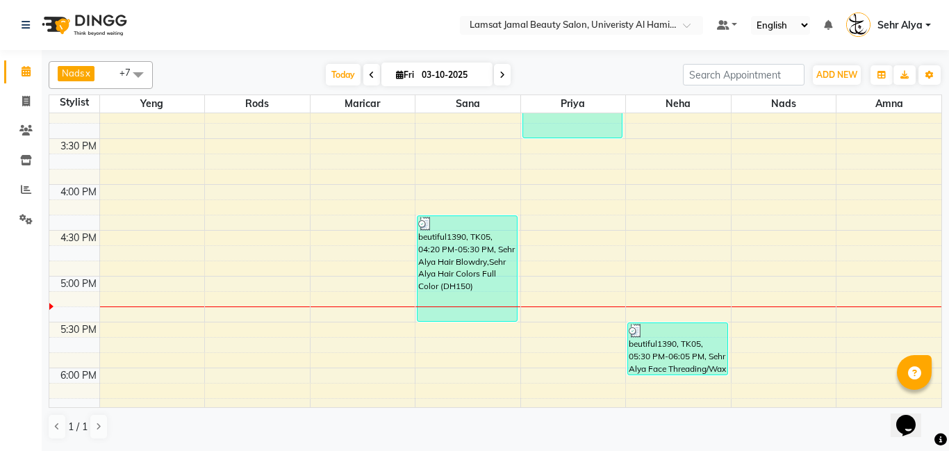
click at [679, 171] on div "9:00 AM 9:30 AM 10:00 AM 10:30 AM 11:00 AM 11:30 AM 12:00 PM 12:30 PM 1:00 PM 1…" at bounding box center [495, 230] width 892 height 1374
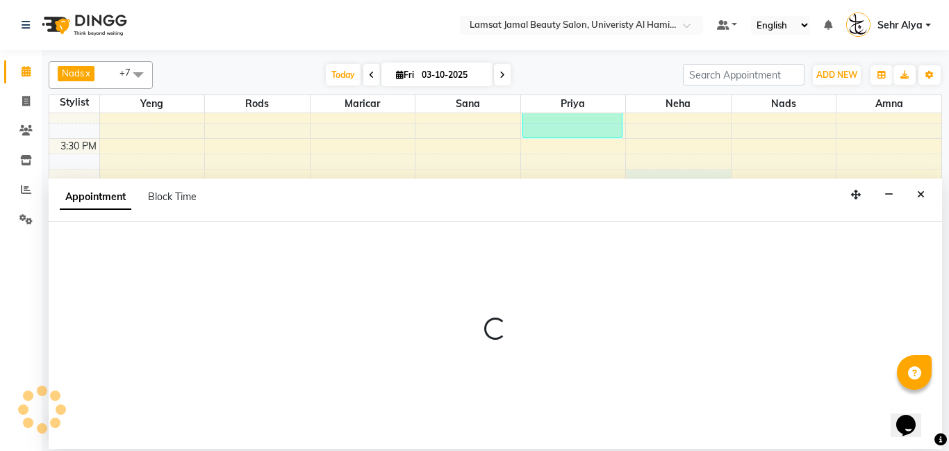
select select "79914"
select select "tentative"
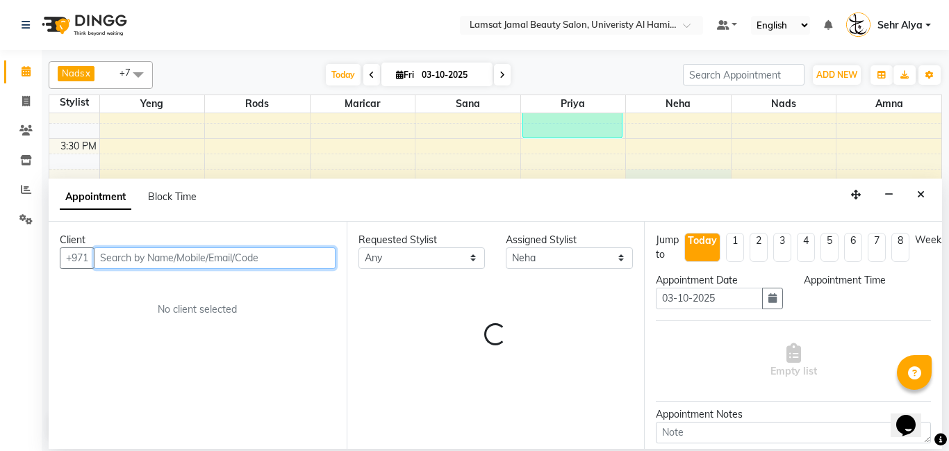
select select "945"
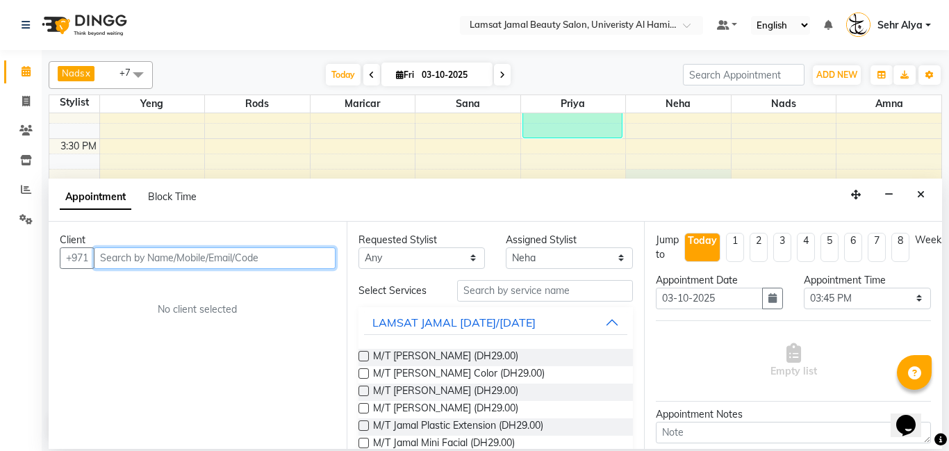
click at [172, 258] on input "text" at bounding box center [215, 258] width 242 height 22
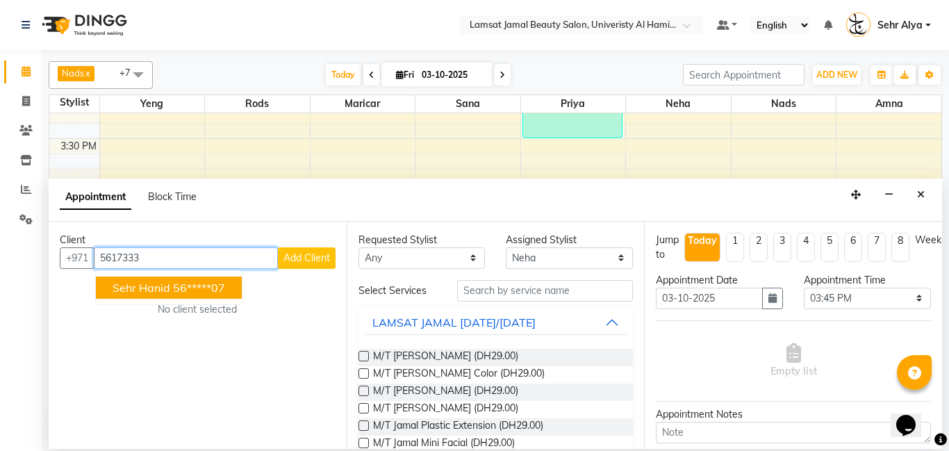
click at [168, 285] on span "sehr hanid" at bounding box center [141, 288] width 58 height 14
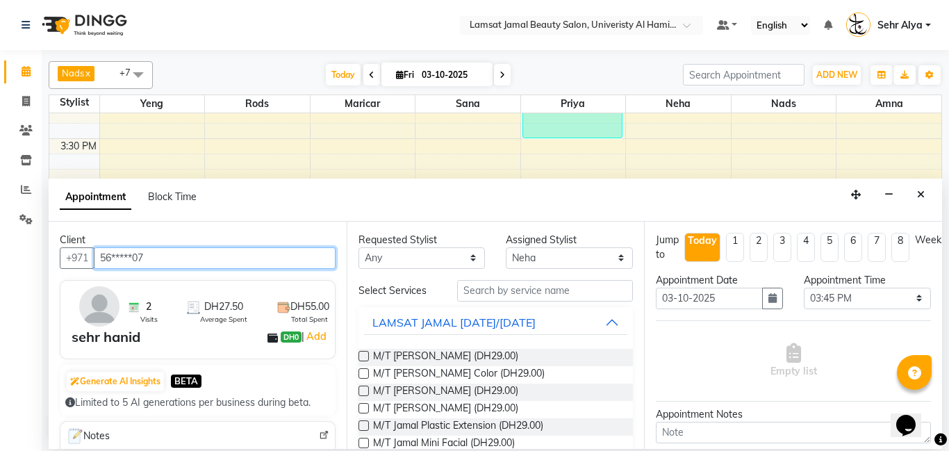
type input "56*****07"
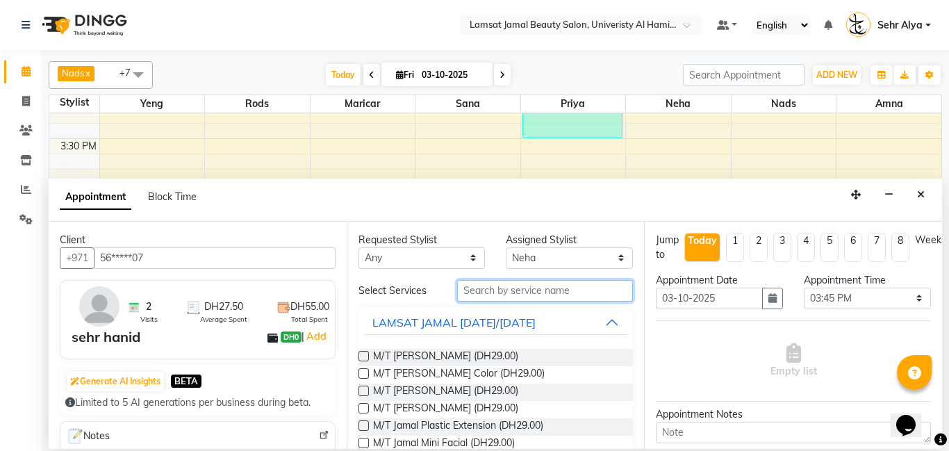
click at [482, 290] on input "text" at bounding box center [545, 291] width 176 height 22
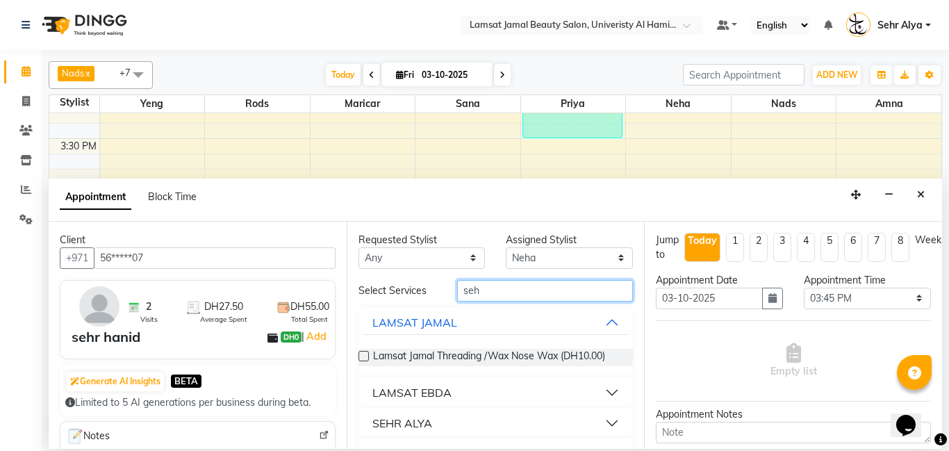
click at [481, 287] on input "seh" at bounding box center [545, 291] width 176 height 22
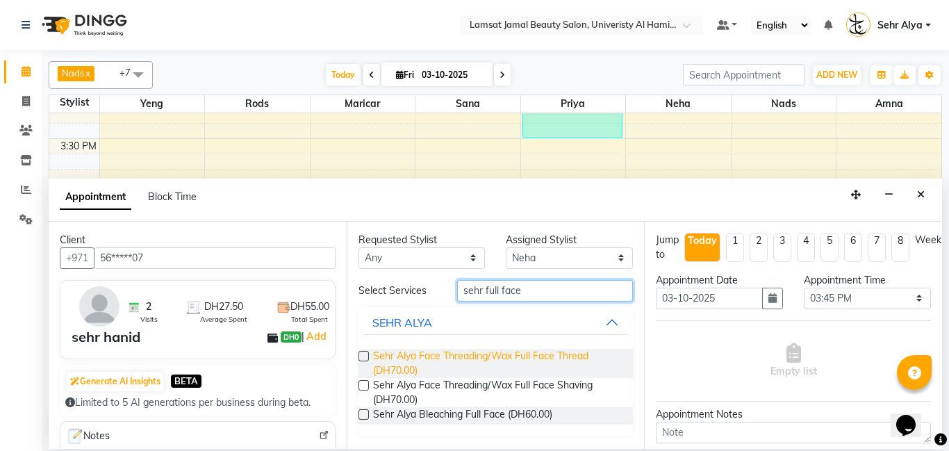
type input "sehr full face"
click at [464, 356] on span "Sehr Alya Face Threading/Wax Full Face Thread (DH70.00)" at bounding box center [497, 363] width 249 height 29
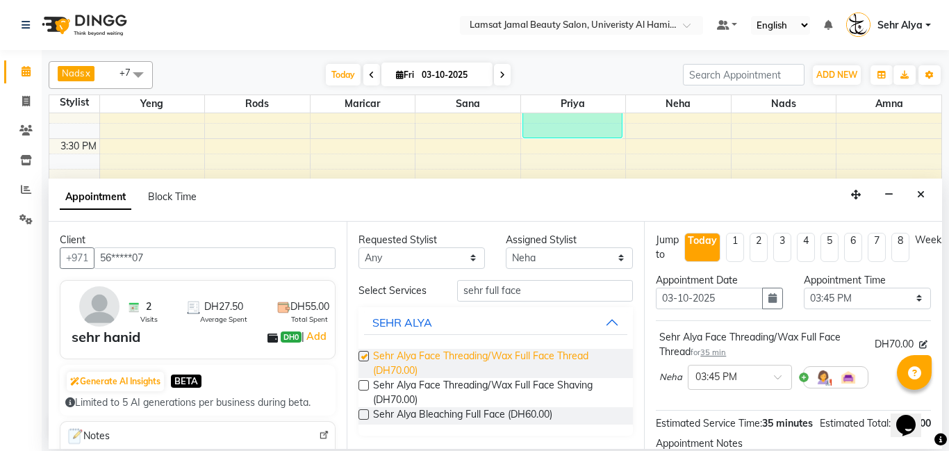
checkbox input "false"
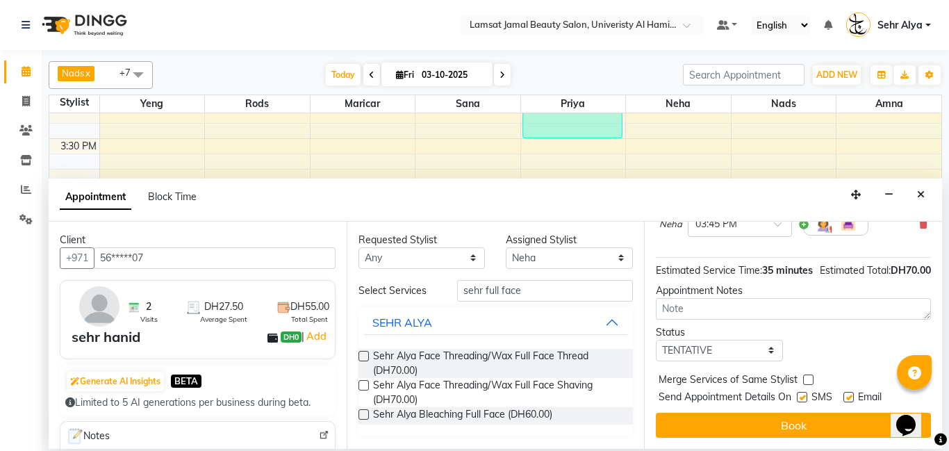
click at [805, 387] on div at bounding box center [807, 382] width 9 height 15
click at [812, 374] on div "Merge Services of Same Stylist" at bounding box center [792, 380] width 275 height 17
click at [807, 378] on label at bounding box center [808, 379] width 10 height 10
click at [807, 378] on input "checkbox" at bounding box center [807, 380] width 9 height 9
checkbox input "true"
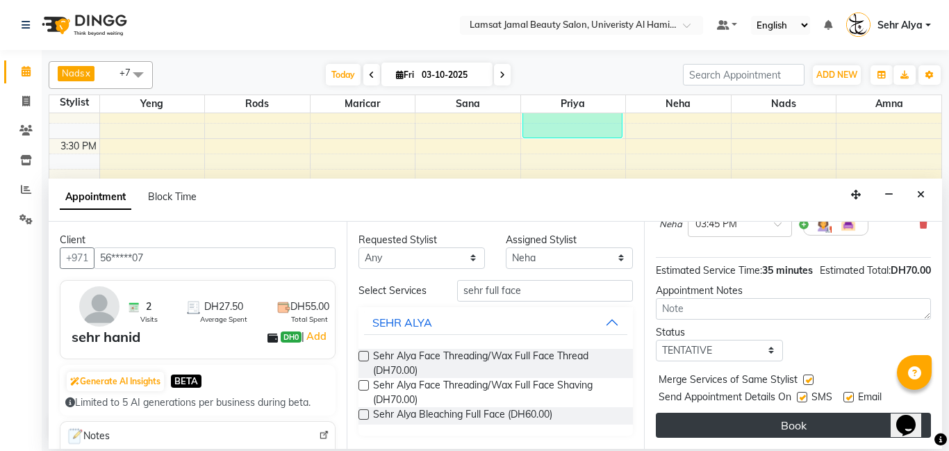
click at [799, 422] on button "Book" at bounding box center [792, 424] width 275 height 25
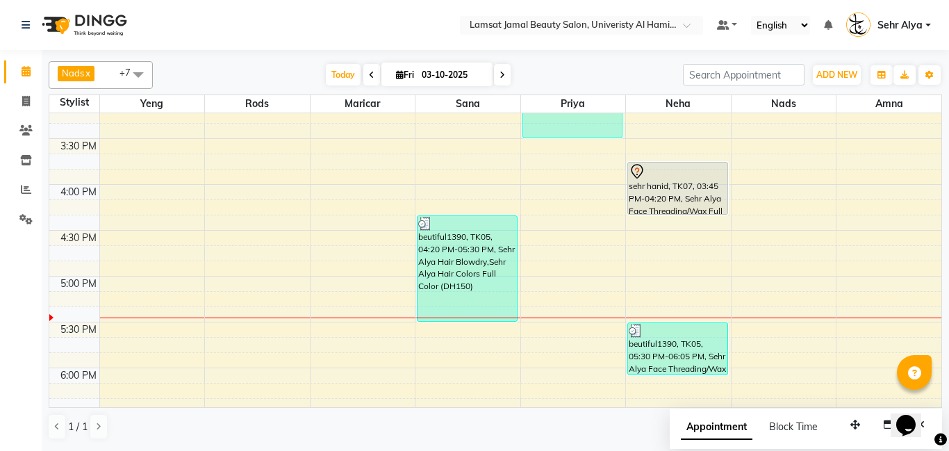
click at [799, 422] on span "Block Time" at bounding box center [793, 426] width 49 height 12
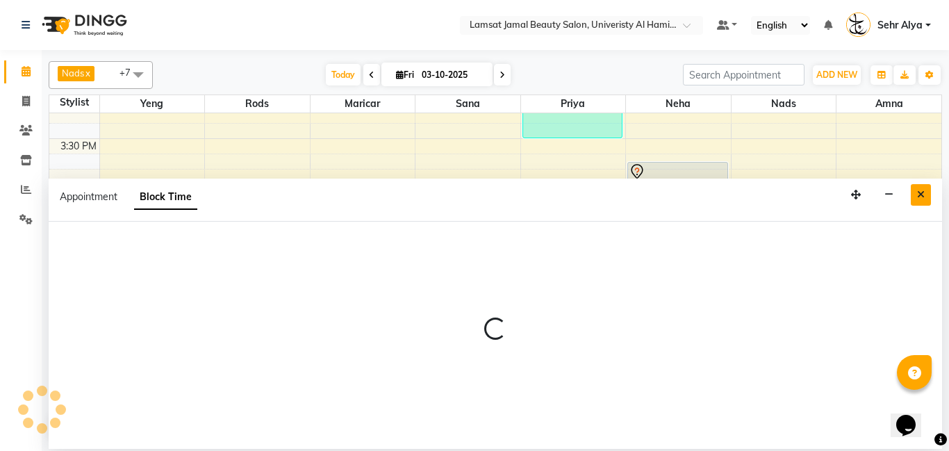
click at [919, 190] on icon "Close" at bounding box center [921, 195] width 8 height 10
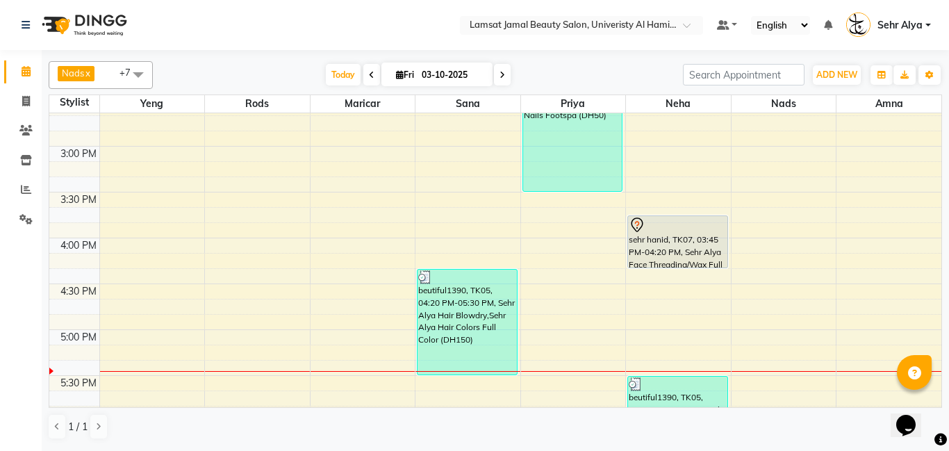
scroll to position [518, 0]
click at [147, 281] on div "9:00 AM 9:30 AM 10:00 AM 10:30 AM 11:00 AM 11:30 AM 12:00 PM 12:30 PM 1:00 PM 1…" at bounding box center [495, 282] width 892 height 1374
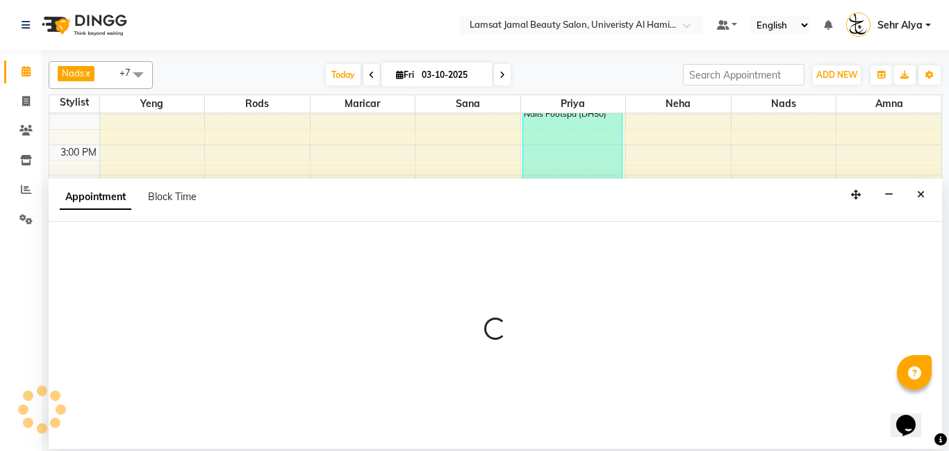
select select "79900"
select select "tentative"
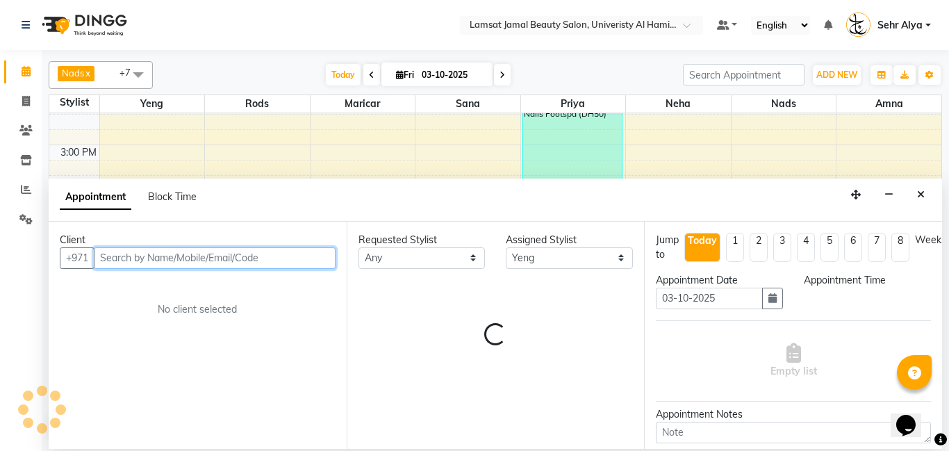
select select "975"
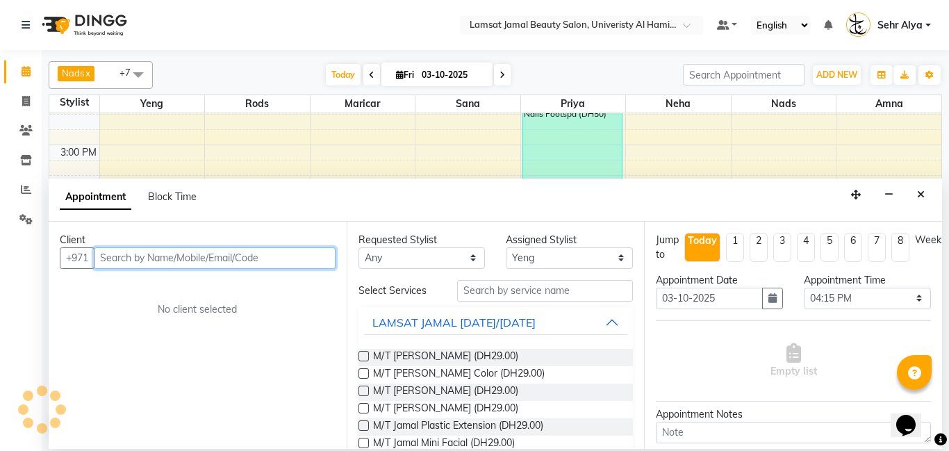
click at [154, 255] on input "text" at bounding box center [215, 258] width 242 height 22
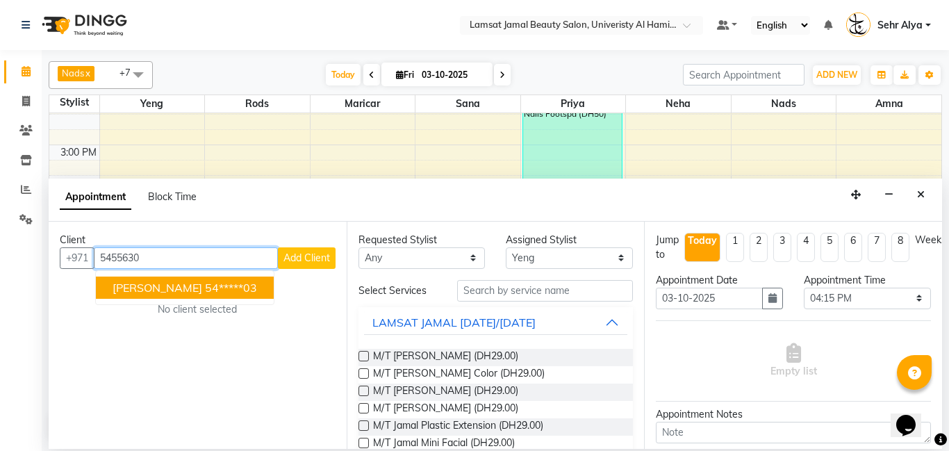
click at [153, 283] on span "[PERSON_NAME]" at bounding box center [157, 288] width 90 height 14
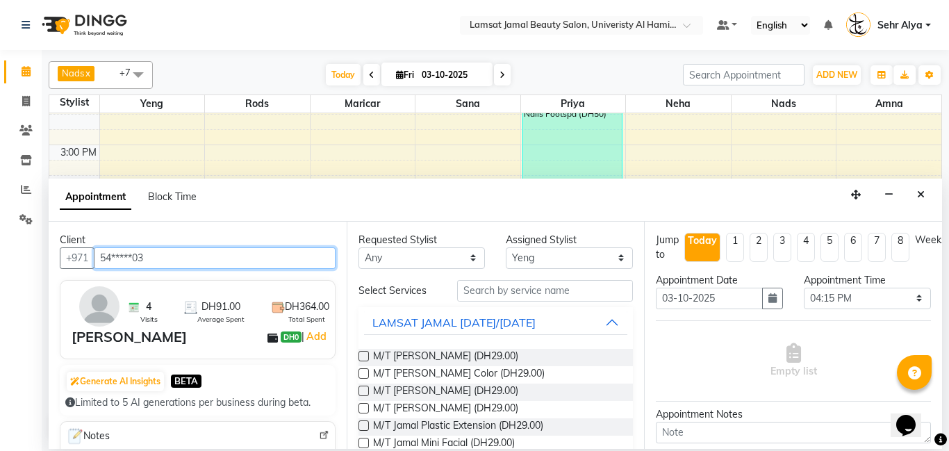
type input "54*****03"
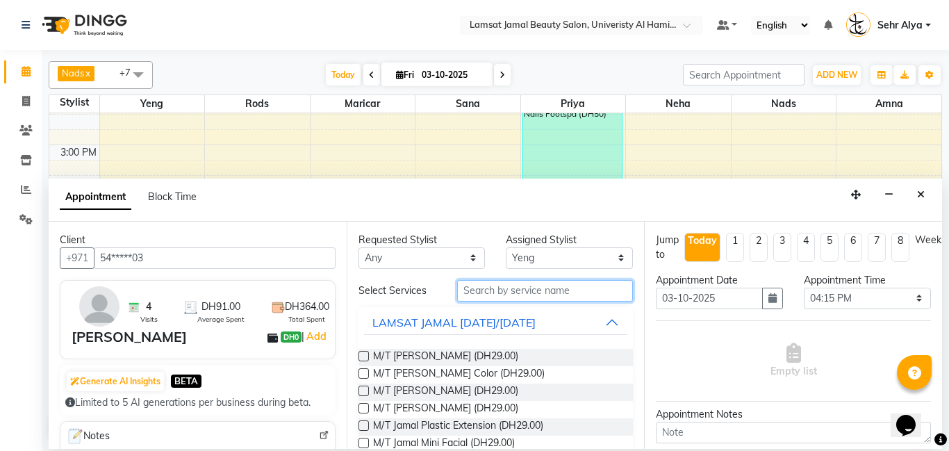
click at [534, 290] on input "text" at bounding box center [545, 291] width 176 height 22
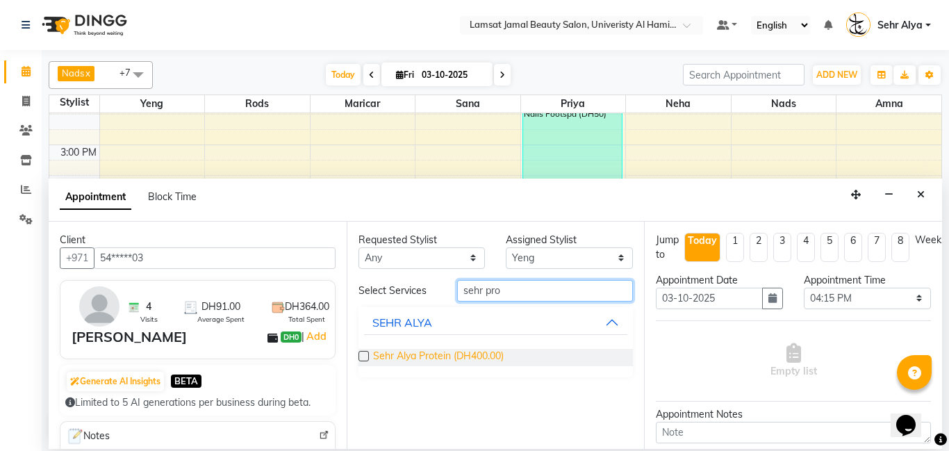
type input "sehr pro"
click at [481, 351] on span "Sehr Alya Protein (DH400.00)" at bounding box center [438, 357] width 131 height 17
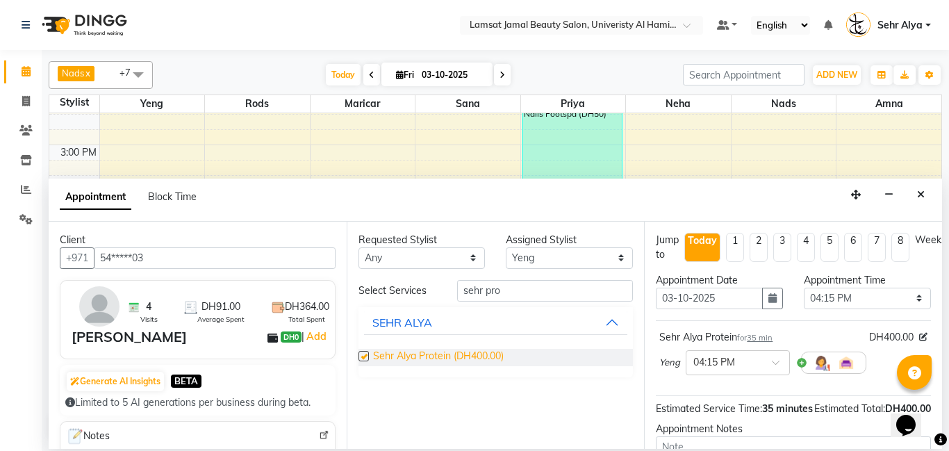
checkbox input "false"
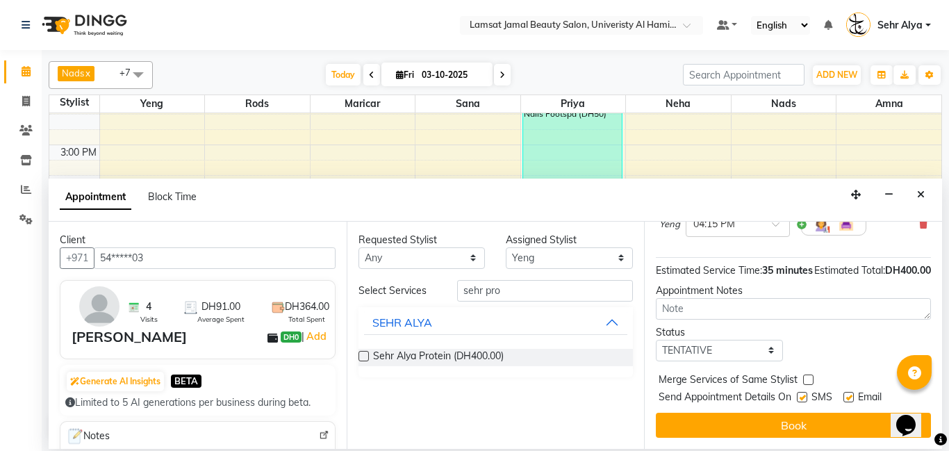
click at [804, 380] on label at bounding box center [808, 379] width 10 height 10
click at [804, 380] on input "checkbox" at bounding box center [807, 380] width 9 height 9
checkbox input "true"
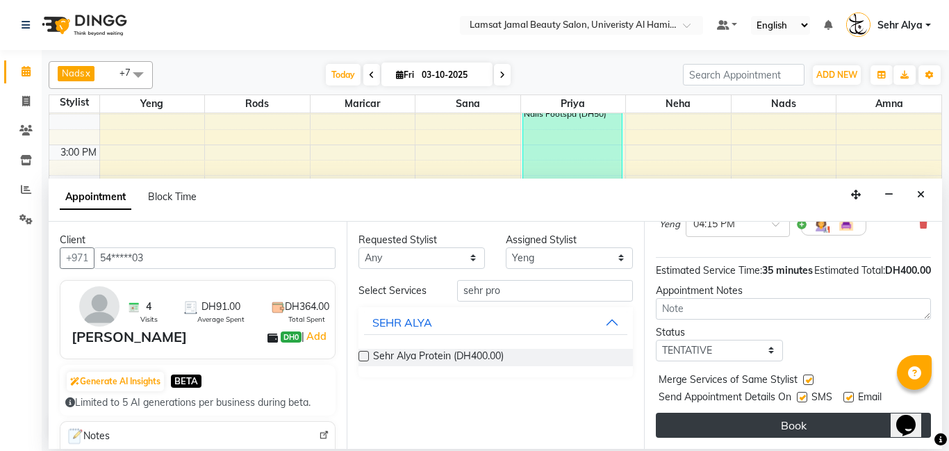
click at [801, 431] on button "Book" at bounding box center [792, 424] width 275 height 25
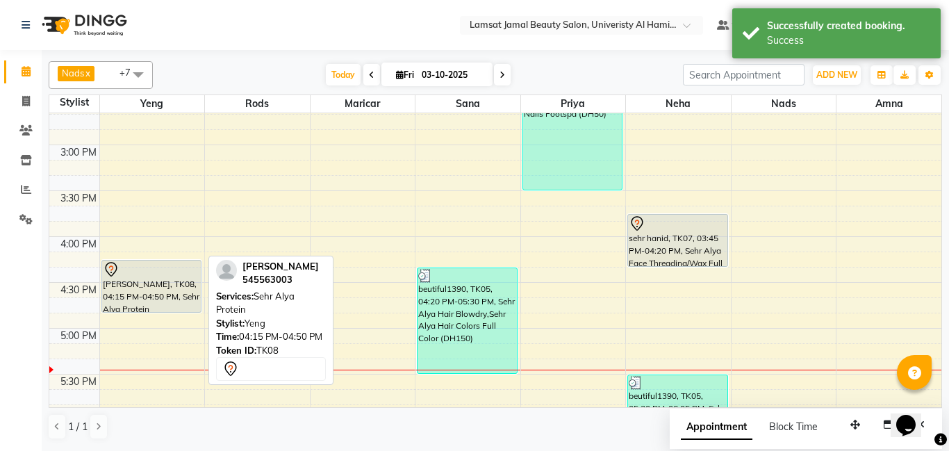
click at [162, 271] on div at bounding box center [152, 269] width 98 height 17
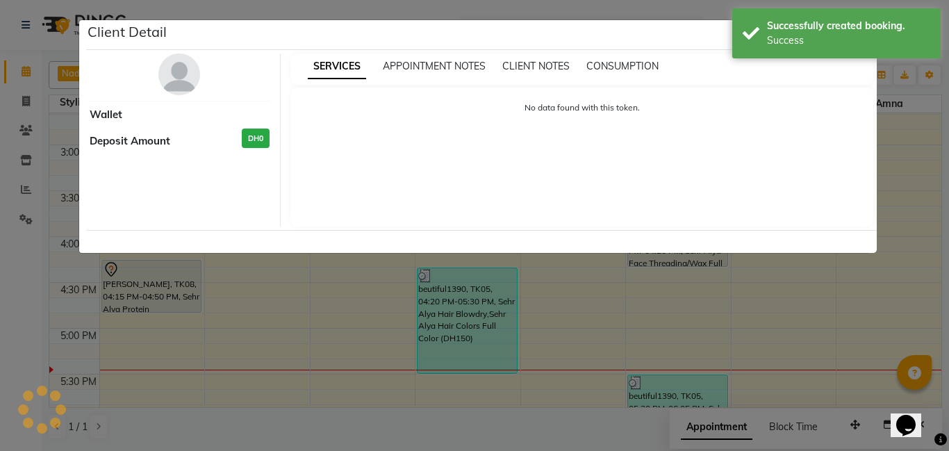
select select "7"
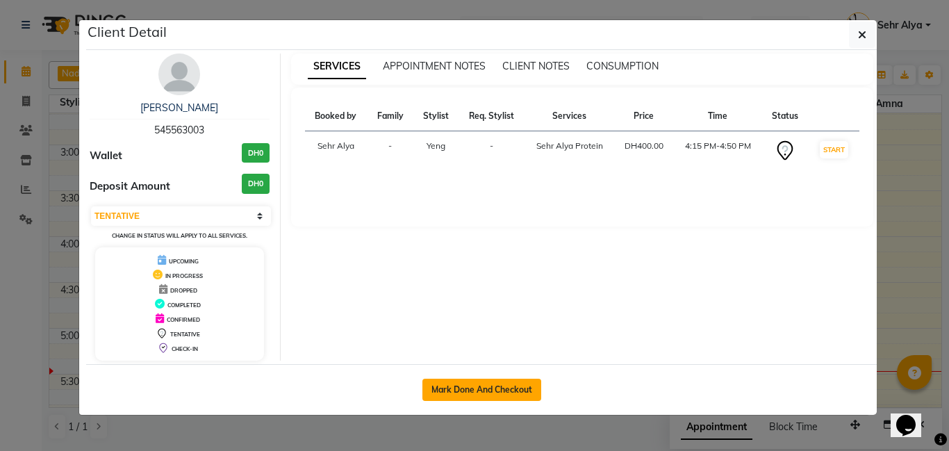
click at [463, 379] on button "Mark Done And Checkout" at bounding box center [481, 389] width 119 height 22
select select "service"
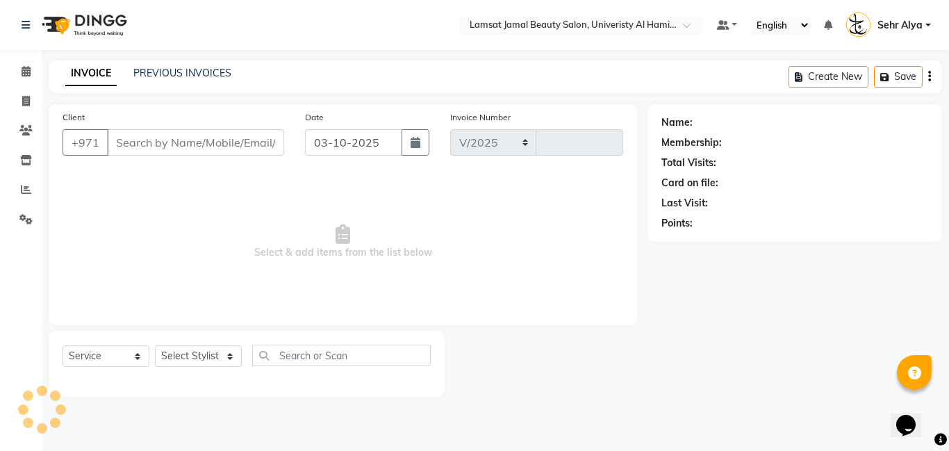
select select "8294"
type input "4062"
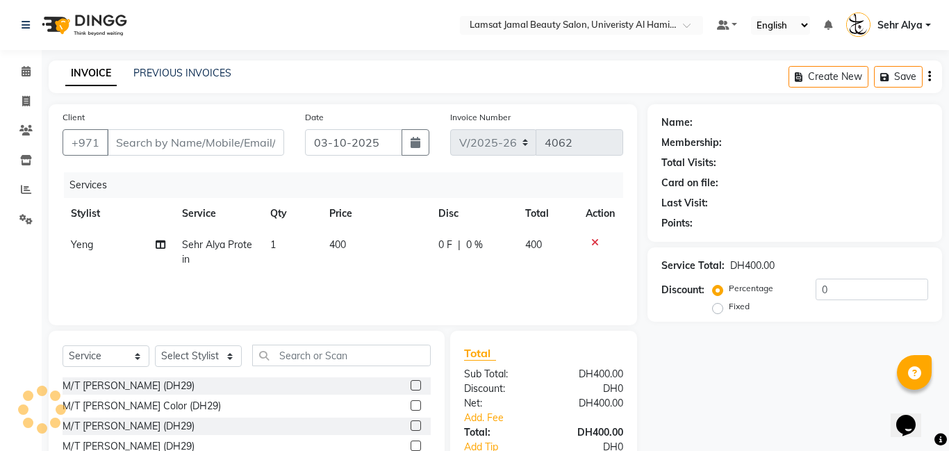
type input "54*****03"
select select "79900"
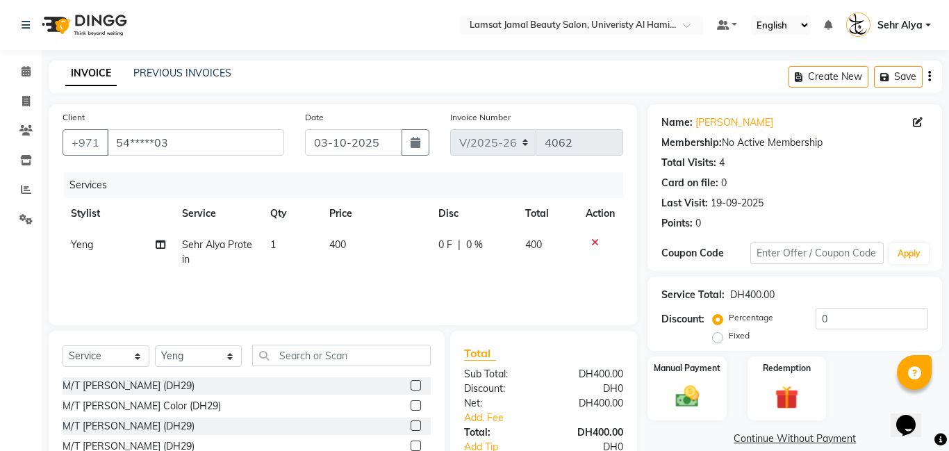
click at [344, 242] on span "400" at bounding box center [337, 244] width 17 height 12
select select "79900"
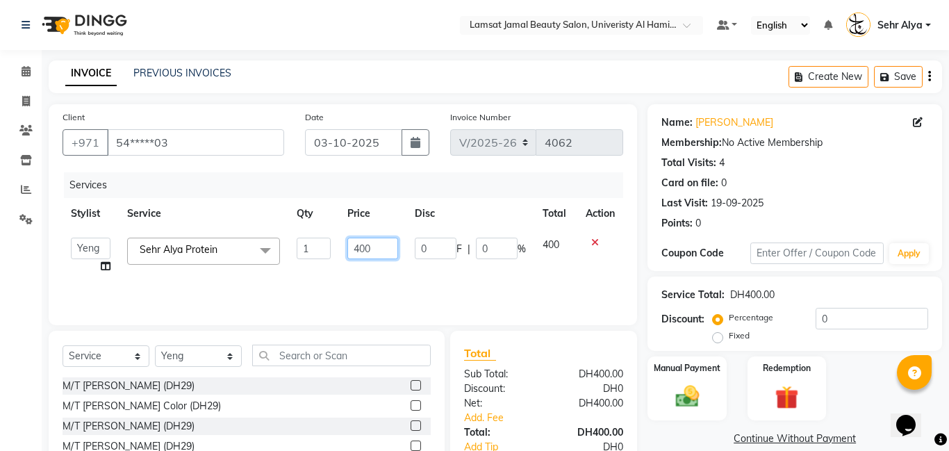
click at [380, 253] on input "400" at bounding box center [372, 248] width 51 height 22
type input "4"
type input "670"
click at [104, 267] on td "[PERSON_NAME] Amna [PERSON_NAME] [PERSON_NAME] Ebda Lamsat [PERSON_NAME] [PERSO…" at bounding box center [90, 255] width 56 height 53
select select "79900"
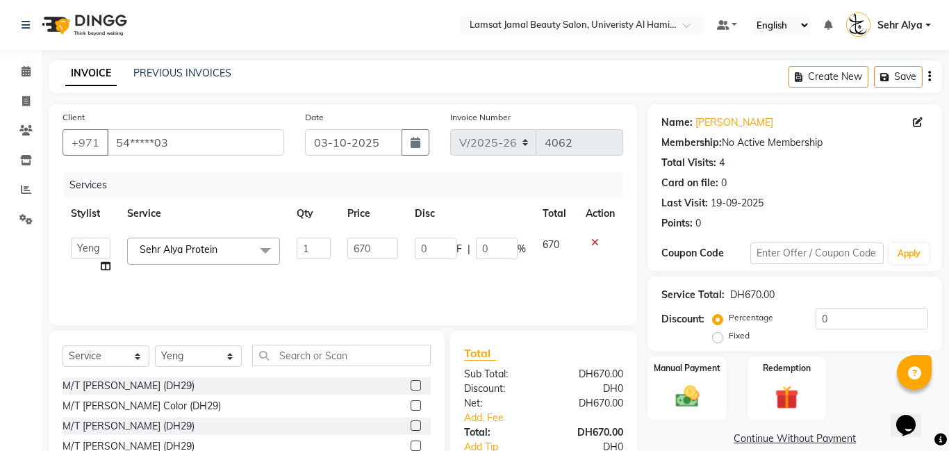
click at [106, 266] on icon at bounding box center [106, 266] width 10 height 10
select select "79900"
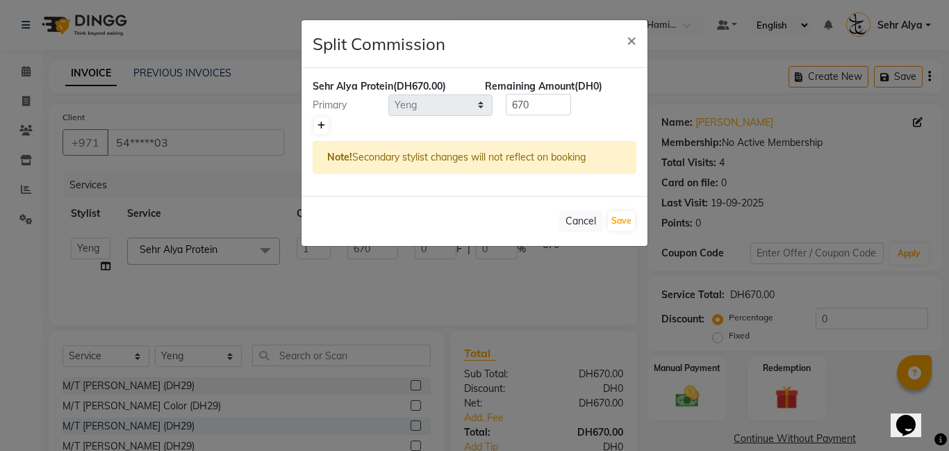
click at [318, 124] on icon at bounding box center [321, 126] width 8 height 8
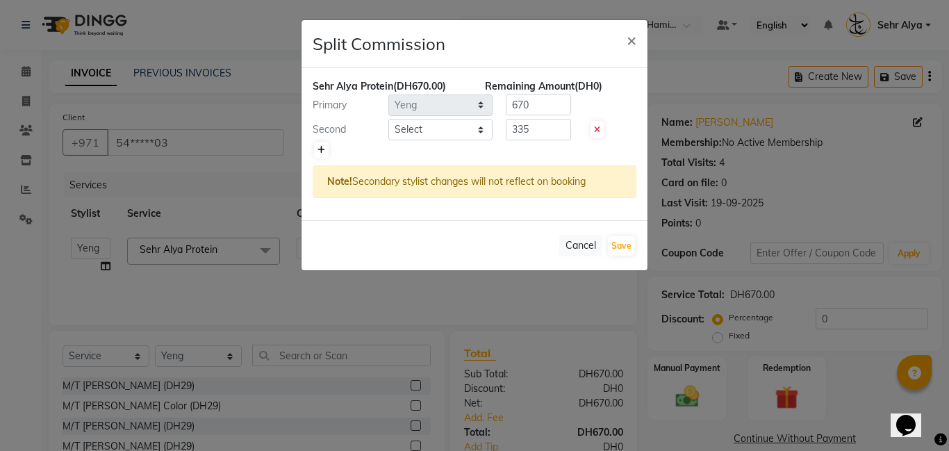
type input "335"
click at [413, 128] on select "Select [PERSON_NAME] Amna [PERSON_NAME] [PERSON_NAME] Ebda Lamsat [PERSON_NAME]…" at bounding box center [440, 130] width 104 height 22
select select "79910"
click at [388, 119] on select "Select [PERSON_NAME] Amna [PERSON_NAME] [PERSON_NAME] Ebda Lamsat [PERSON_NAME]…" at bounding box center [440, 130] width 104 height 22
click at [623, 247] on button "Save" at bounding box center [621, 245] width 27 height 19
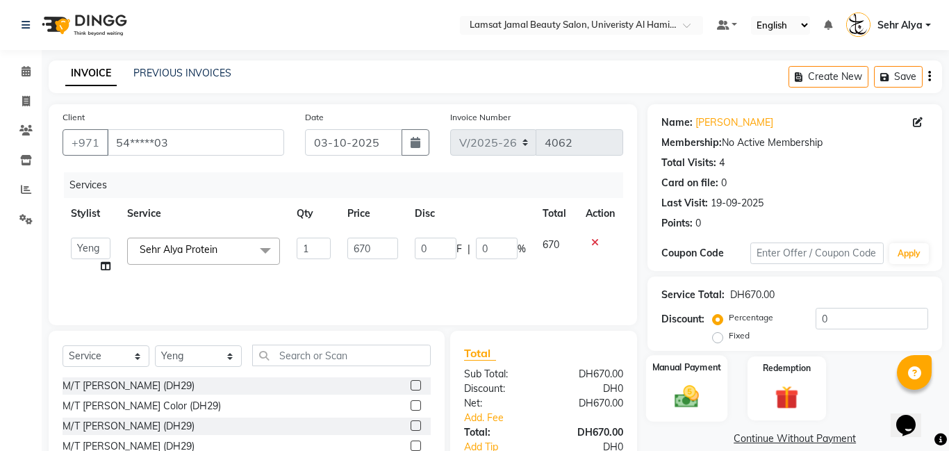
click at [678, 401] on img at bounding box center [687, 396] width 40 height 28
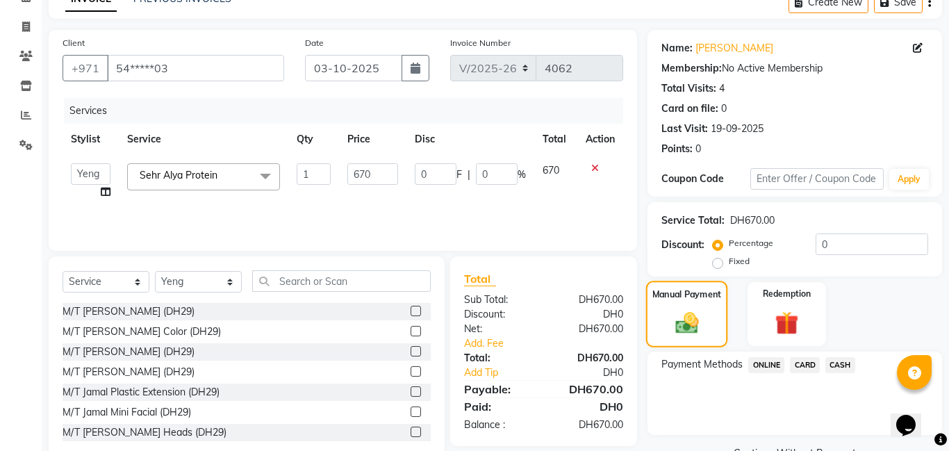
scroll to position [108, 0]
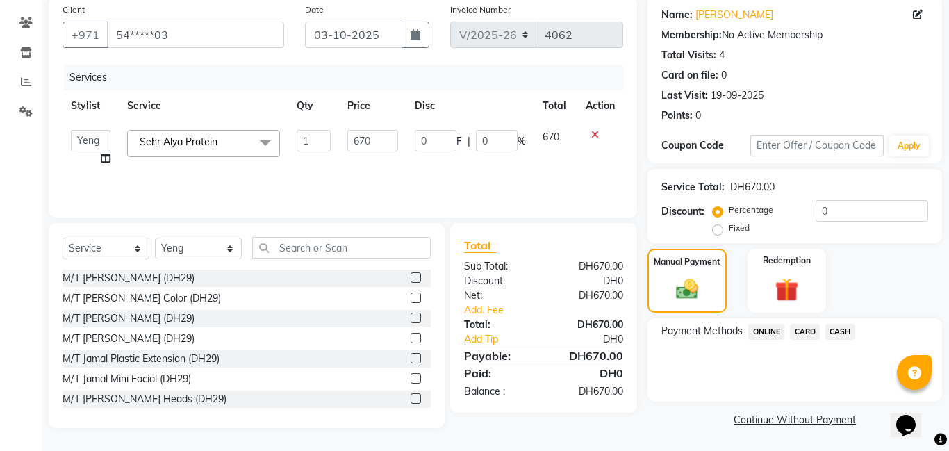
click at [806, 328] on span "CARD" at bounding box center [804, 332] width 30 height 16
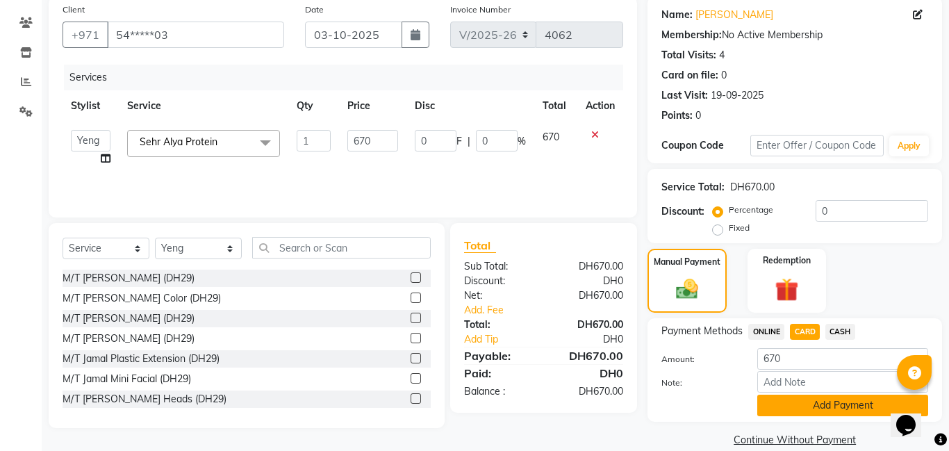
click at [787, 401] on button "Add Payment" at bounding box center [842, 405] width 171 height 22
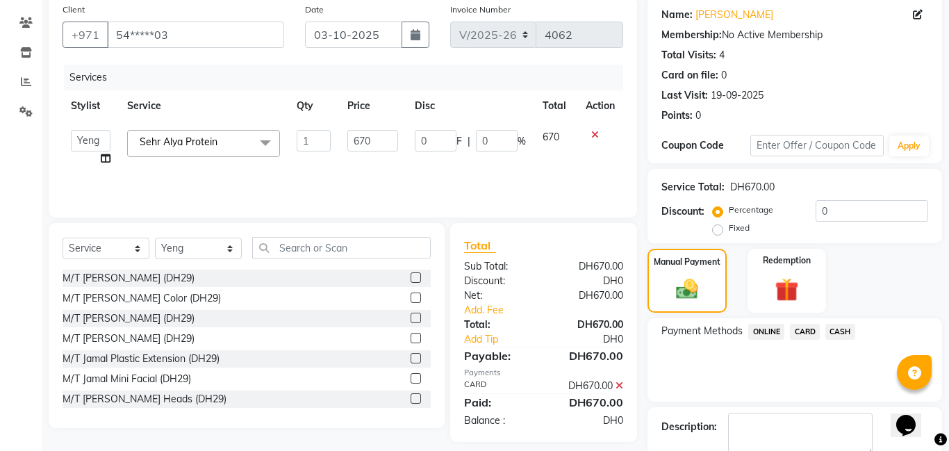
scroll to position [186, 0]
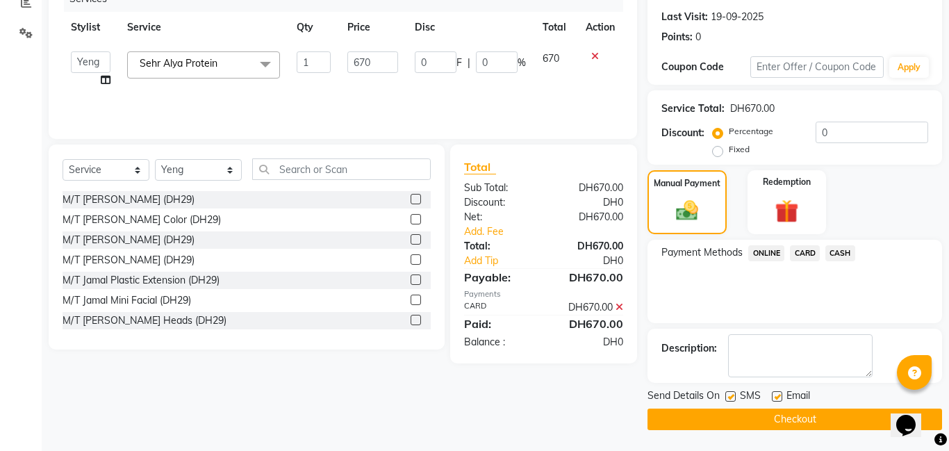
click at [770, 419] on button "Checkout" at bounding box center [794, 419] width 294 height 22
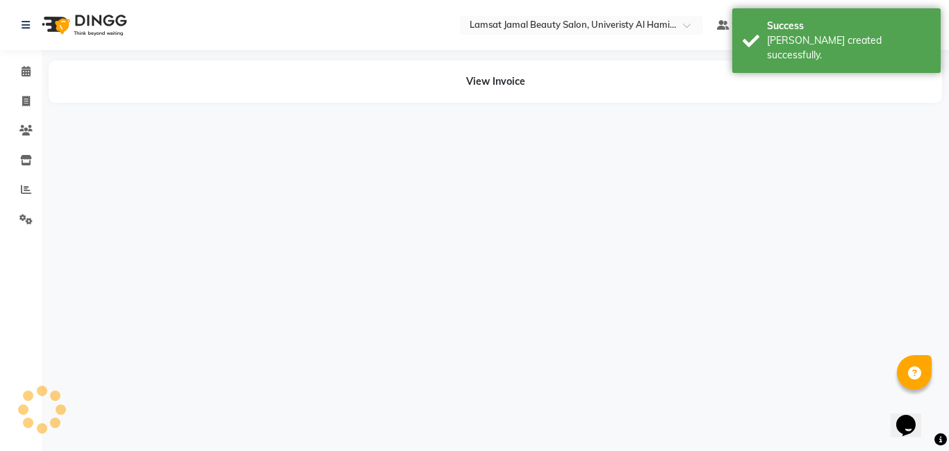
select select "79900"
select select "79910"
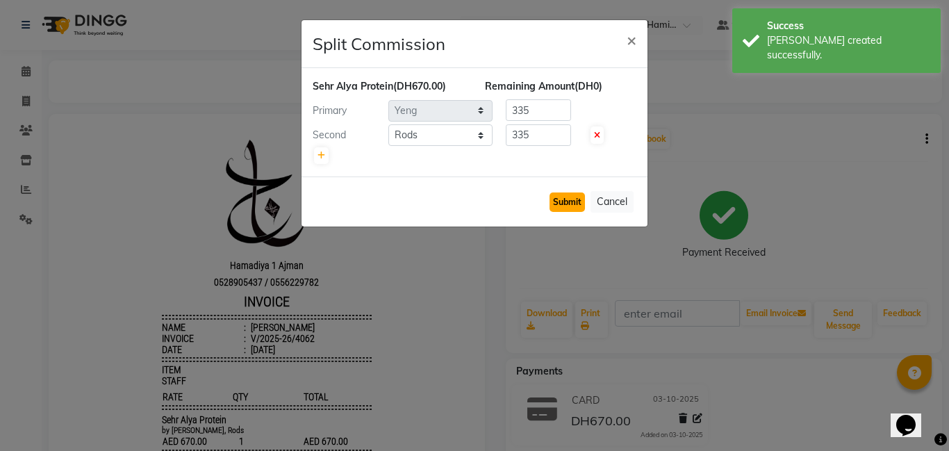
click at [562, 199] on button "Submit" at bounding box center [566, 201] width 35 height 19
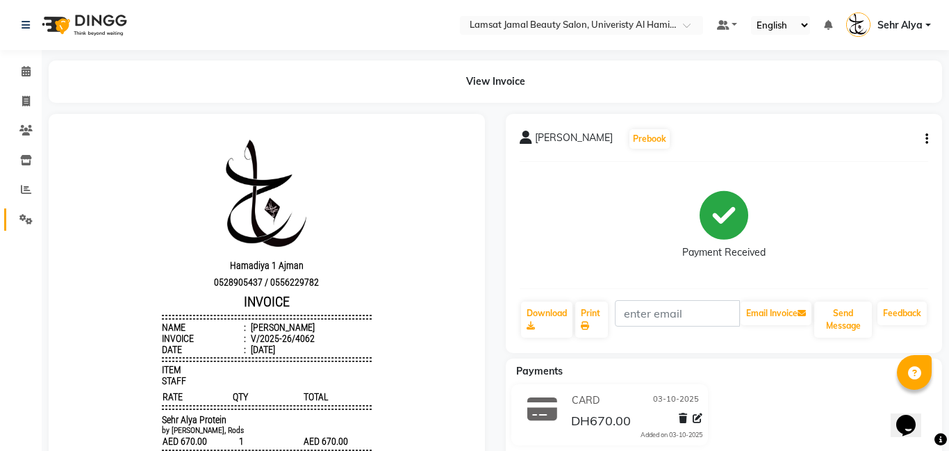
click at [23, 222] on icon at bounding box center [25, 219] width 13 height 10
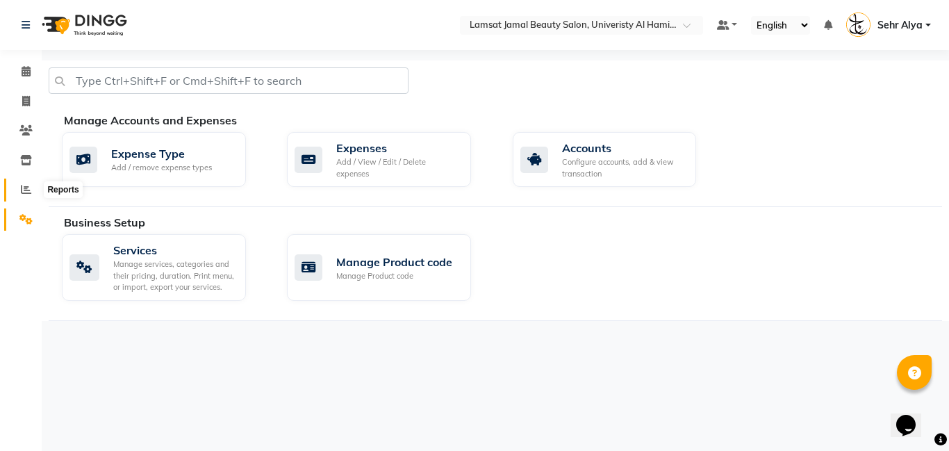
click at [21, 190] on icon at bounding box center [26, 189] width 10 height 10
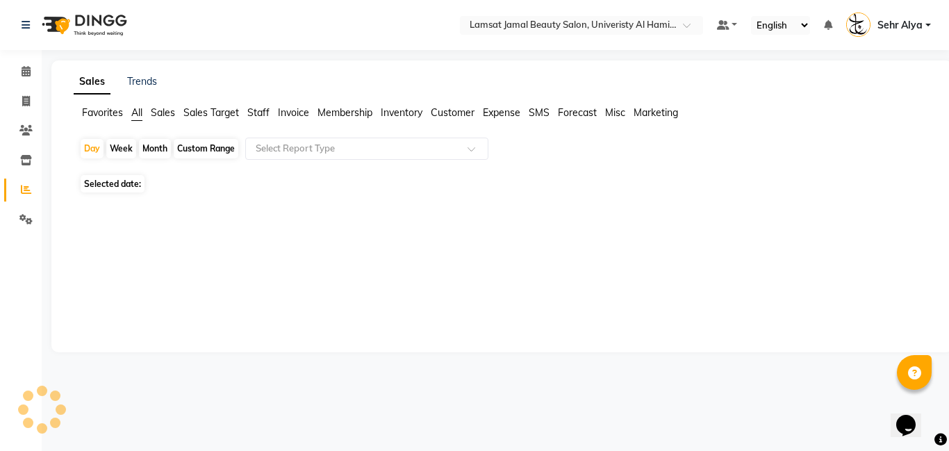
click at [21, 190] on icon at bounding box center [26, 189] width 10 height 10
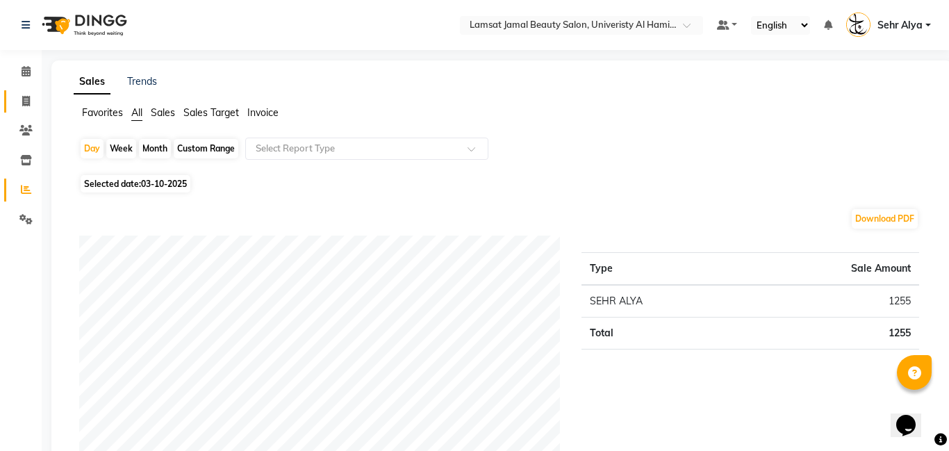
click at [12, 90] on link "Invoice" at bounding box center [20, 101] width 33 height 23
select select "service"
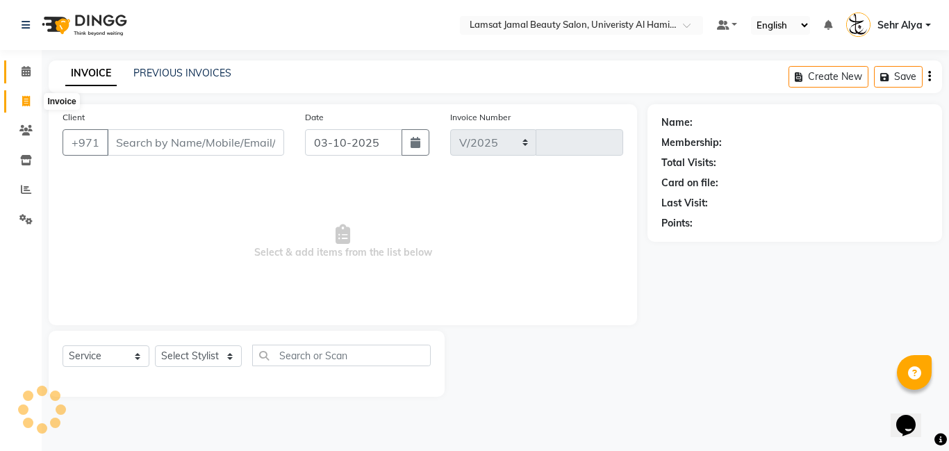
select select "8294"
type input "4063"
click at [24, 74] on icon at bounding box center [26, 71] width 9 height 10
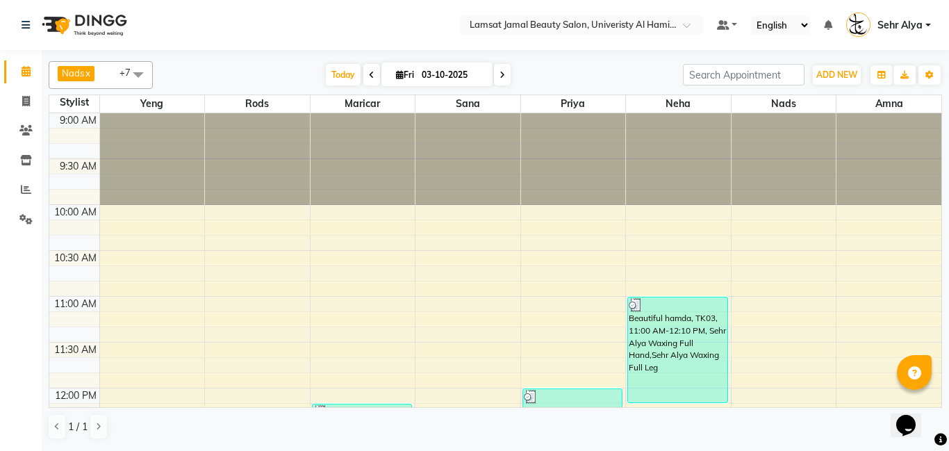
click at [24, 74] on icon at bounding box center [26, 71] width 9 height 10
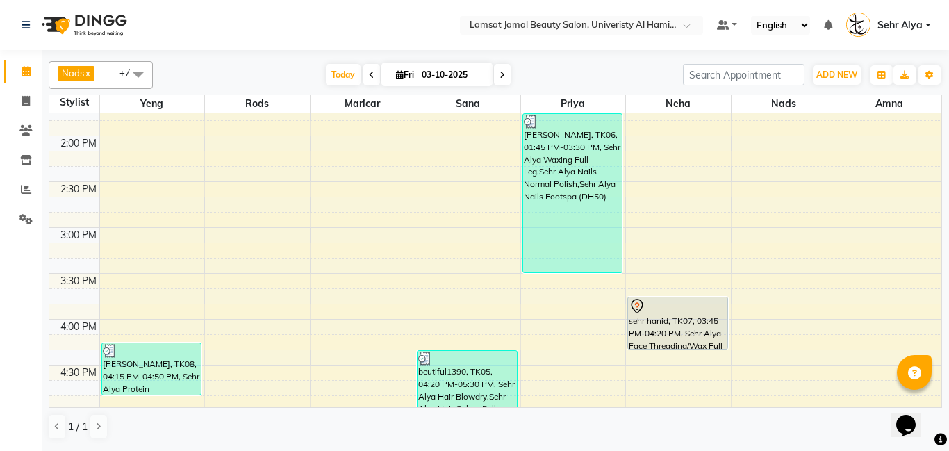
scroll to position [442, 0]
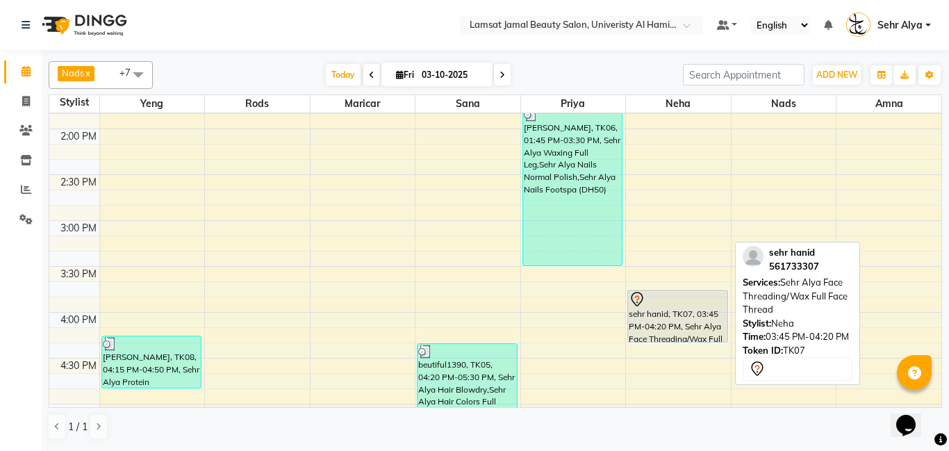
click at [688, 306] on div at bounding box center [677, 299] width 98 height 17
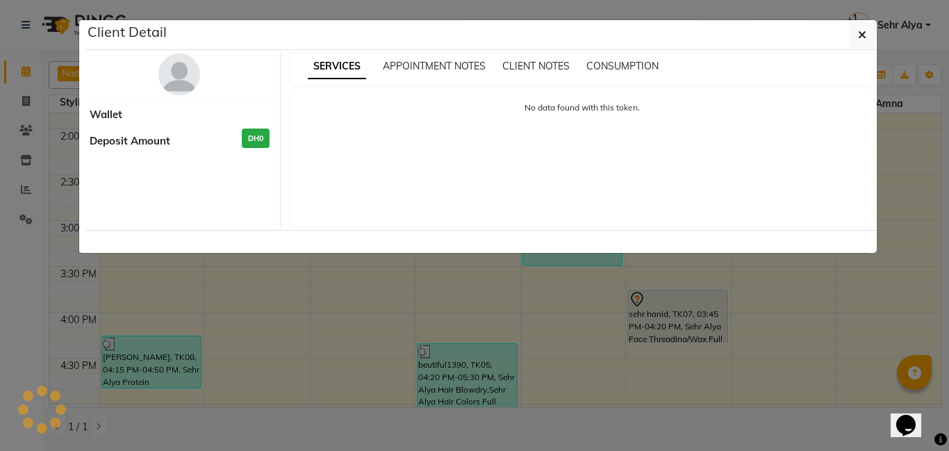
select select "7"
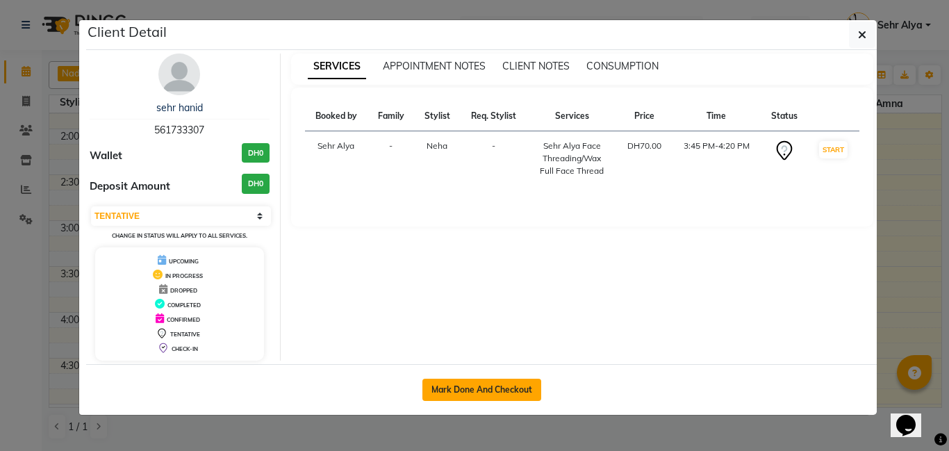
click at [466, 381] on button "Mark Done And Checkout" at bounding box center [481, 389] width 119 height 22
select select "service"
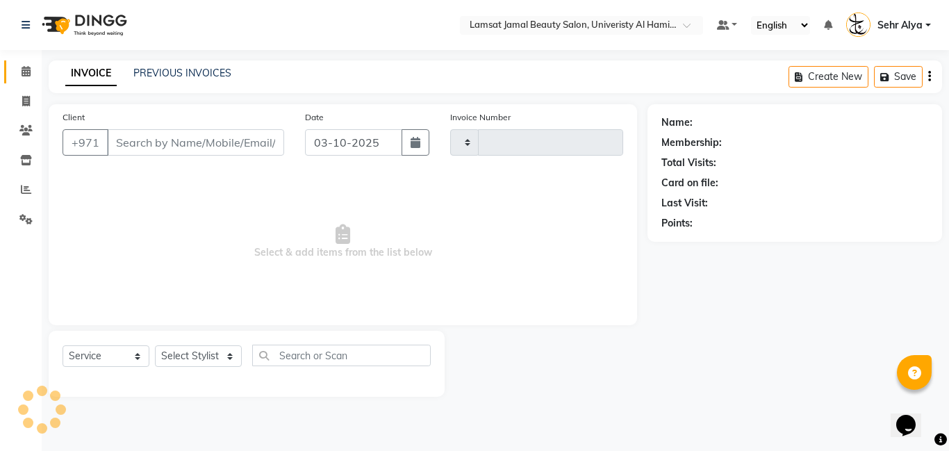
type input "4063"
select select "8294"
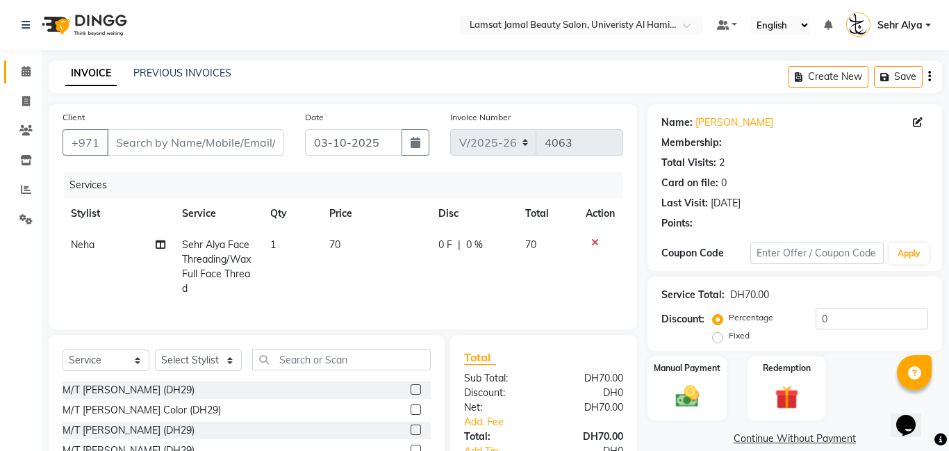
type input "56*****07"
select select "79914"
click at [334, 244] on span "70" at bounding box center [334, 244] width 11 height 12
select select "79914"
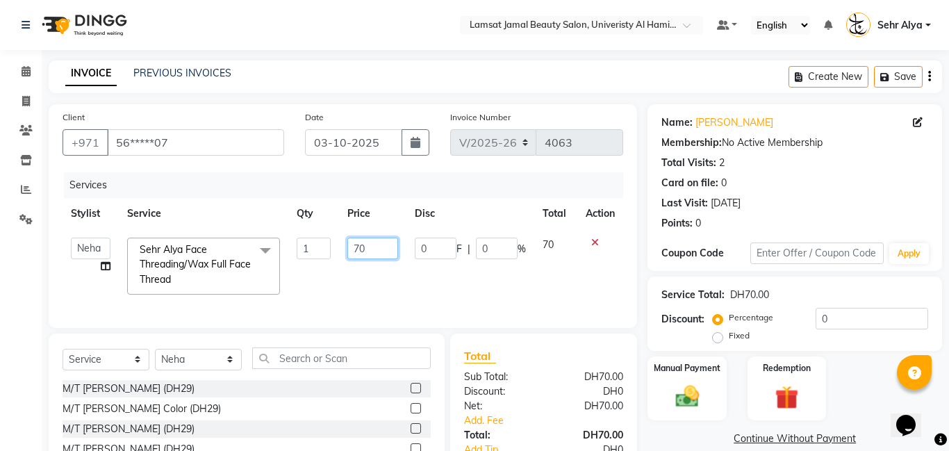
click at [371, 251] on input "70" at bounding box center [372, 248] width 51 height 22
type input "7"
type input "90"
click at [106, 269] on td "[PERSON_NAME] Amna [PERSON_NAME] [PERSON_NAME] Ebda Lamsat [PERSON_NAME] [PERSO…" at bounding box center [90, 266] width 56 height 74
select select "79914"
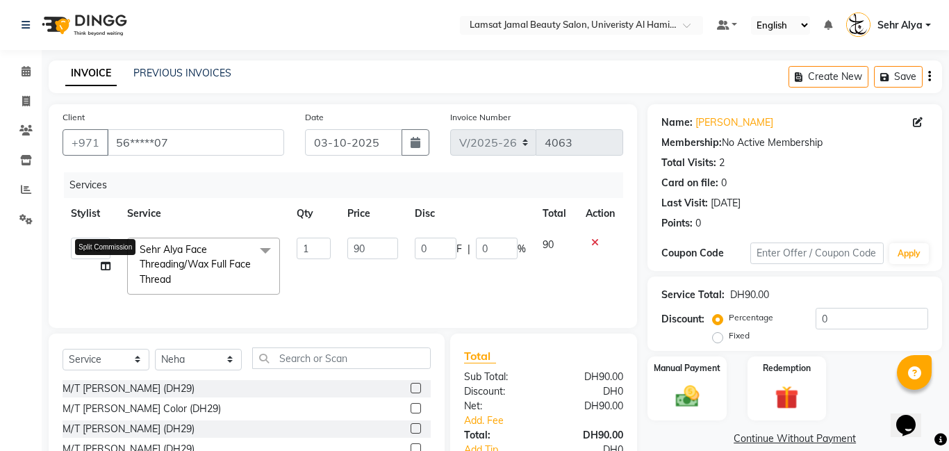
click at [101, 264] on icon at bounding box center [106, 266] width 10 height 10
select select "79914"
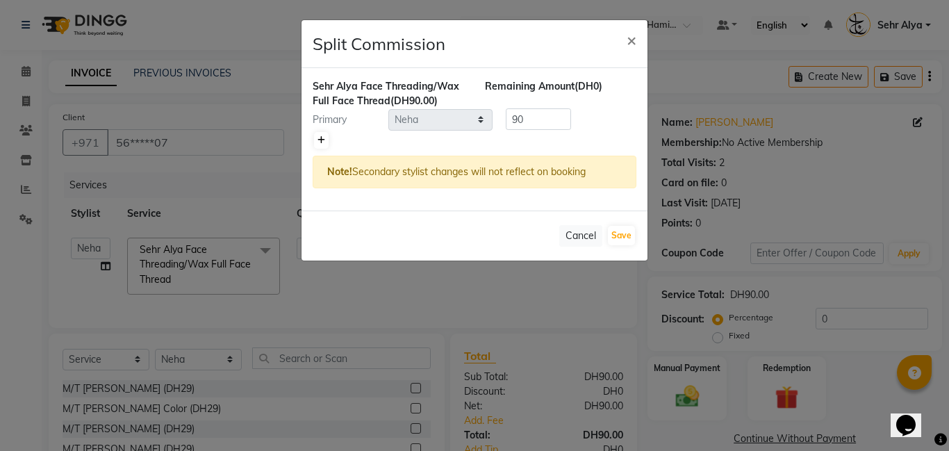
click at [320, 144] on link at bounding box center [321, 140] width 15 height 17
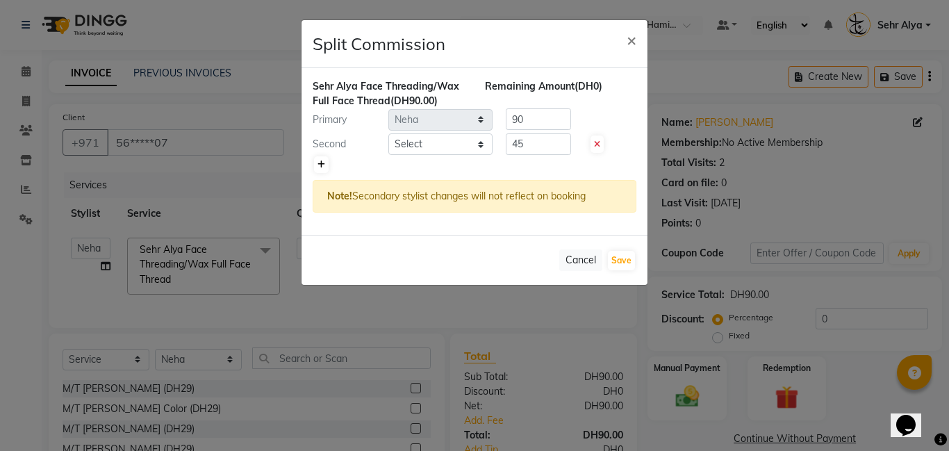
type input "45"
click at [433, 149] on select "Select [PERSON_NAME] Amna [PERSON_NAME] [PERSON_NAME] Ebda Lamsat [PERSON_NAME]…" at bounding box center [440, 144] width 104 height 22
select select "79913"
click at [388, 133] on select "Select [PERSON_NAME] Amna [PERSON_NAME] [PERSON_NAME] Ebda Lamsat [PERSON_NAME]…" at bounding box center [440, 144] width 104 height 22
click at [539, 116] on input "45" at bounding box center [537, 119] width 65 height 22
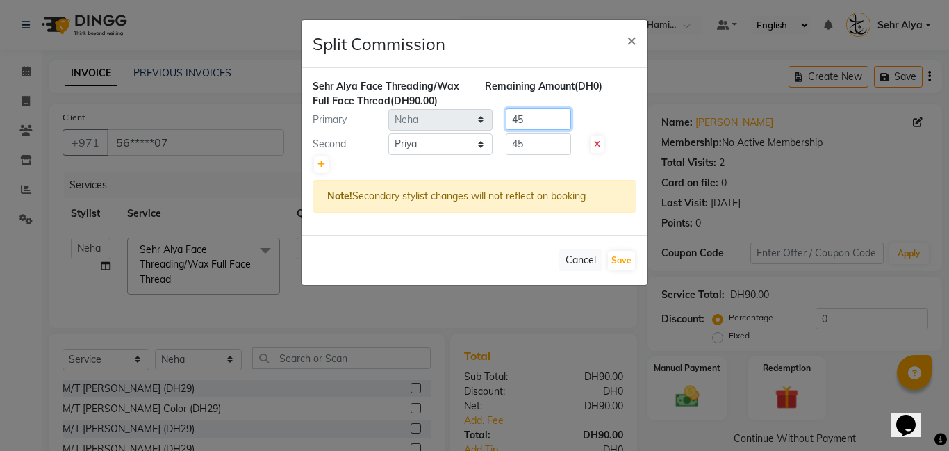
type input "4"
type input "20"
click at [541, 144] on input "45" at bounding box center [537, 144] width 65 height 22
type input "4"
type input "70"
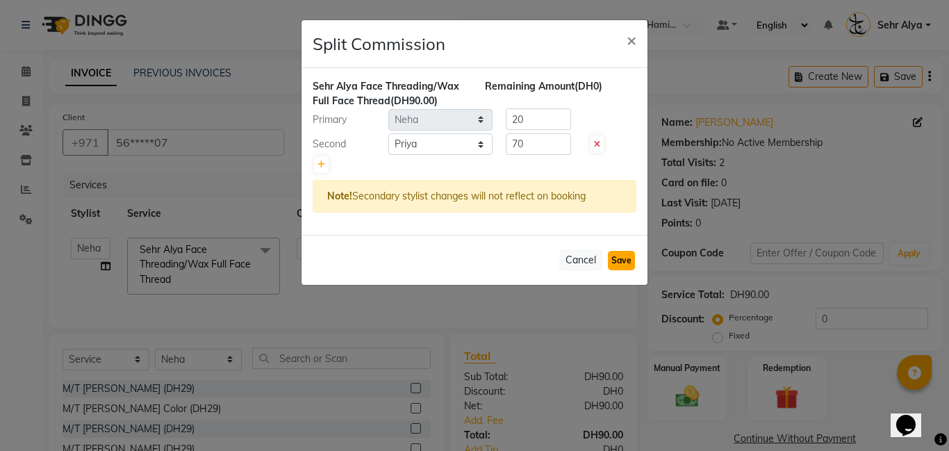
click at [628, 253] on button "Save" at bounding box center [621, 260] width 27 height 19
select select "Select"
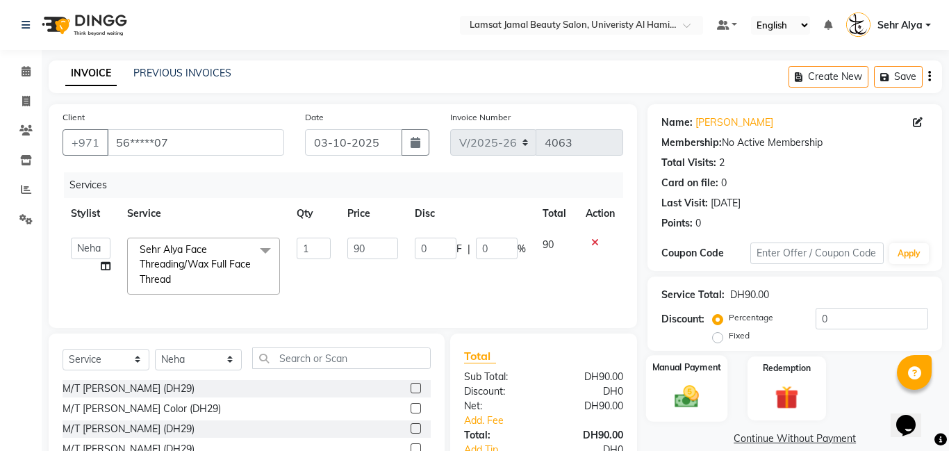
click at [691, 361] on label "Manual Payment" at bounding box center [686, 366] width 69 height 13
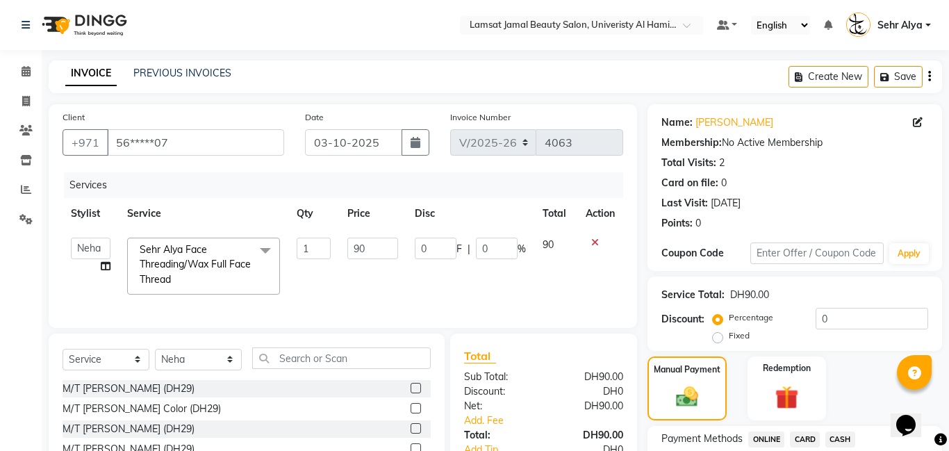
click at [808, 439] on span "CARD" at bounding box center [804, 439] width 30 height 16
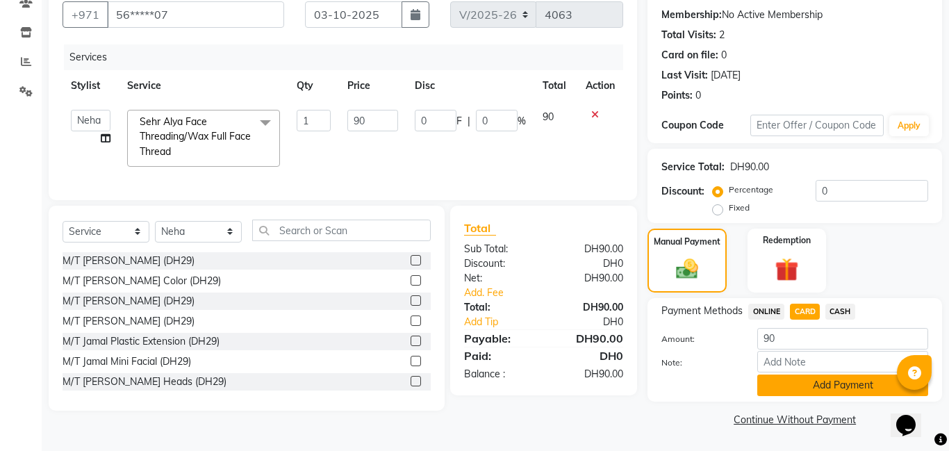
click at [828, 386] on button "Add Payment" at bounding box center [842, 385] width 171 height 22
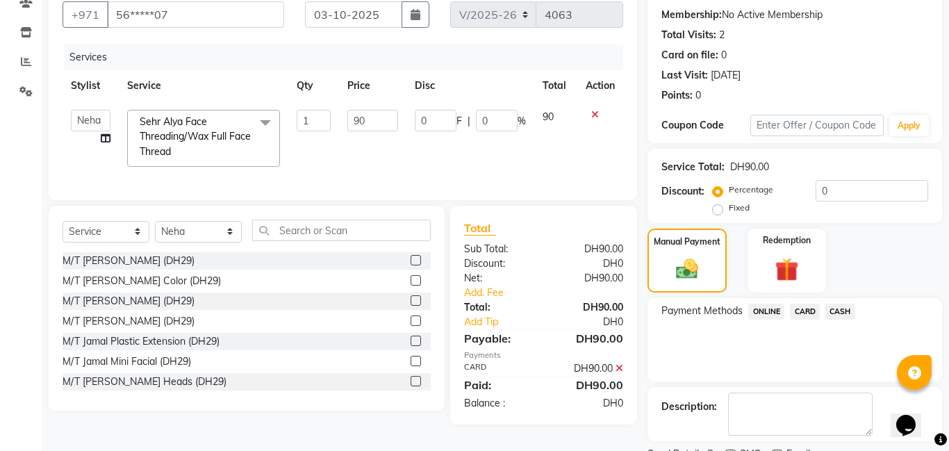
scroll to position [186, 0]
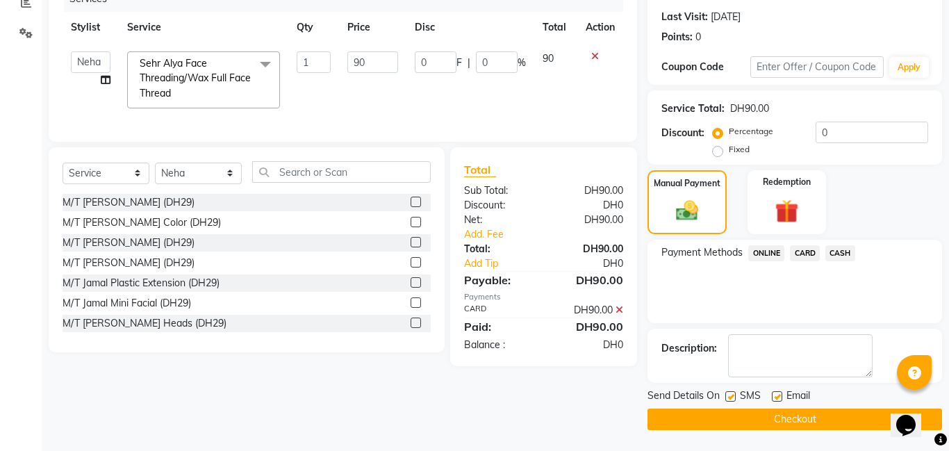
click at [790, 417] on button "Checkout" at bounding box center [794, 419] width 294 height 22
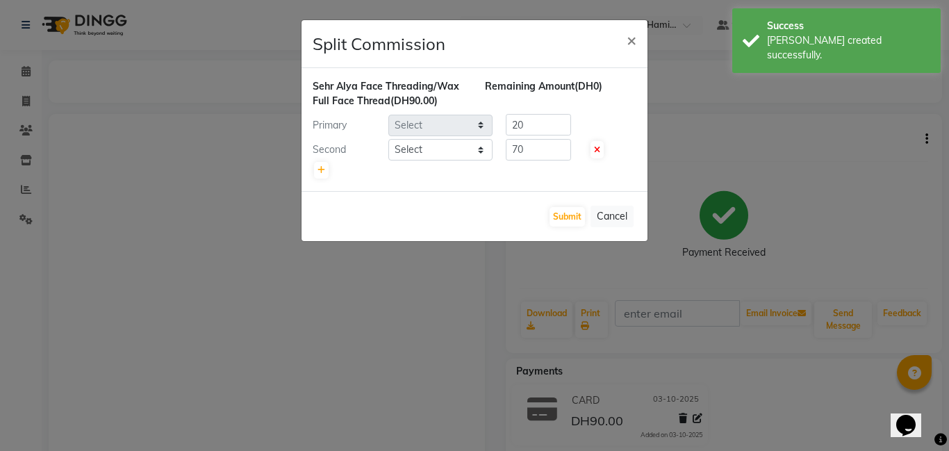
select select "79914"
select select "79913"
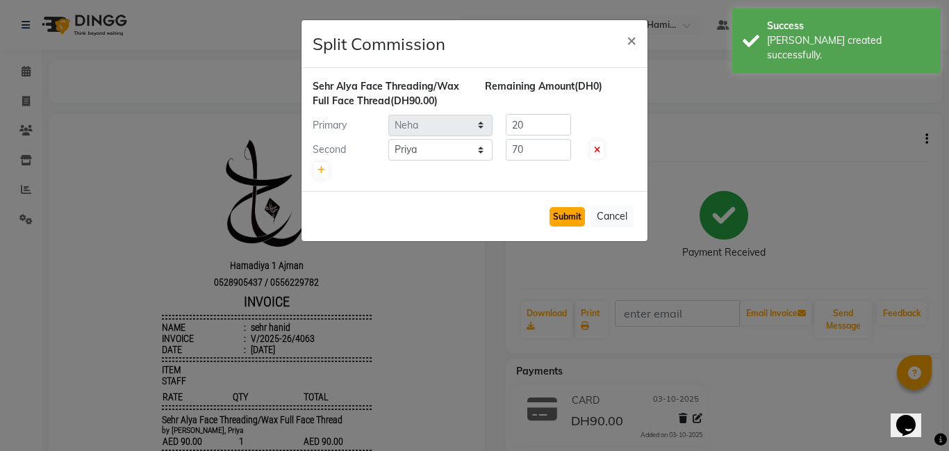
click at [565, 220] on button "Submit" at bounding box center [566, 216] width 35 height 19
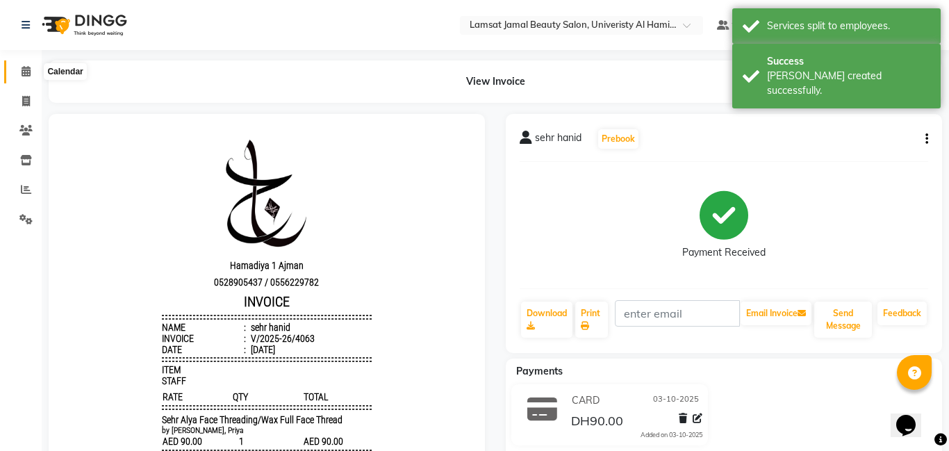
click at [28, 71] on icon at bounding box center [26, 71] width 9 height 10
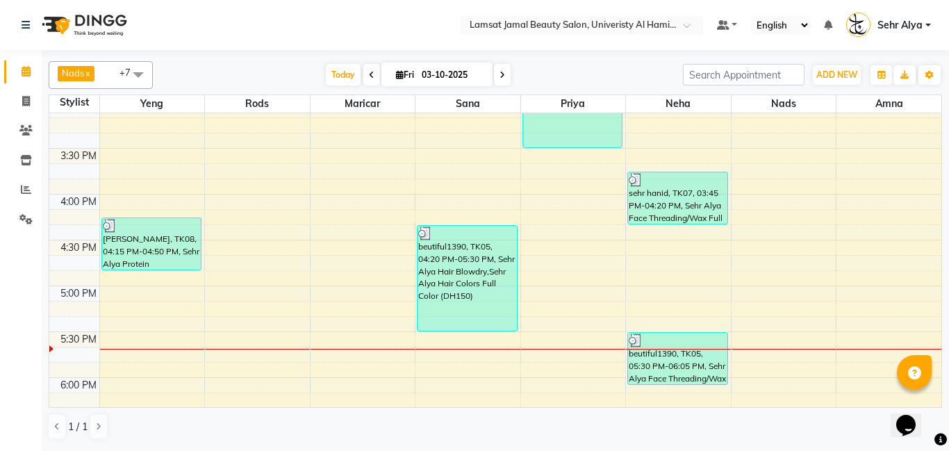
scroll to position [555, 0]
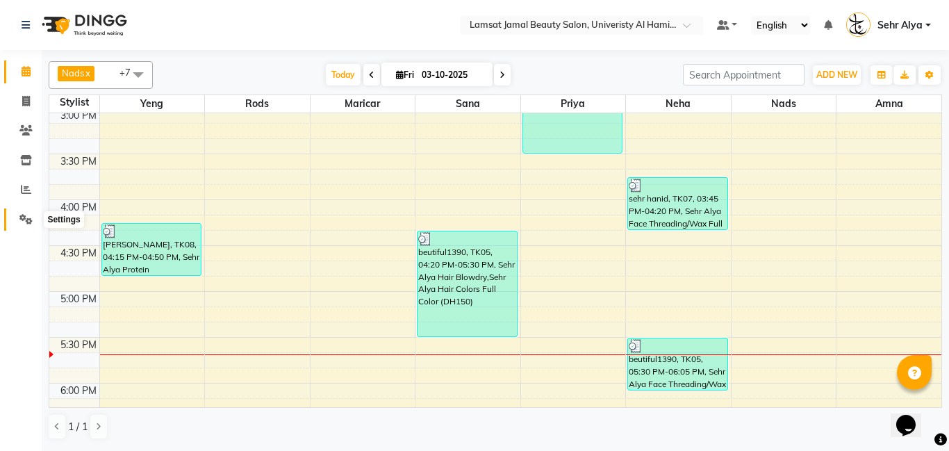
click at [30, 221] on icon at bounding box center [25, 219] width 13 height 10
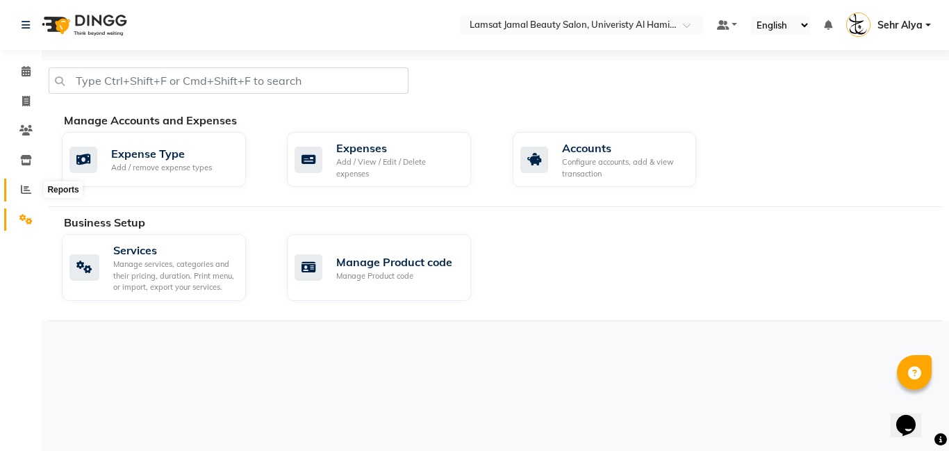
click at [28, 191] on icon at bounding box center [26, 189] width 10 height 10
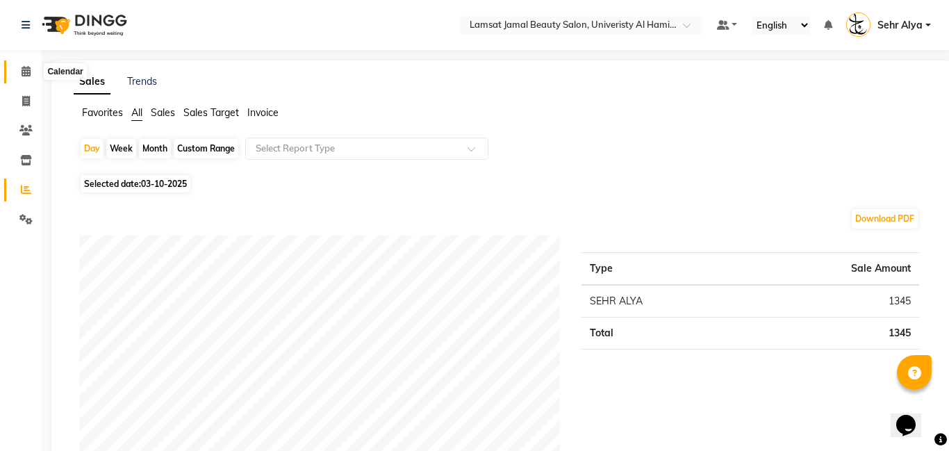
click at [22, 74] on icon at bounding box center [26, 71] width 9 height 10
